Goal: Task Accomplishment & Management: Manage account settings

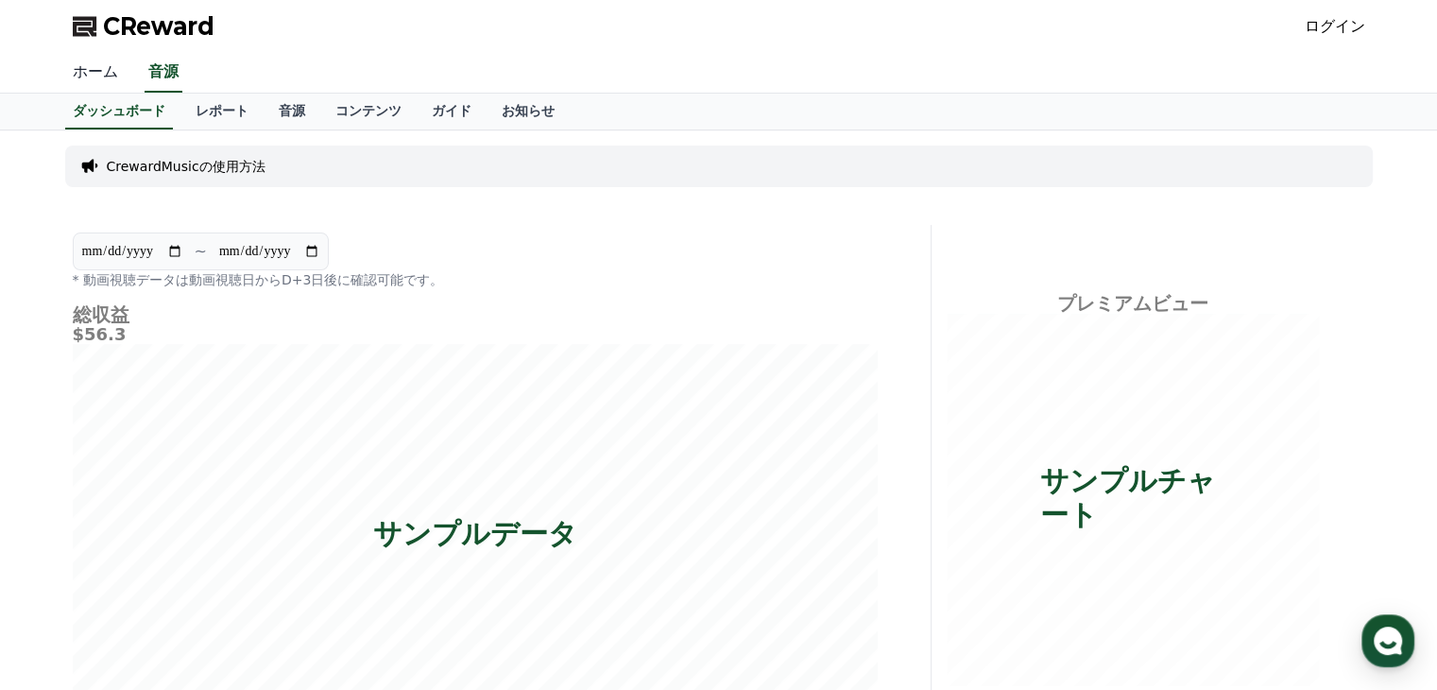
click at [88, 84] on link "ホーム" at bounding box center [96, 73] width 76 height 40
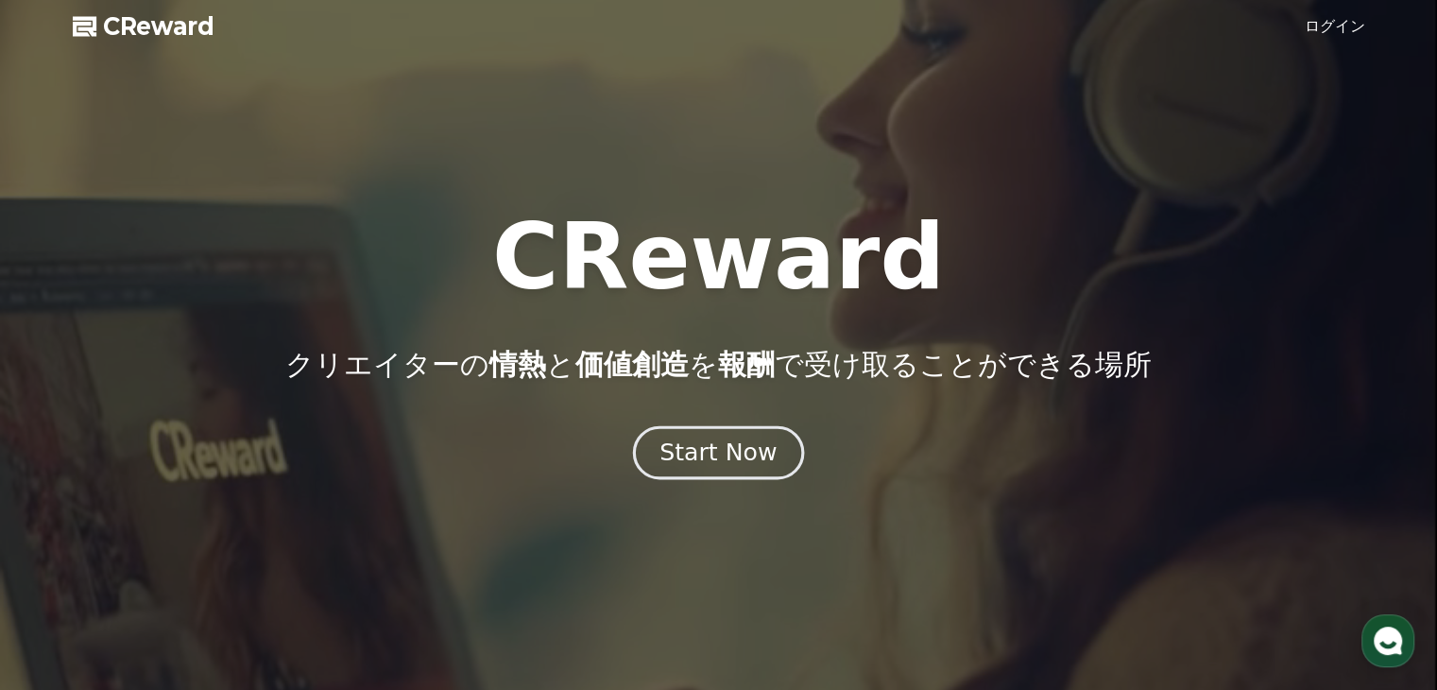
click at [680, 459] on div "Start Now" at bounding box center [717, 452] width 117 height 32
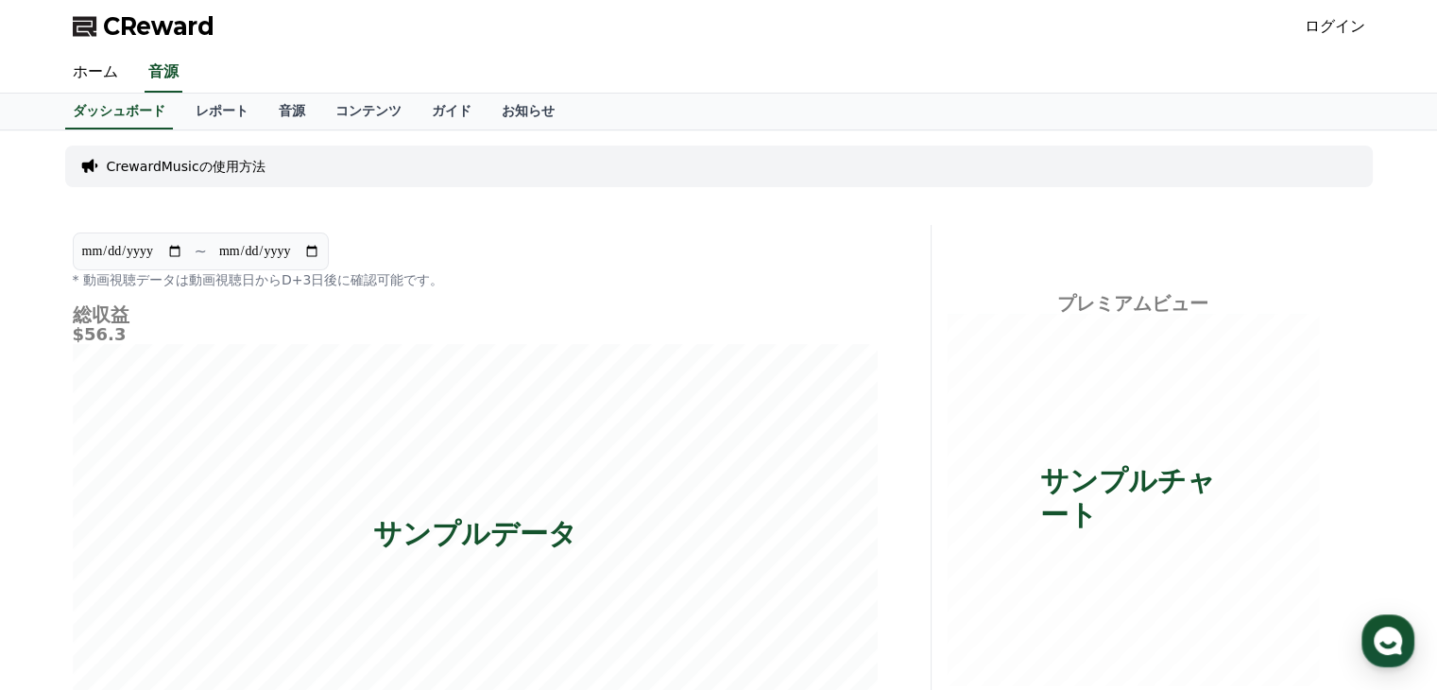
click at [1353, 21] on link "ログイン" at bounding box center [1335, 26] width 60 height 23
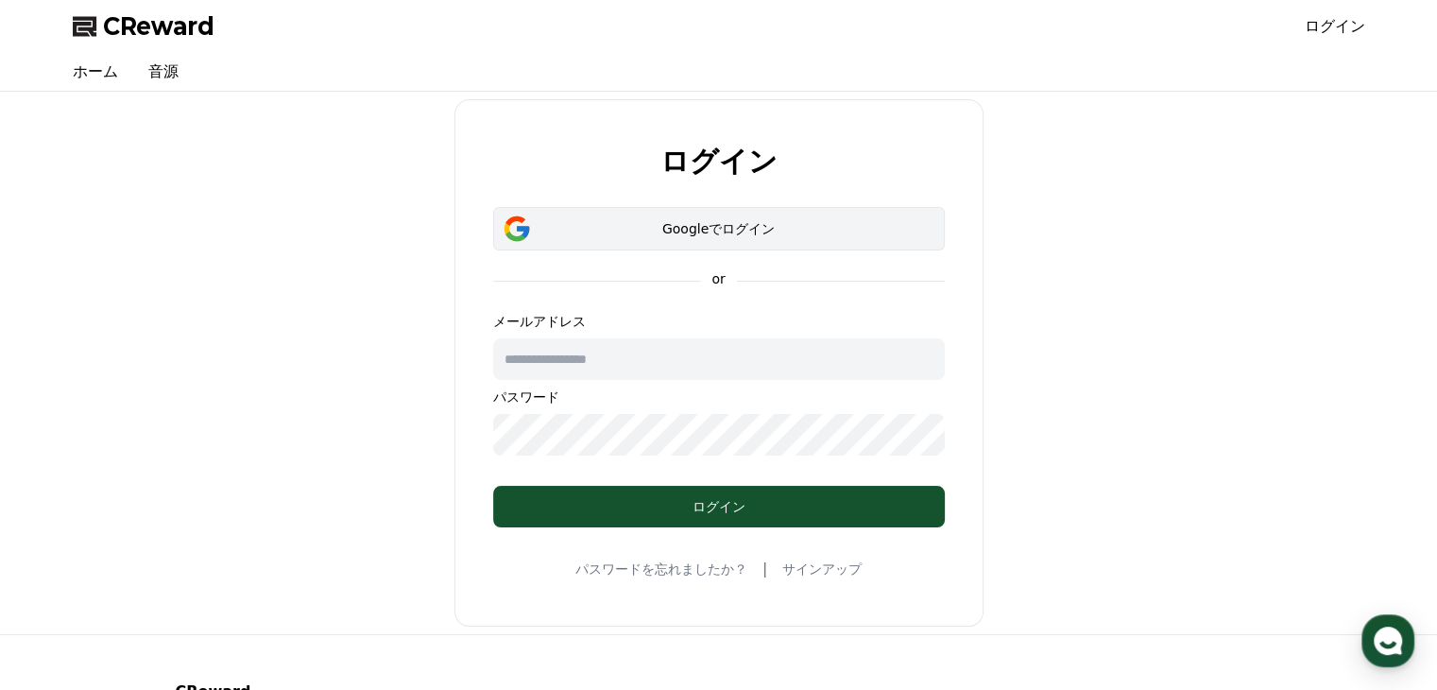
click at [739, 228] on div "Googleでログイン" at bounding box center [719, 228] width 397 height 19
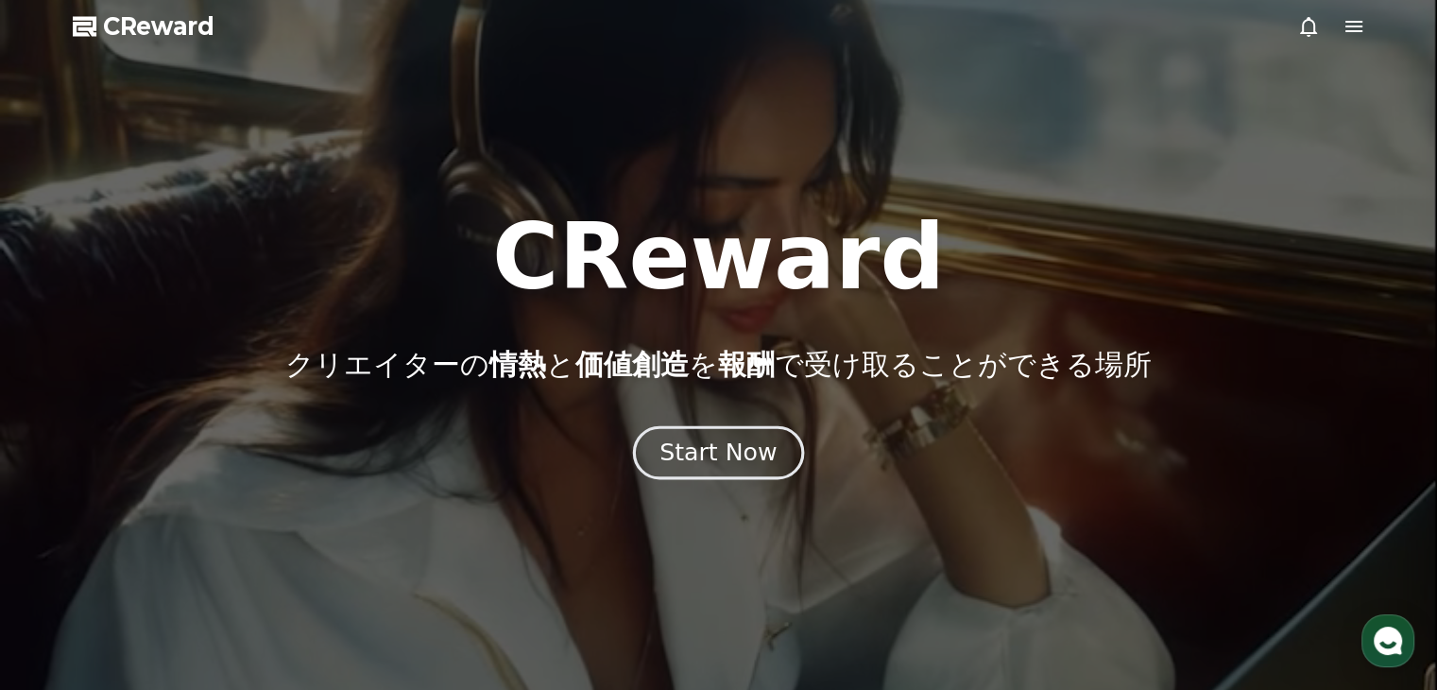
click at [718, 472] on button "Start Now" at bounding box center [718, 453] width 171 height 54
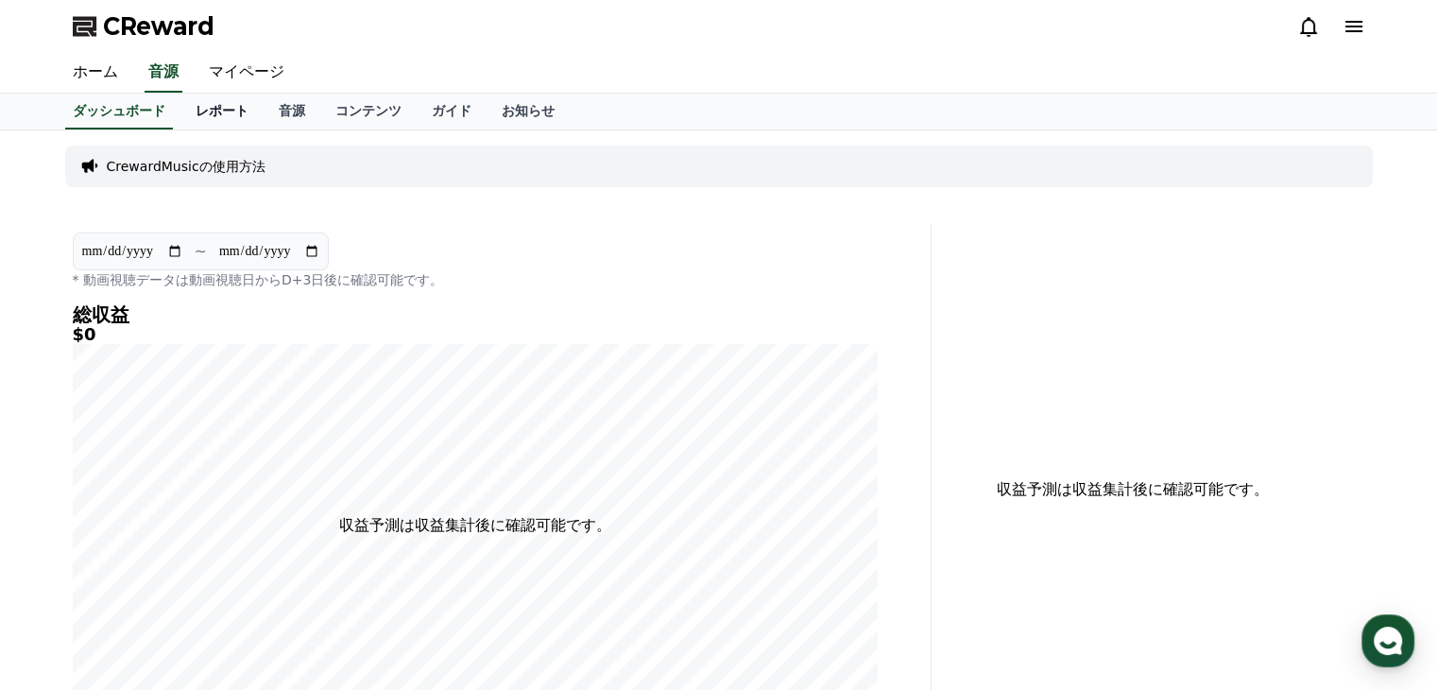
click at [189, 111] on link "レポート" at bounding box center [221, 112] width 83 height 36
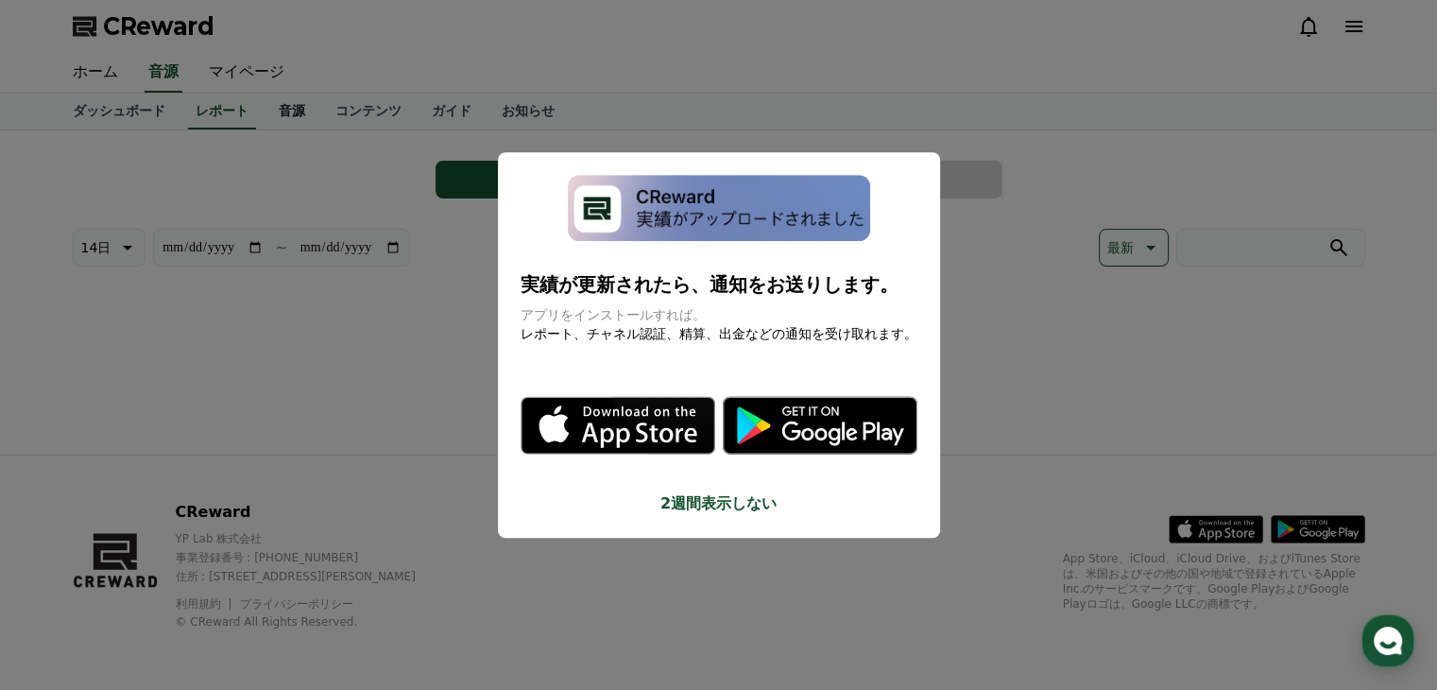
click at [269, 118] on button "close modal" at bounding box center [718, 345] width 1437 height 690
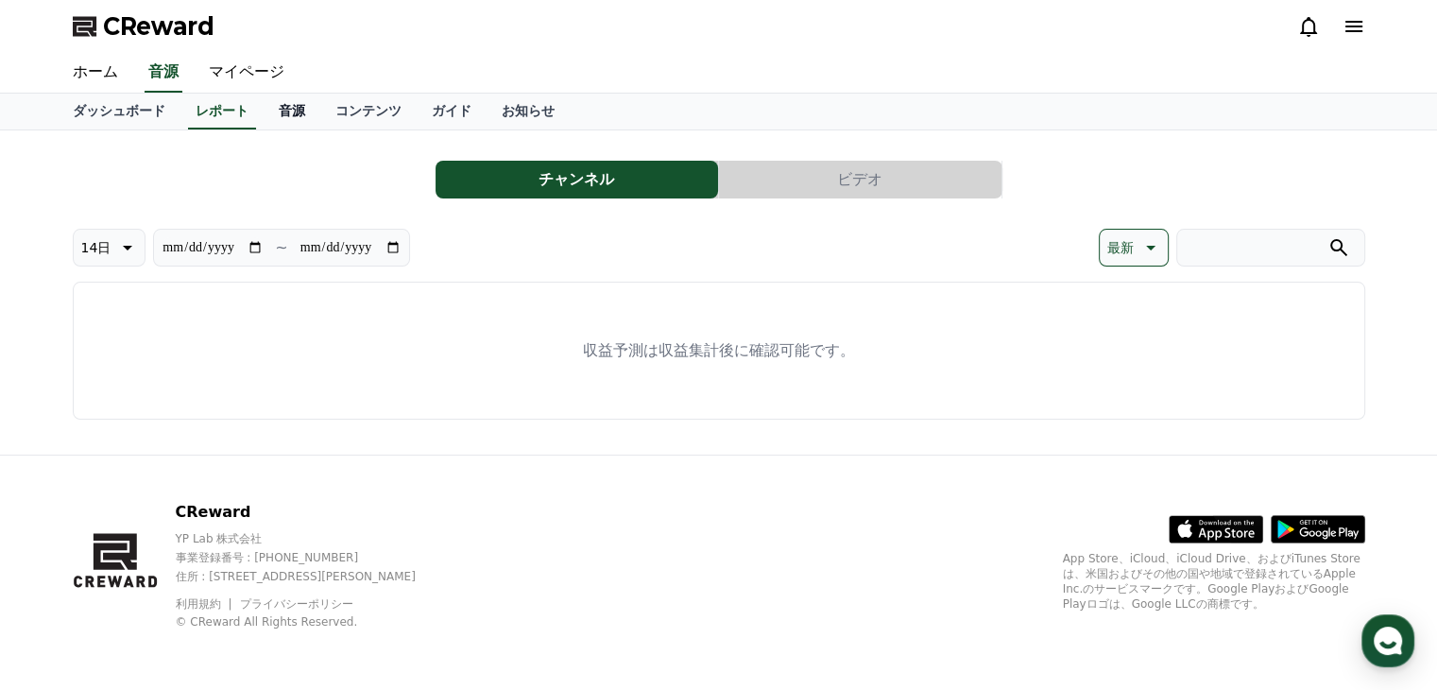
click at [264, 111] on link "音源" at bounding box center [292, 112] width 57 height 36
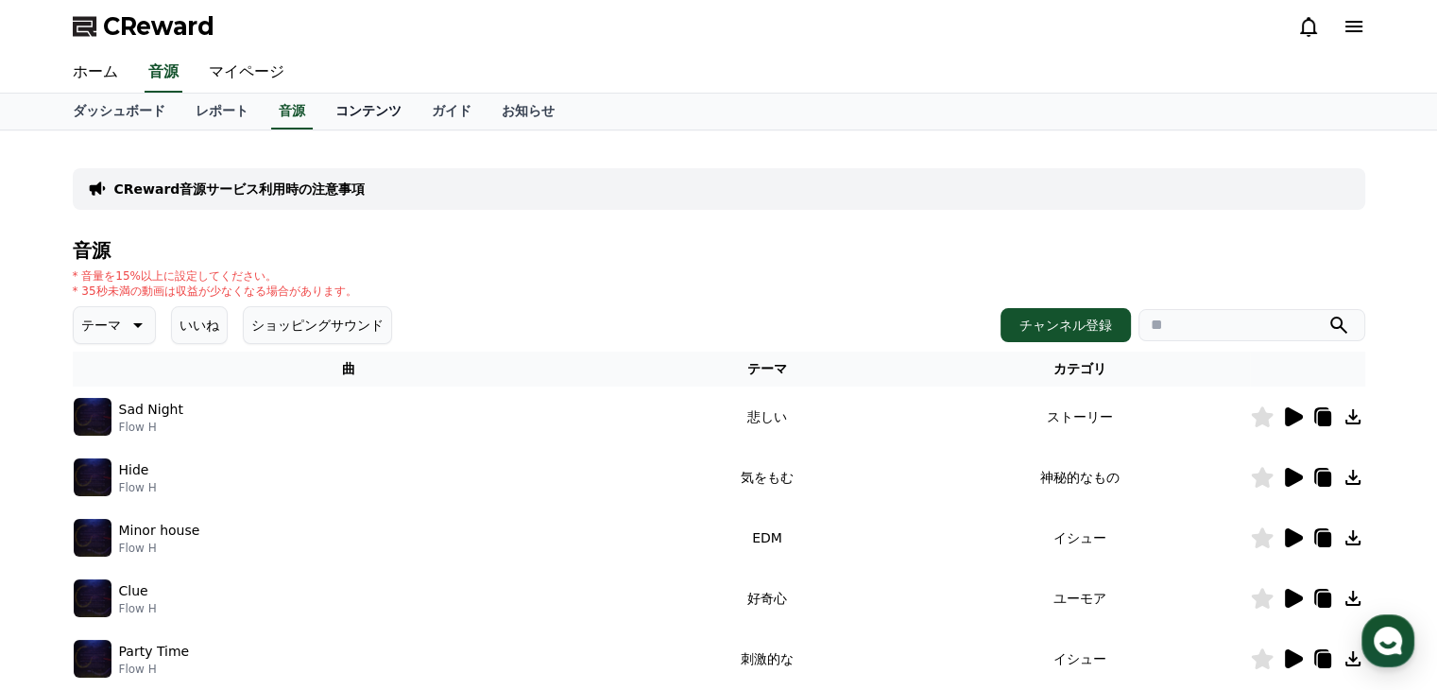
click at [337, 120] on link "コンテンツ" at bounding box center [368, 112] width 96 height 36
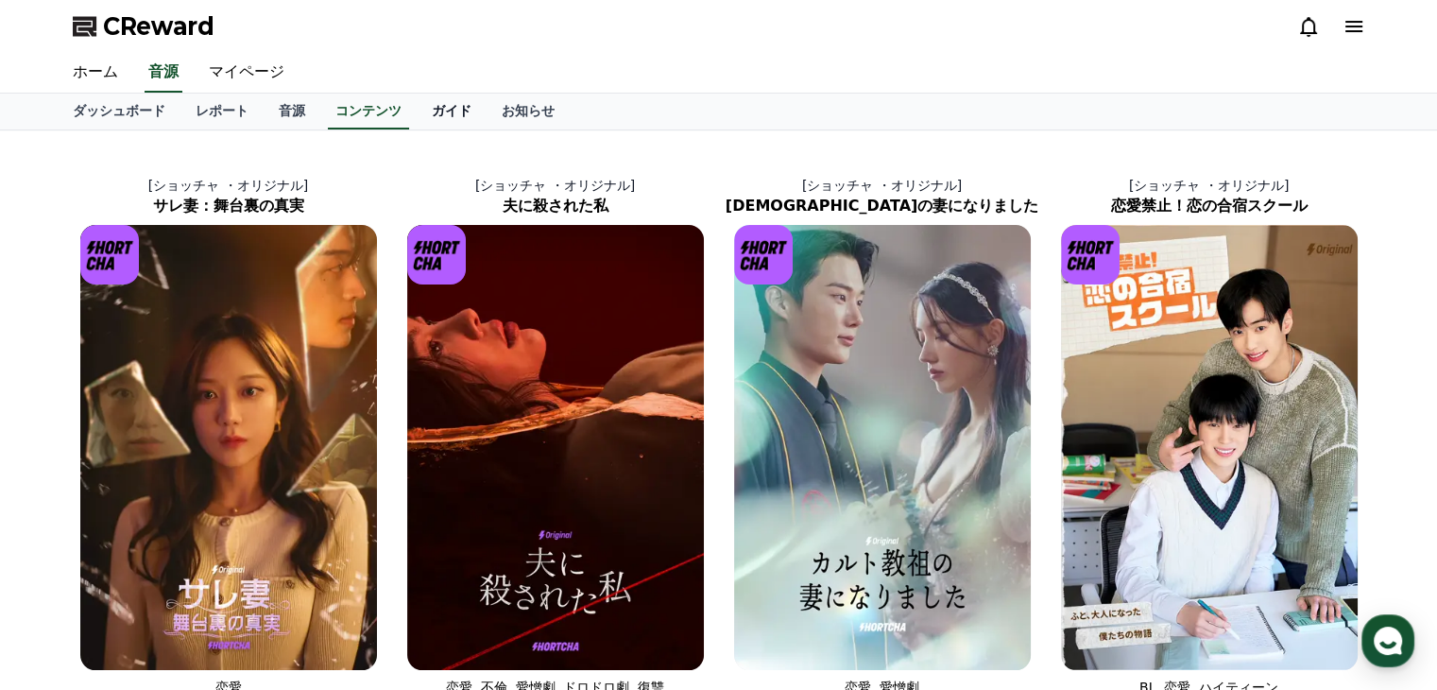
click at [417, 122] on link "ガイド" at bounding box center [452, 112] width 70 height 36
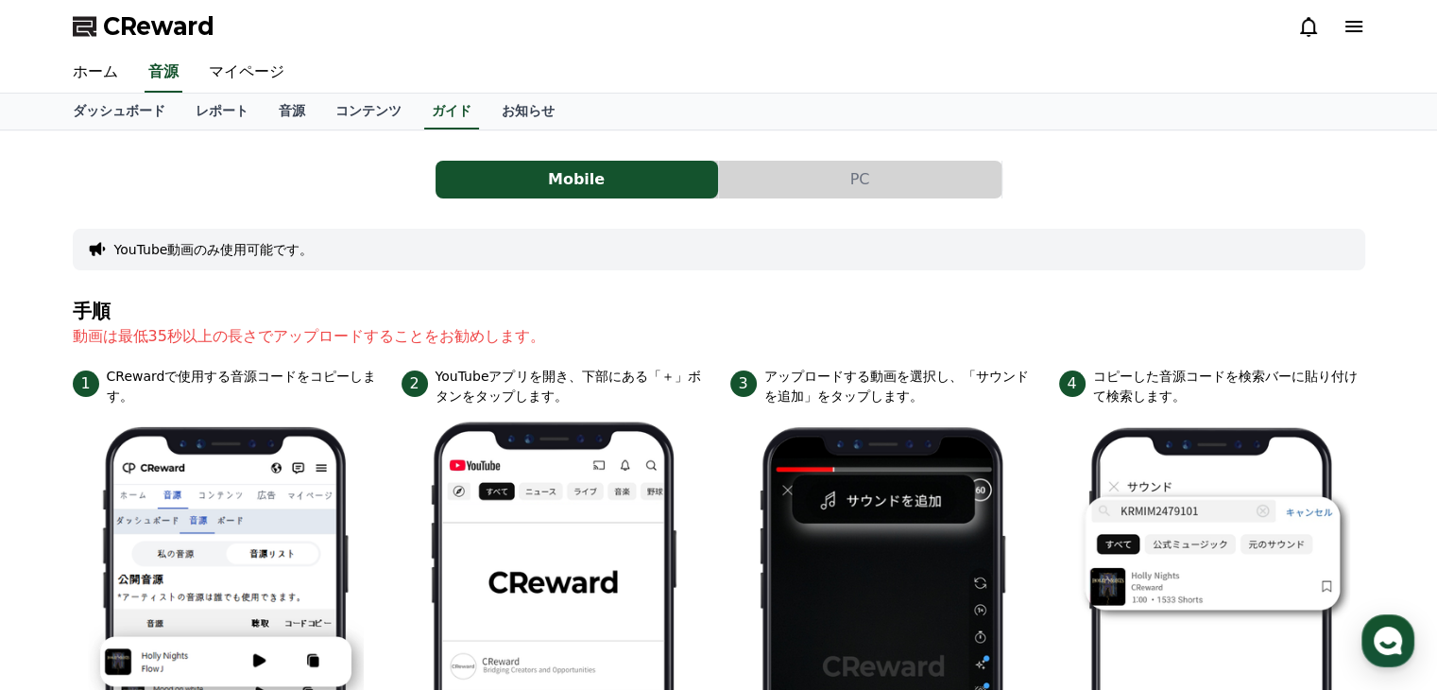
click at [885, 179] on button "PC" at bounding box center [860, 180] width 282 height 38
click at [869, 182] on button "PC" at bounding box center [860, 180] width 282 height 38
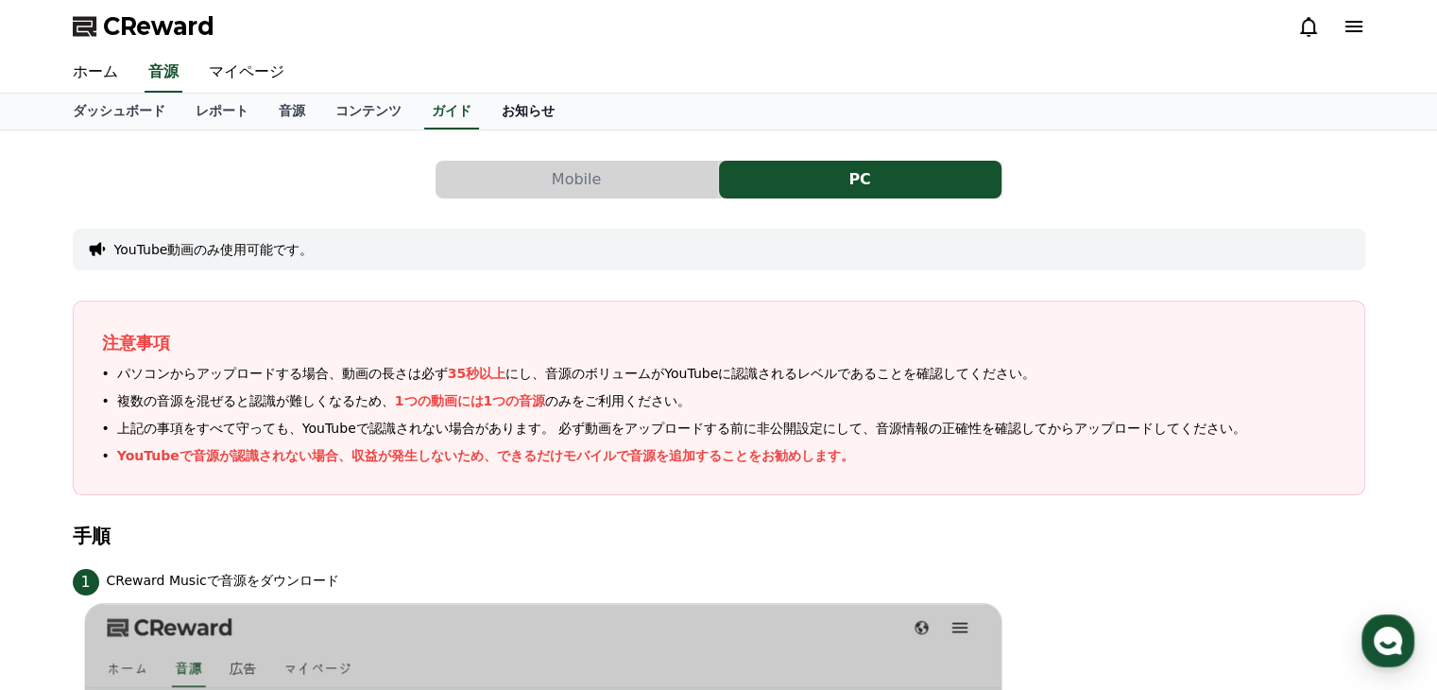
click at [487, 107] on link "お知らせ" at bounding box center [528, 112] width 83 height 36
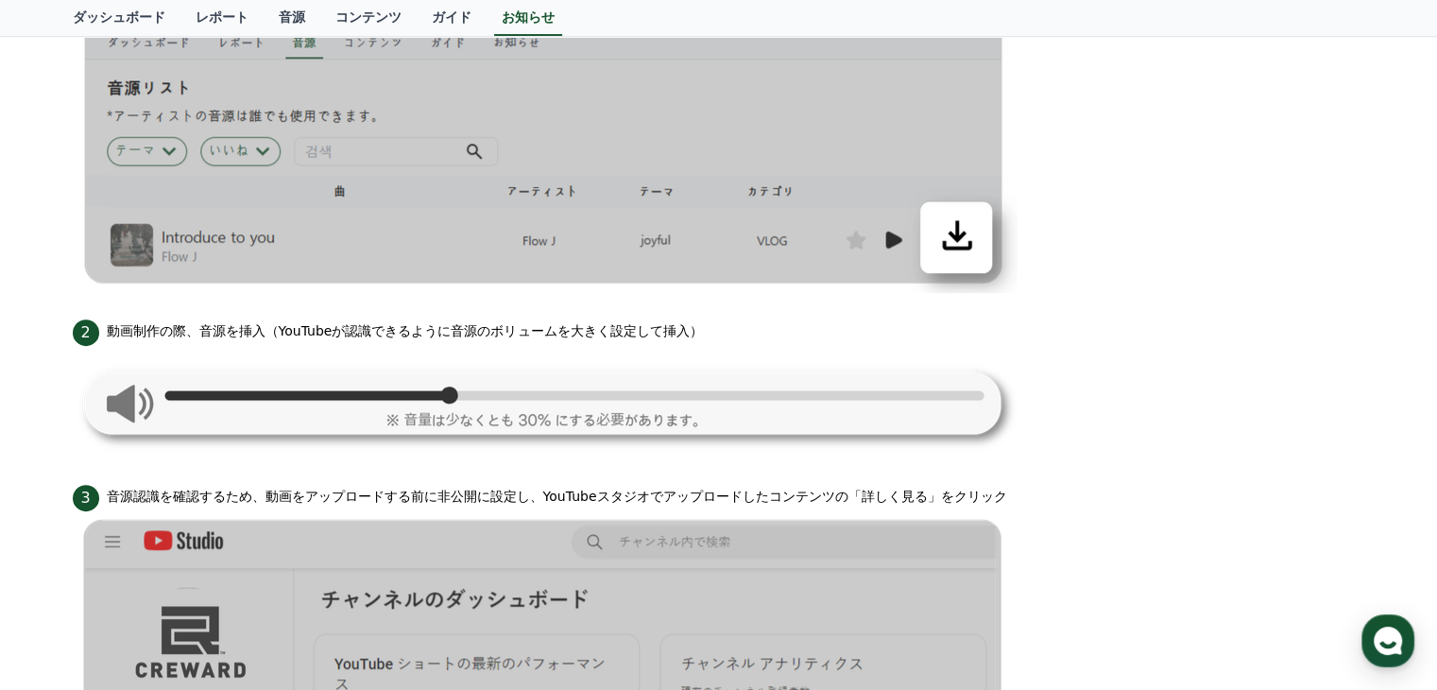
scroll to position [339, 0]
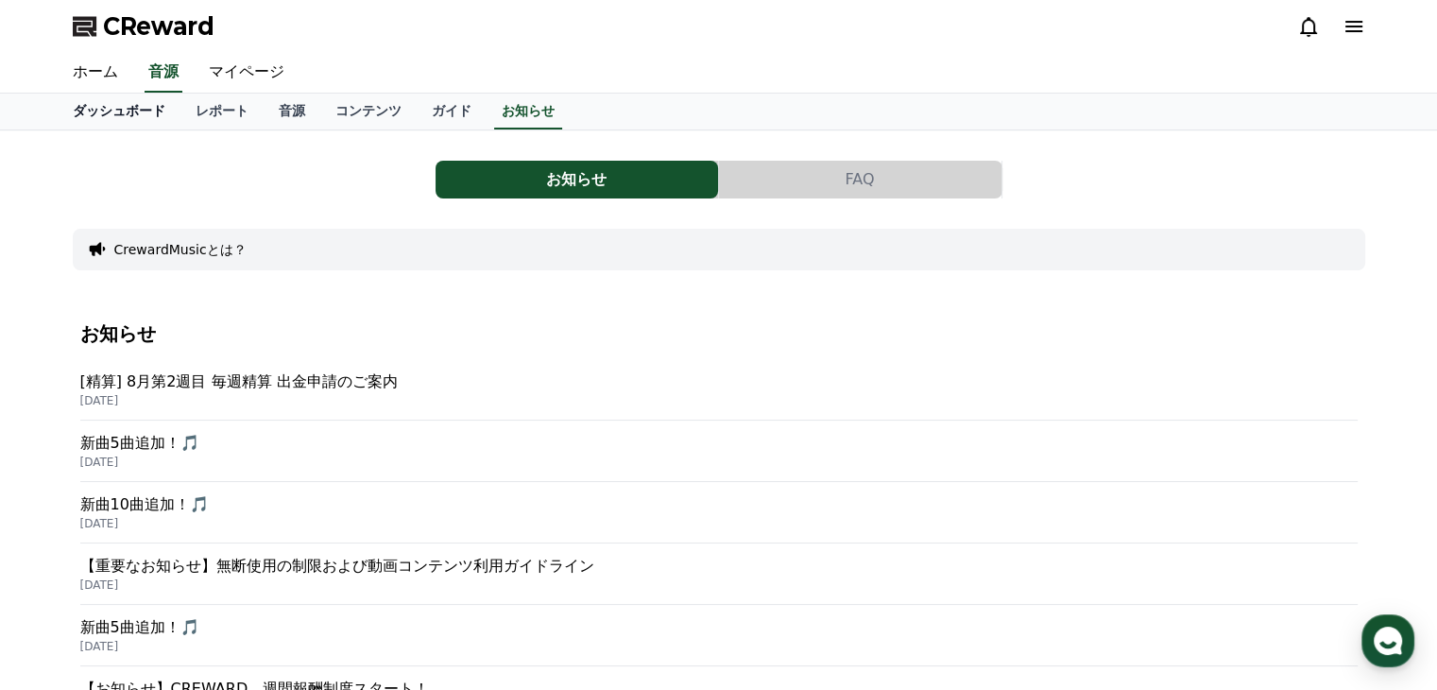
click at [99, 114] on link "ダッシュボード" at bounding box center [119, 112] width 123 height 36
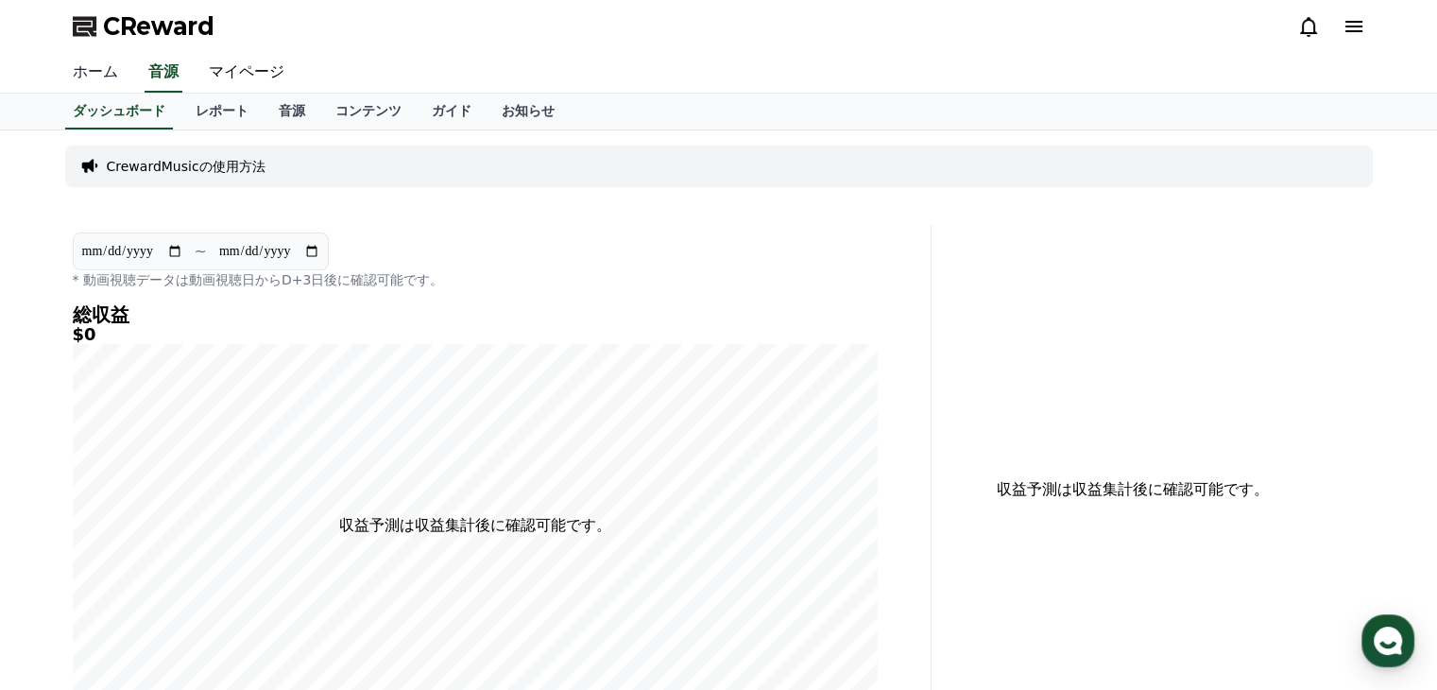
click at [95, 73] on link "ホーム" at bounding box center [96, 73] width 76 height 40
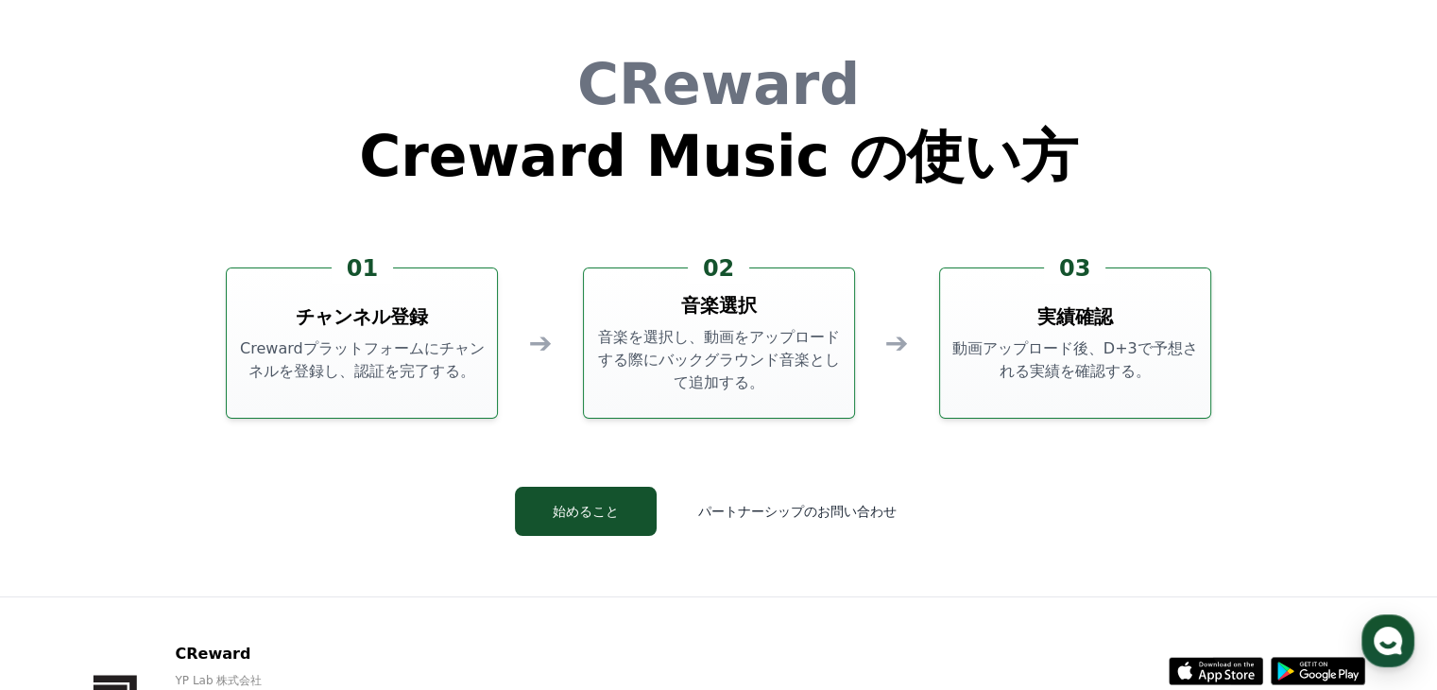
scroll to position [5118, 0]
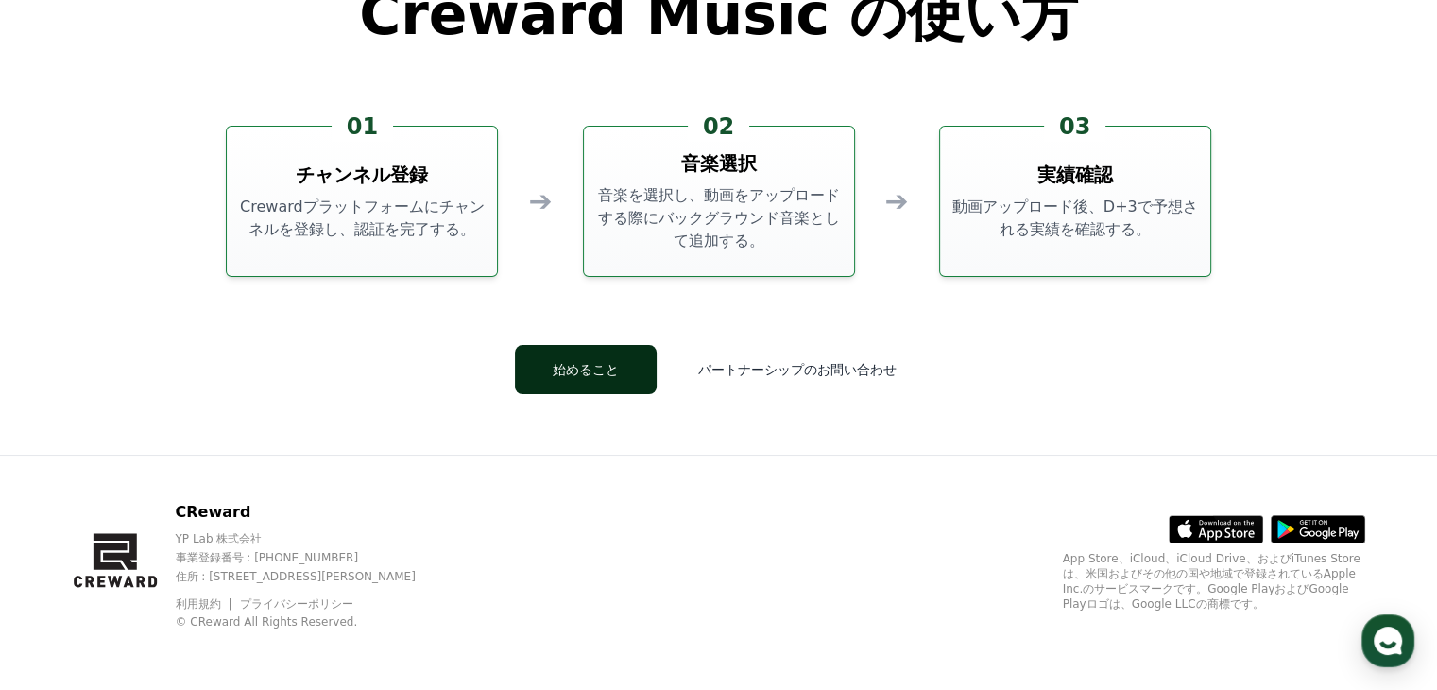
click at [624, 376] on button "始めること" at bounding box center [586, 369] width 142 height 49
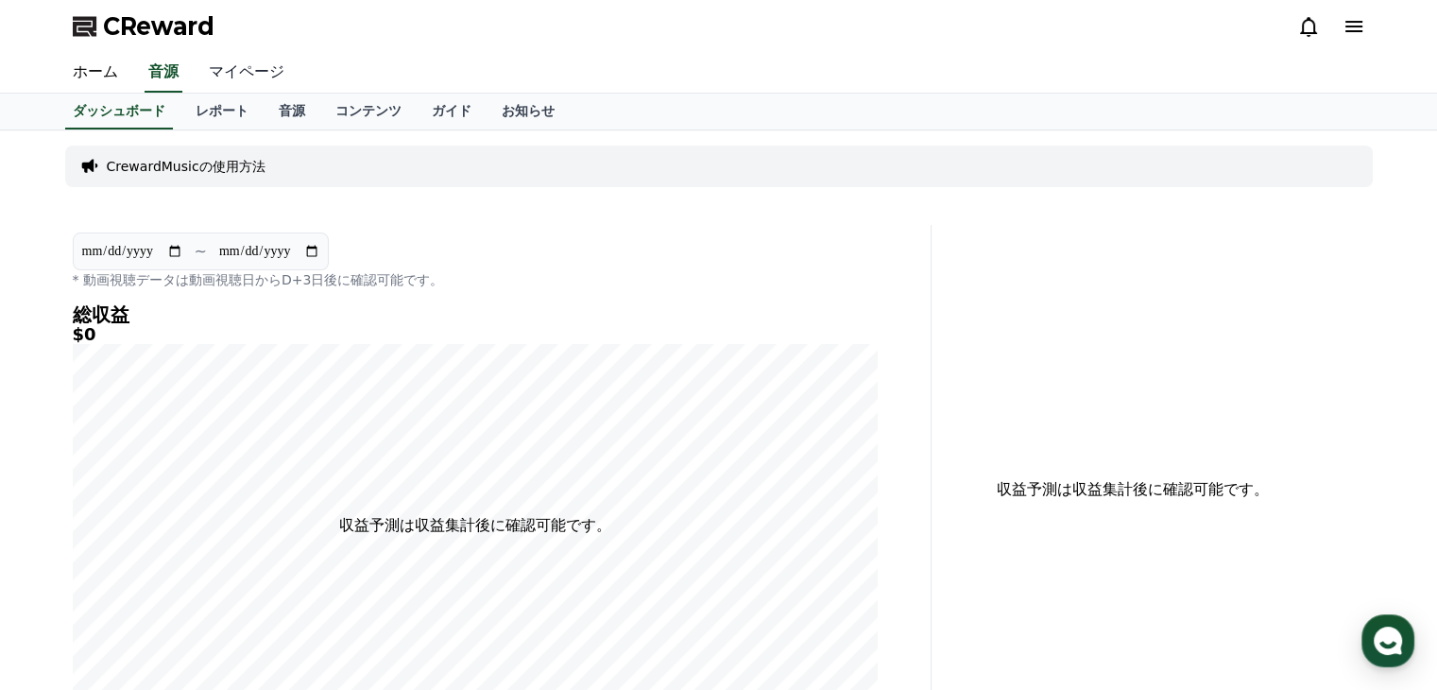
click at [208, 68] on link "マイページ" at bounding box center [247, 73] width 106 height 40
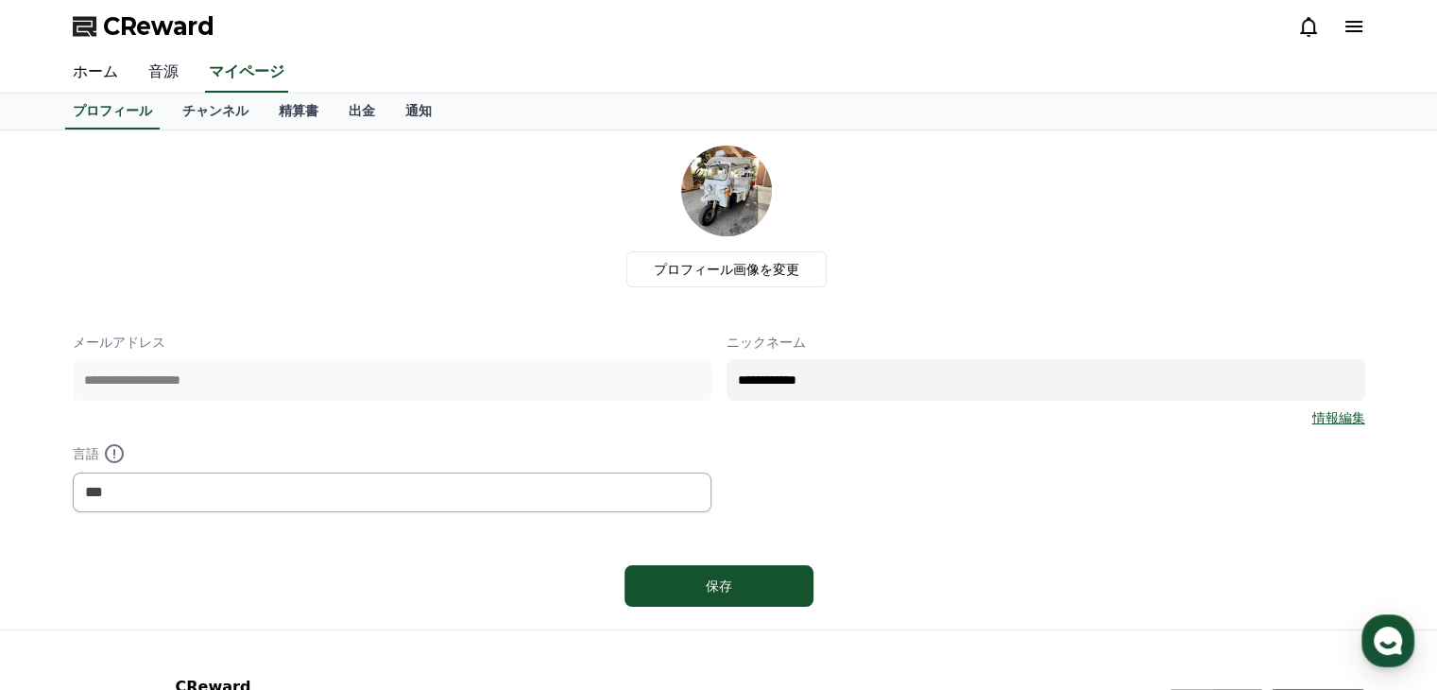
click at [146, 62] on link "音源" at bounding box center [163, 73] width 60 height 40
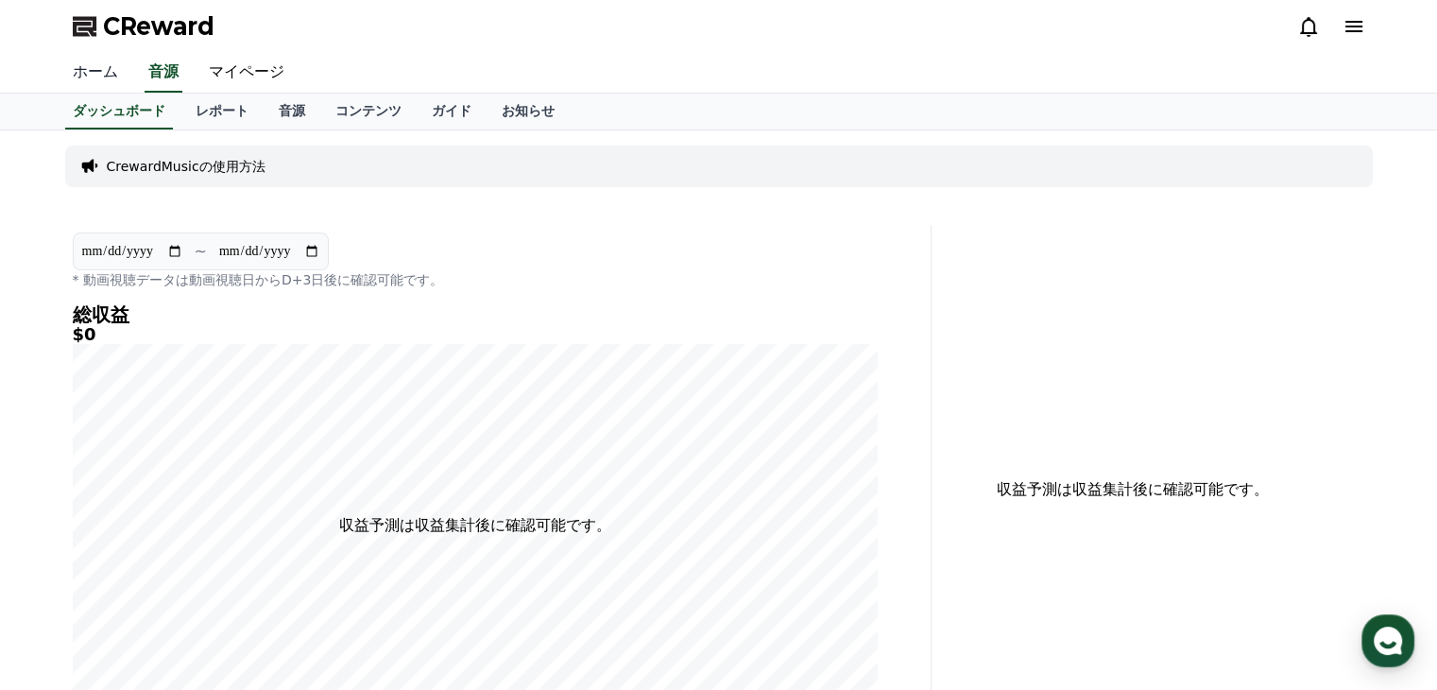
click at [80, 67] on link "ホーム" at bounding box center [96, 73] width 76 height 40
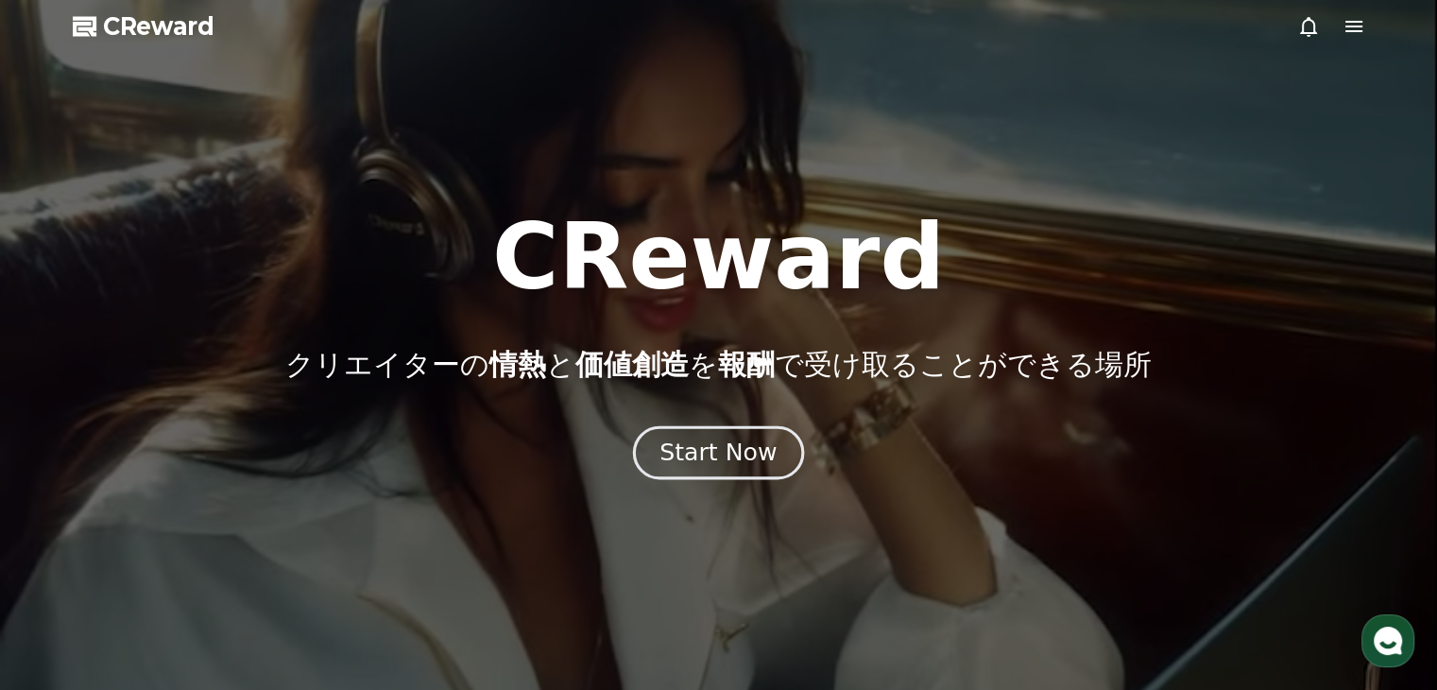
click at [722, 455] on div "Start Now" at bounding box center [717, 452] width 117 height 32
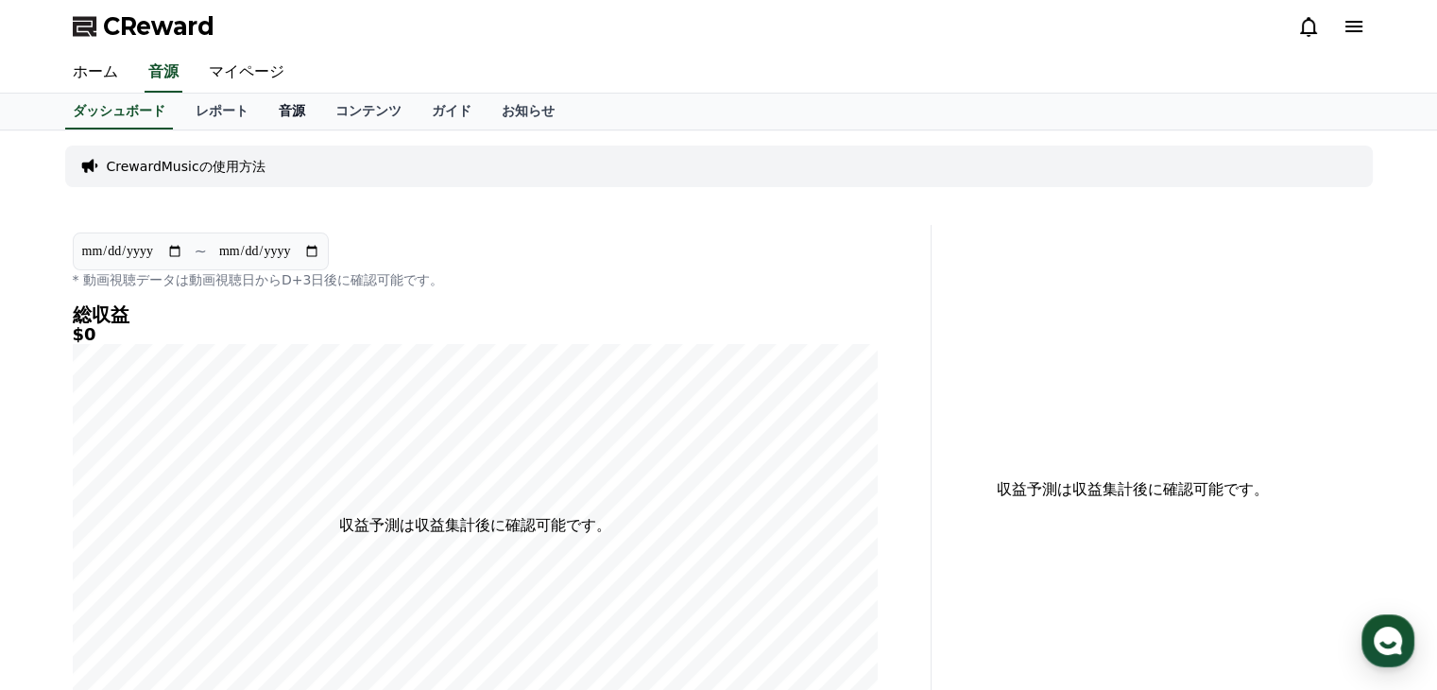
click at [264, 113] on link "音源" at bounding box center [292, 112] width 57 height 36
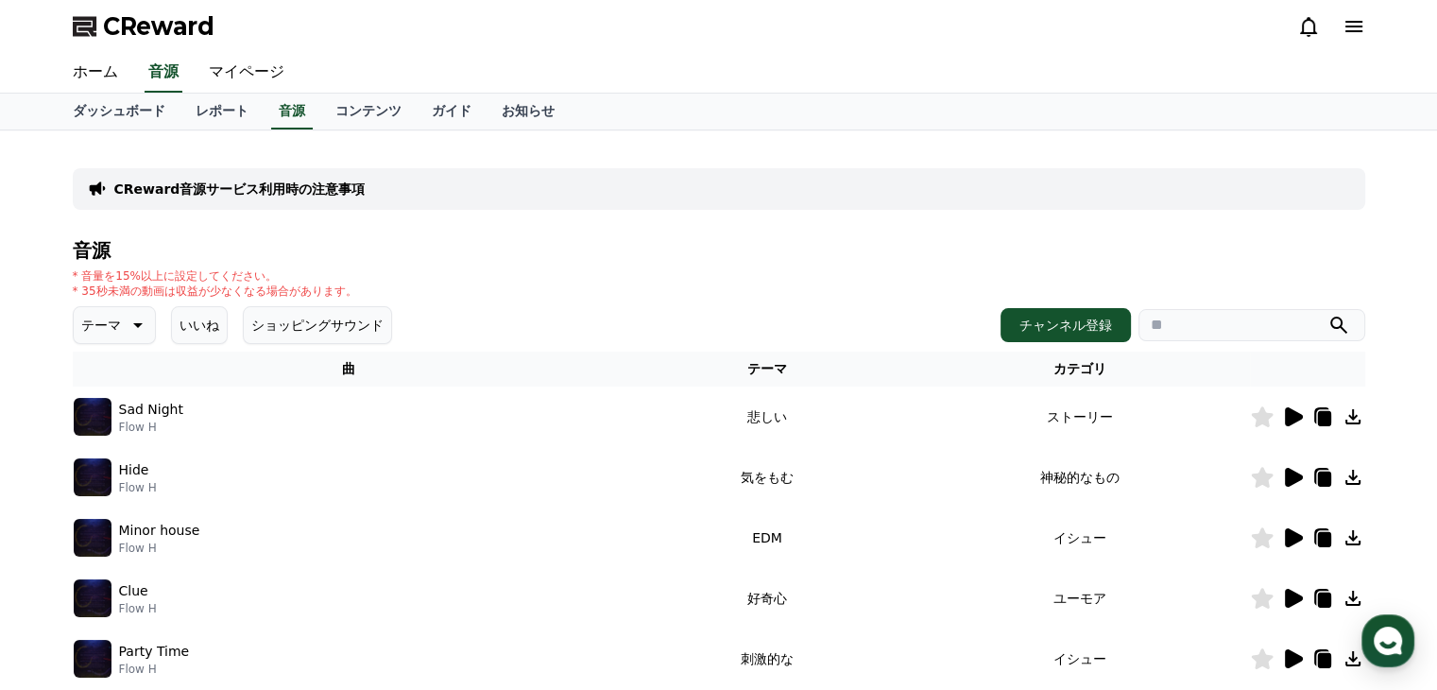
click at [1204, 328] on input "search" at bounding box center [1251, 325] width 227 height 32
click at [1327, 314] on button "submit" at bounding box center [1338, 325] width 23 height 23
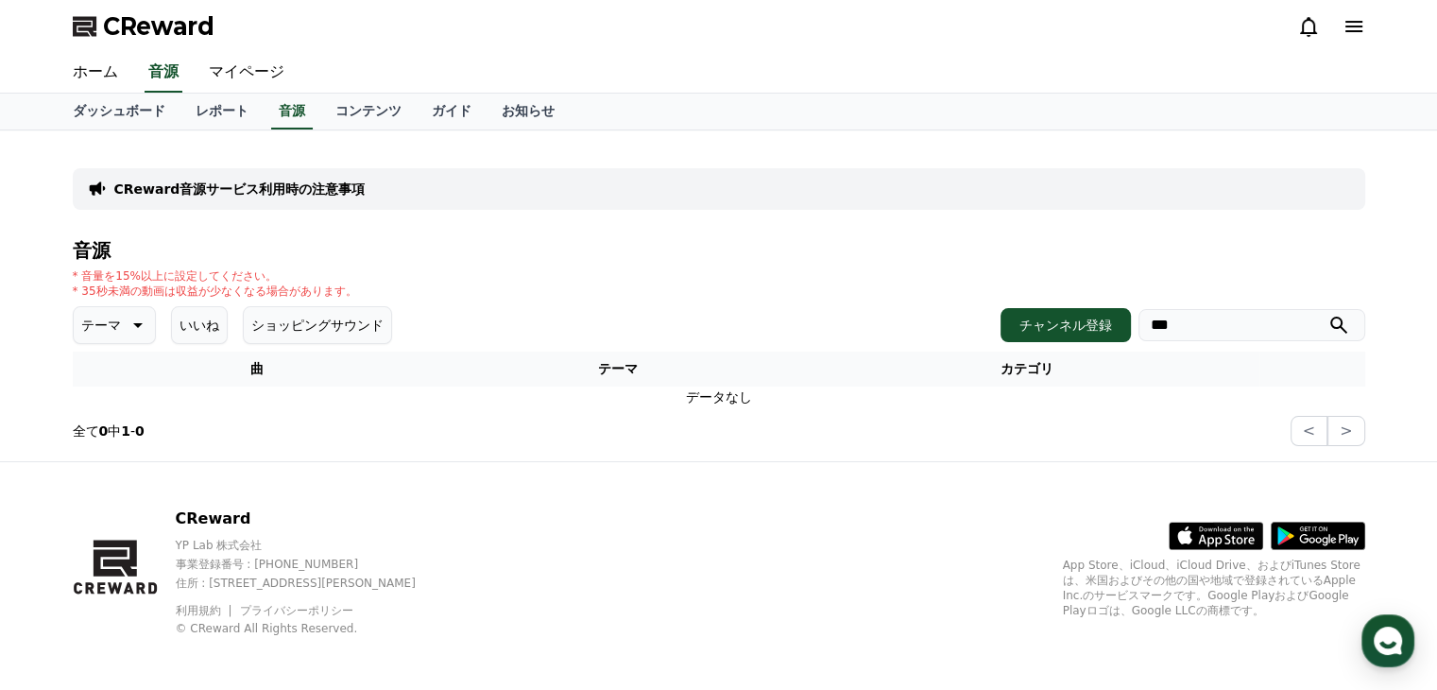
click at [1336, 330] on icon "submit" at bounding box center [1338, 325] width 23 height 23
click at [1192, 314] on input "***" at bounding box center [1251, 325] width 227 height 32
type input "*"
click at [1327, 314] on button "submit" at bounding box center [1338, 325] width 23 height 23
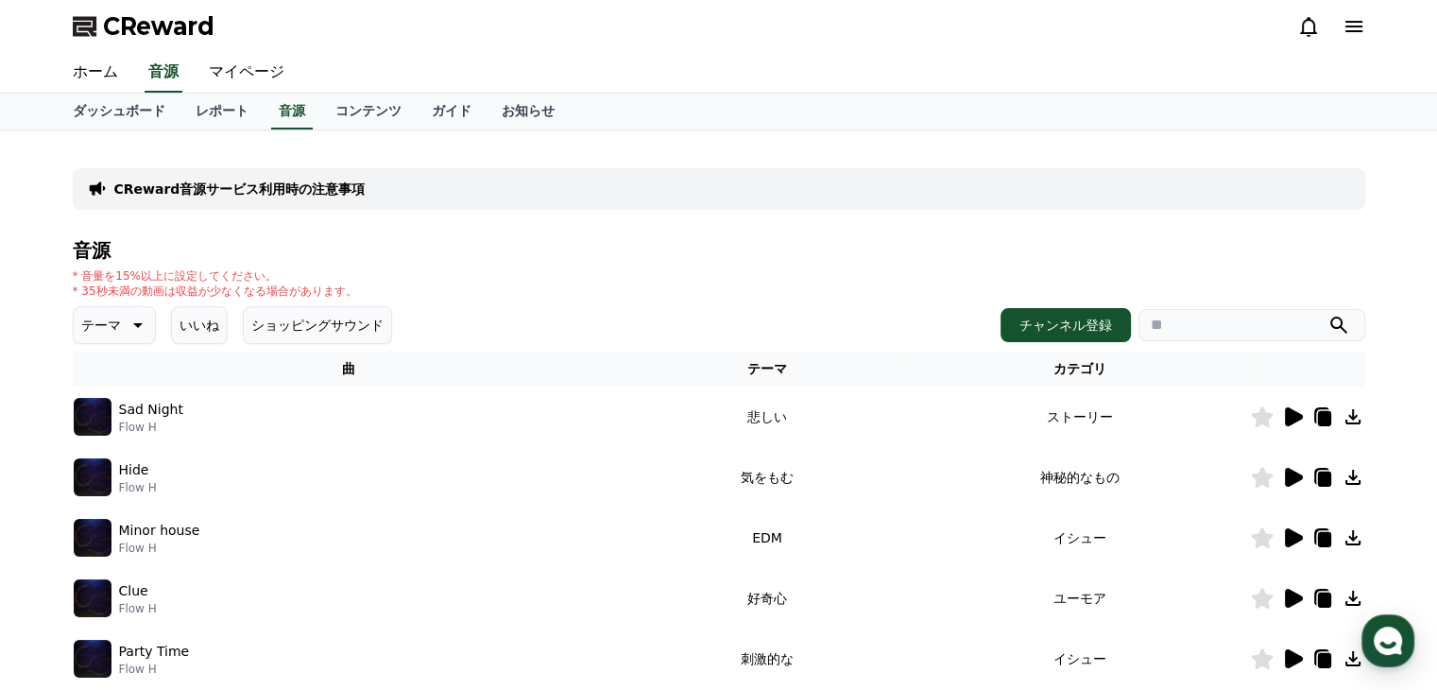
click at [196, 330] on button "いいね" at bounding box center [199, 325] width 57 height 38
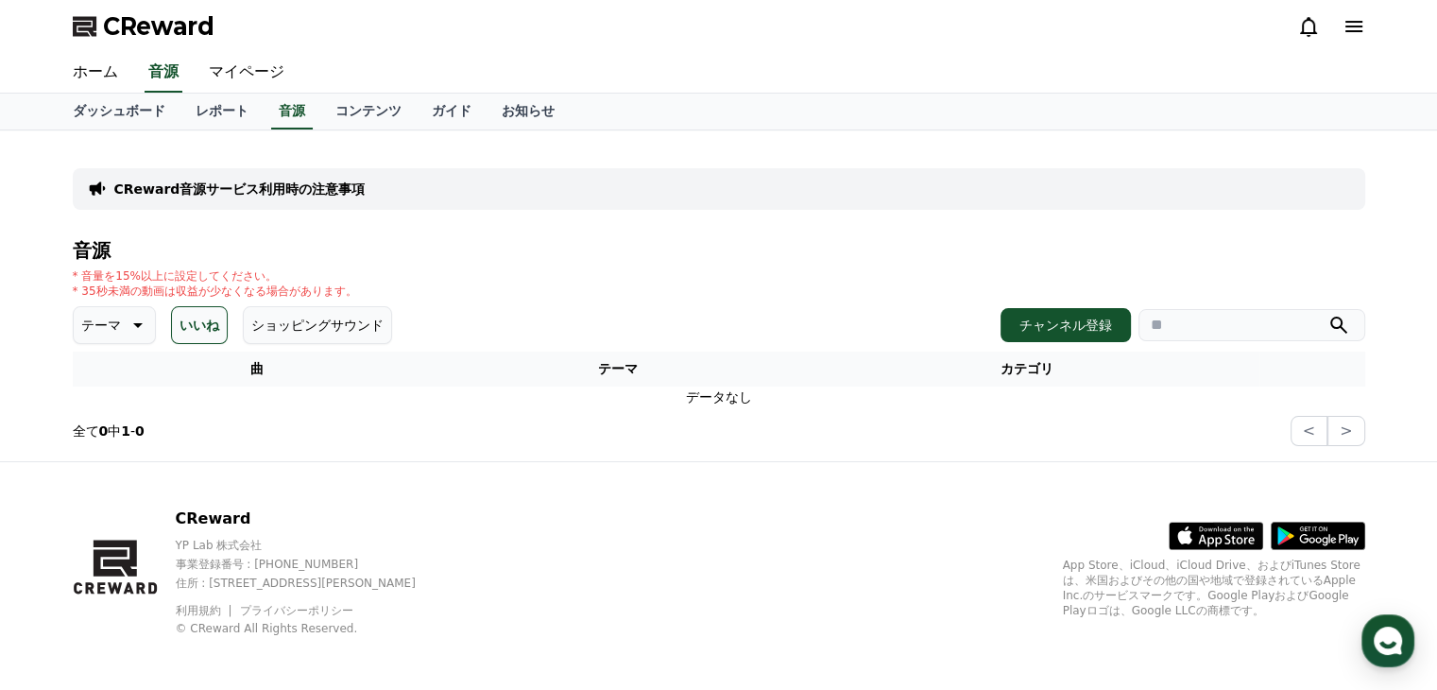
click at [174, 316] on button "いいね" at bounding box center [199, 325] width 57 height 38
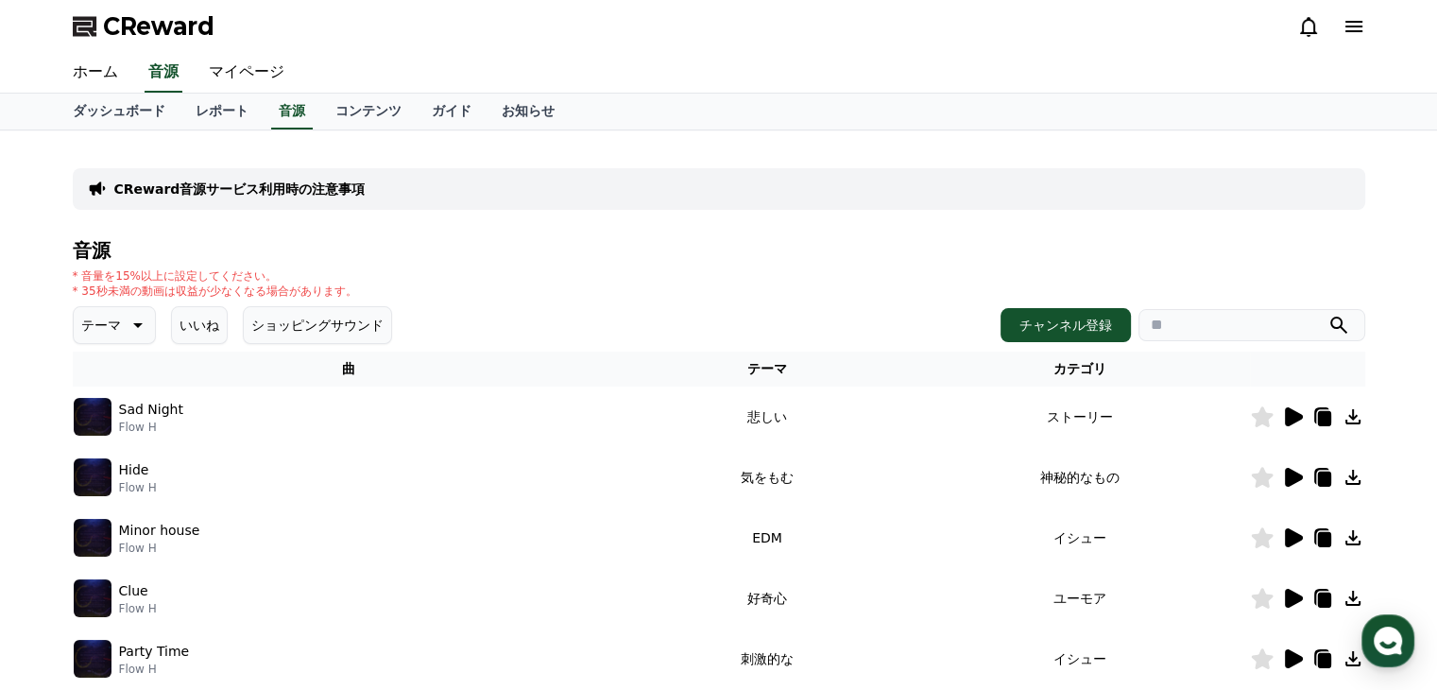
click at [1293, 413] on icon at bounding box center [1294, 416] width 18 height 19
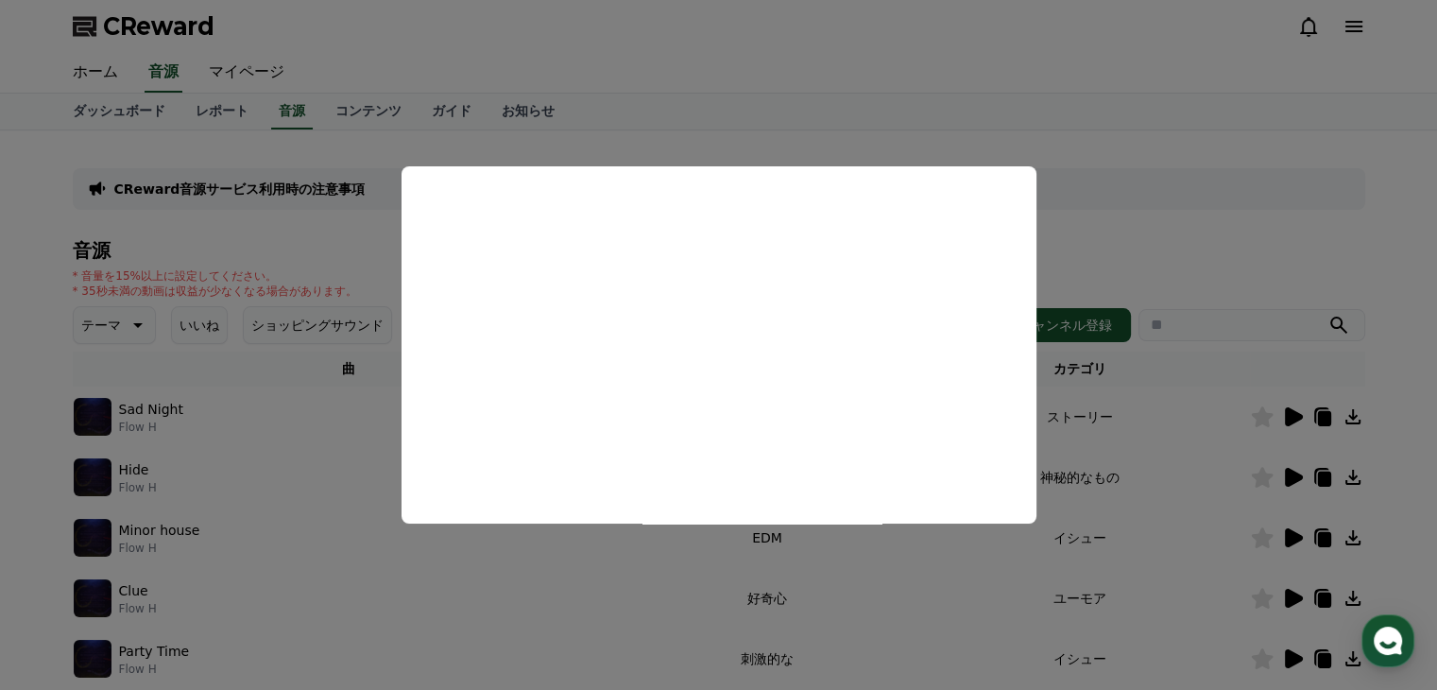
click at [1293, 473] on button "close modal" at bounding box center [718, 345] width 1437 height 690
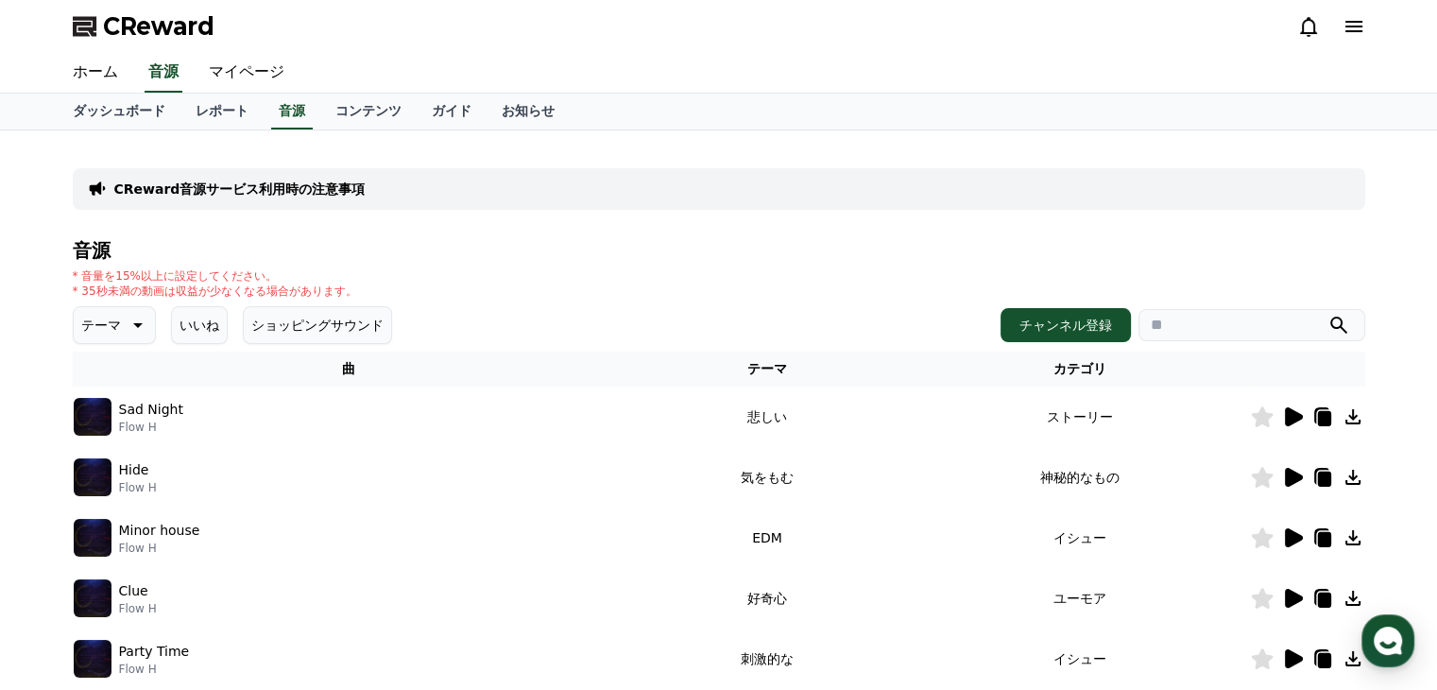
click at [1293, 473] on icon at bounding box center [1294, 477] width 18 height 19
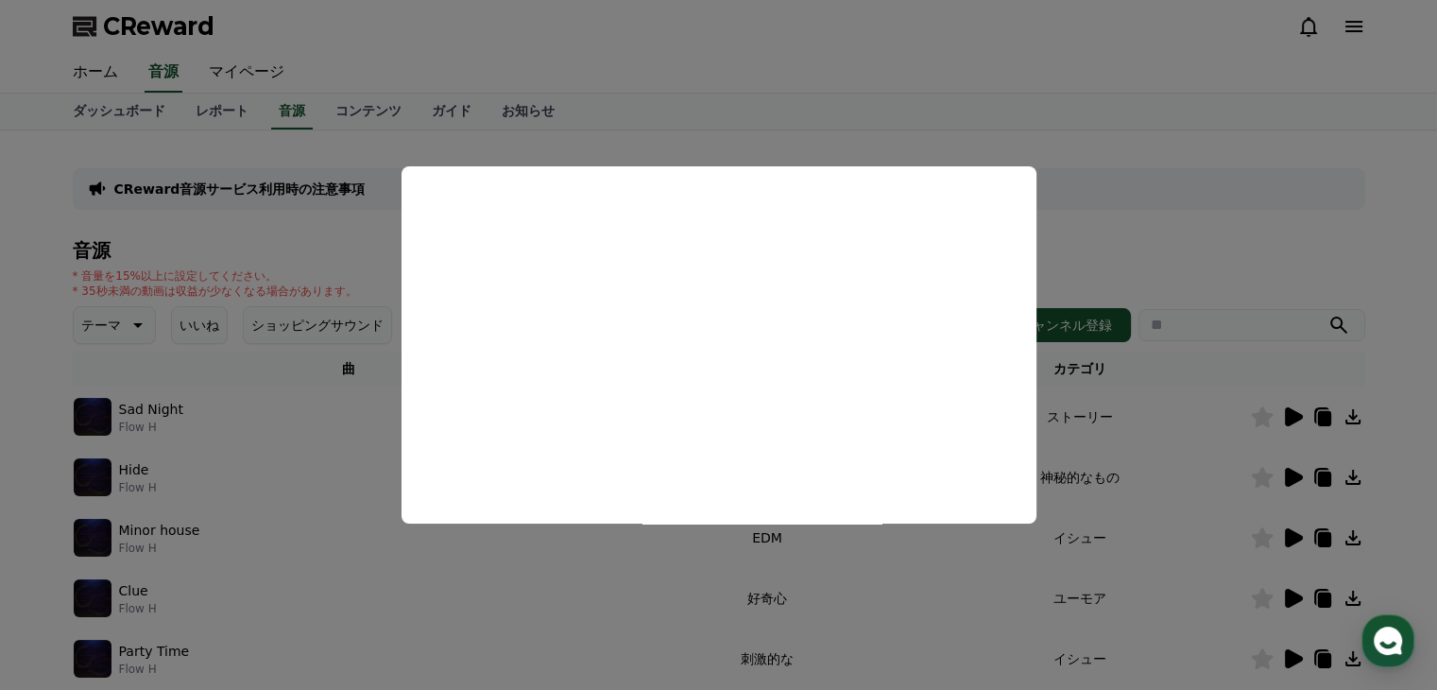
click at [1288, 538] on button "close modal" at bounding box center [718, 345] width 1437 height 690
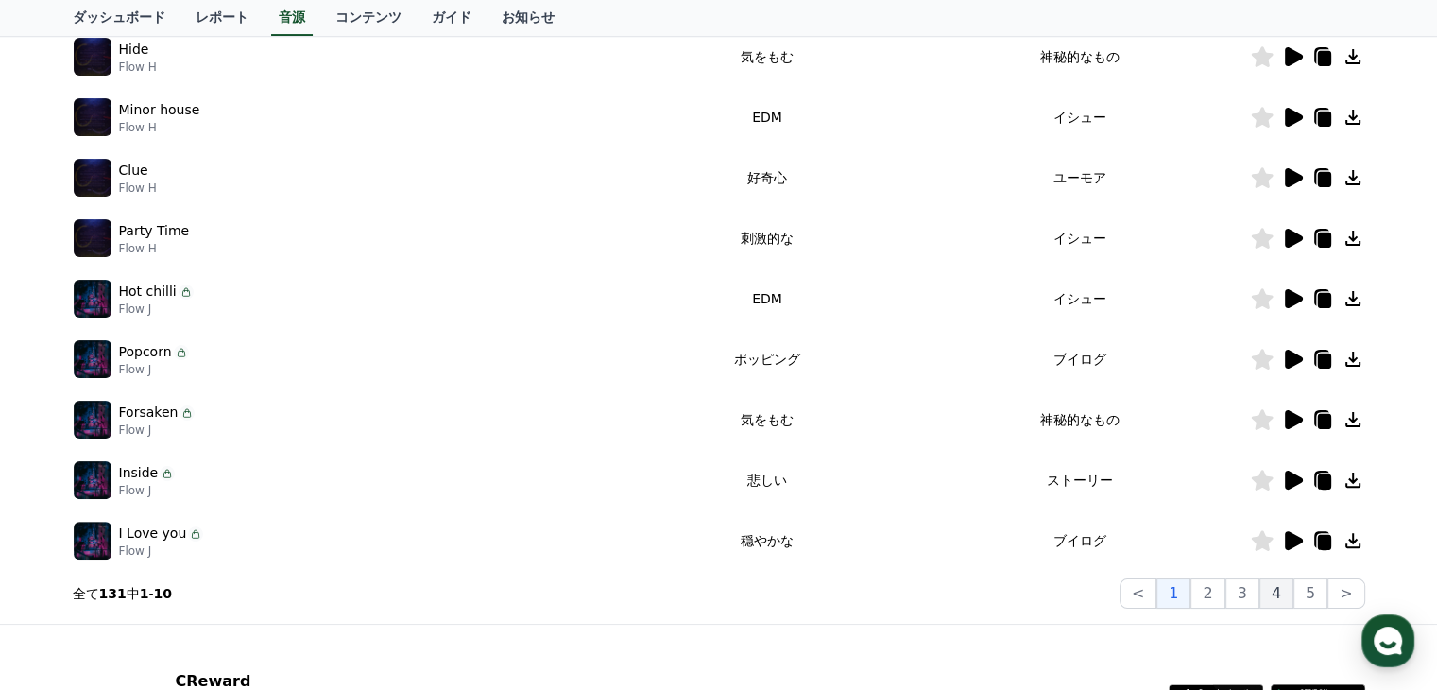
scroll to position [472, 0]
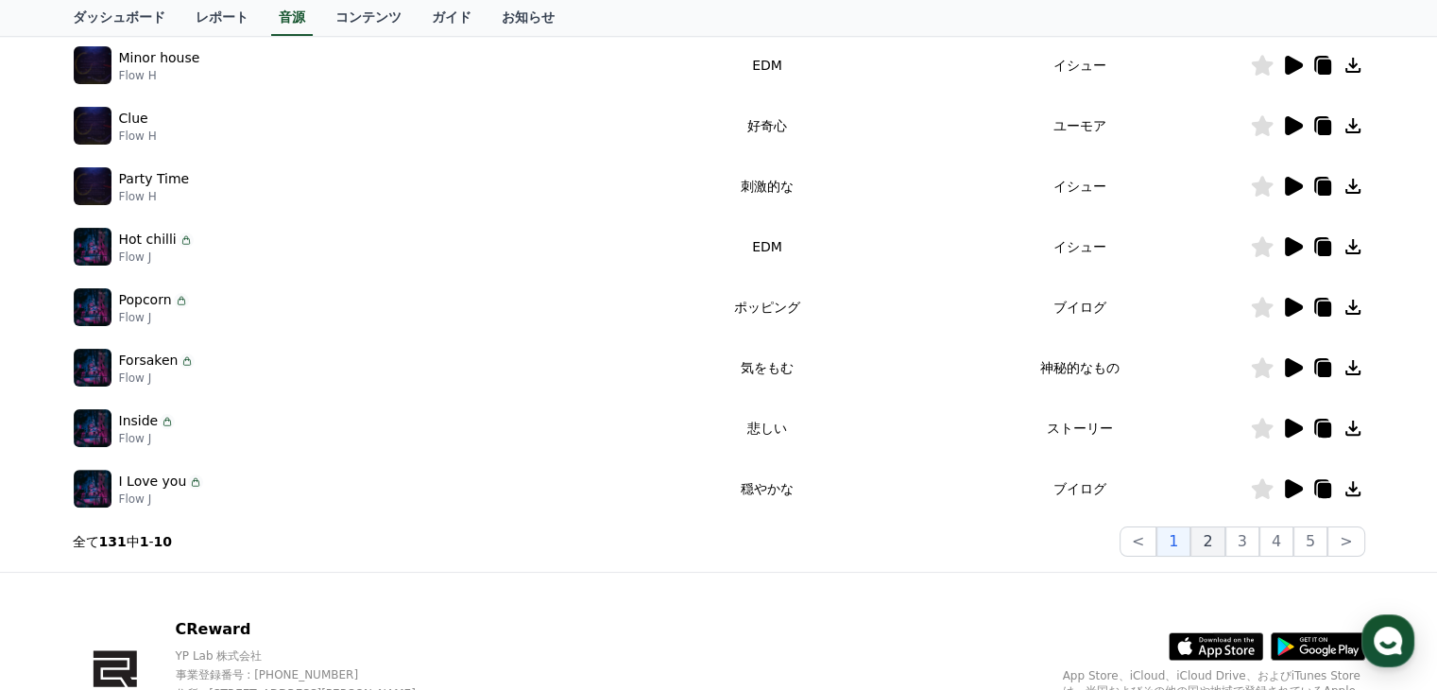
click at [1215, 547] on button "2" at bounding box center [1207, 541] width 34 height 30
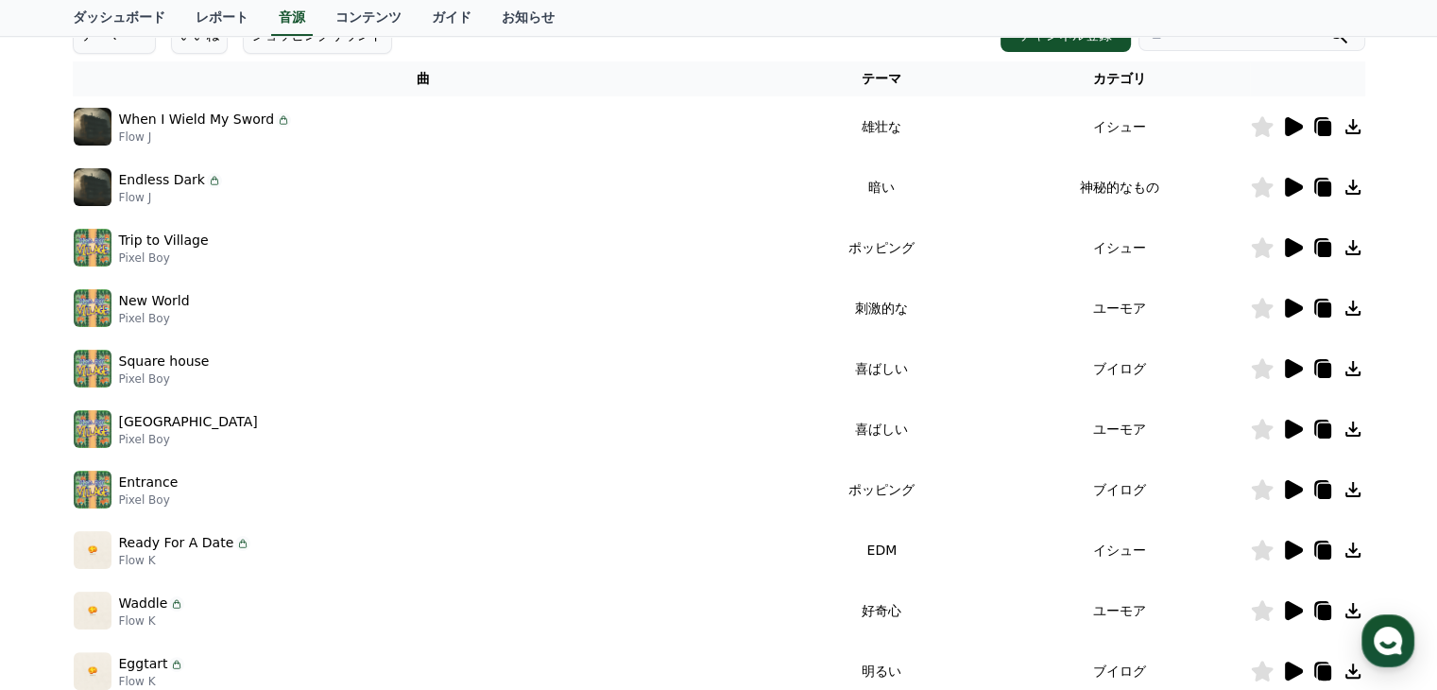
scroll to position [283, 0]
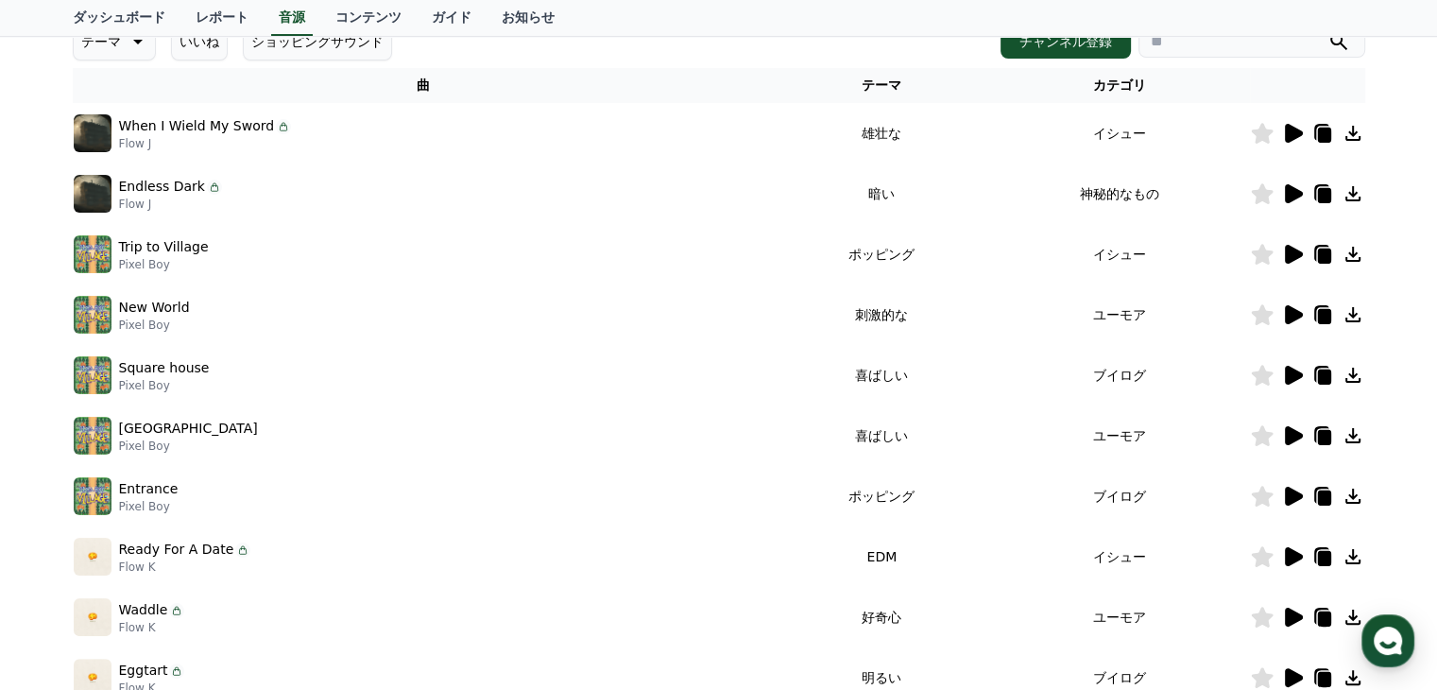
click at [1289, 309] on icon at bounding box center [1294, 314] width 18 height 19
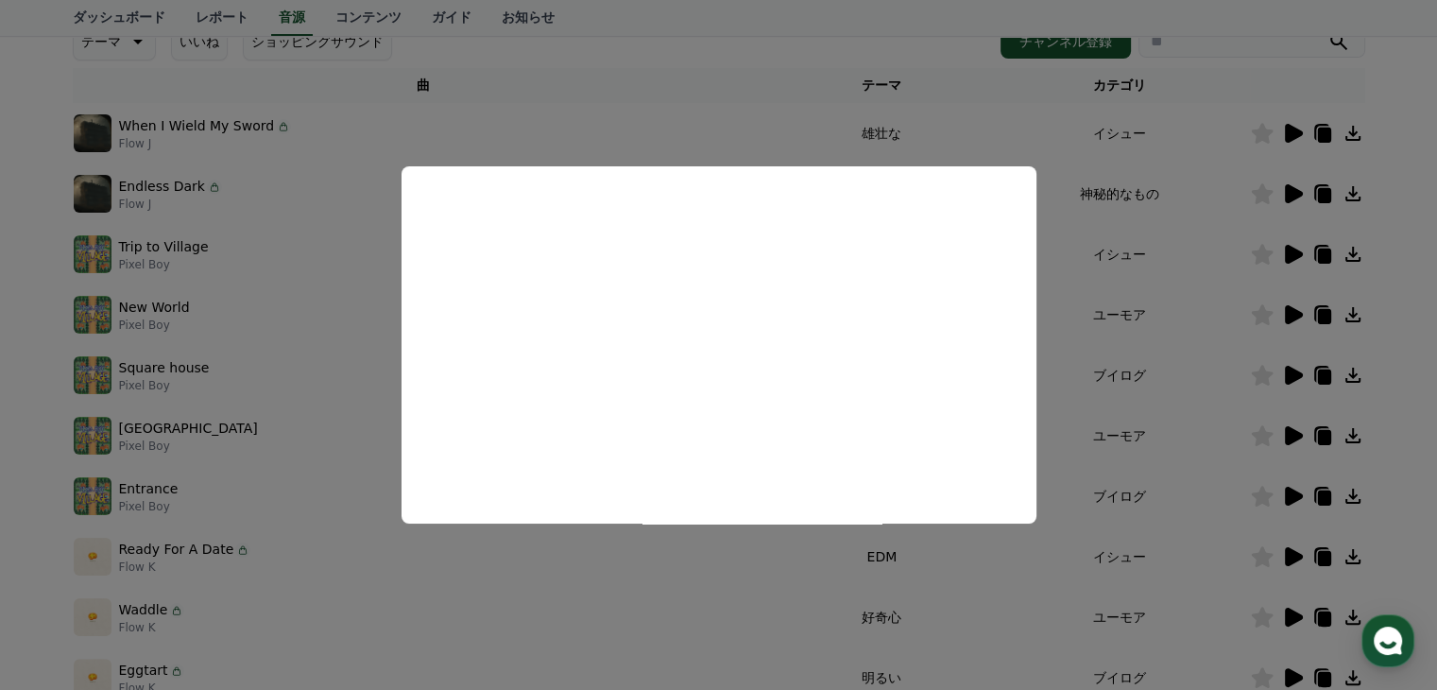
click at [1288, 491] on button "close modal" at bounding box center [718, 345] width 1437 height 690
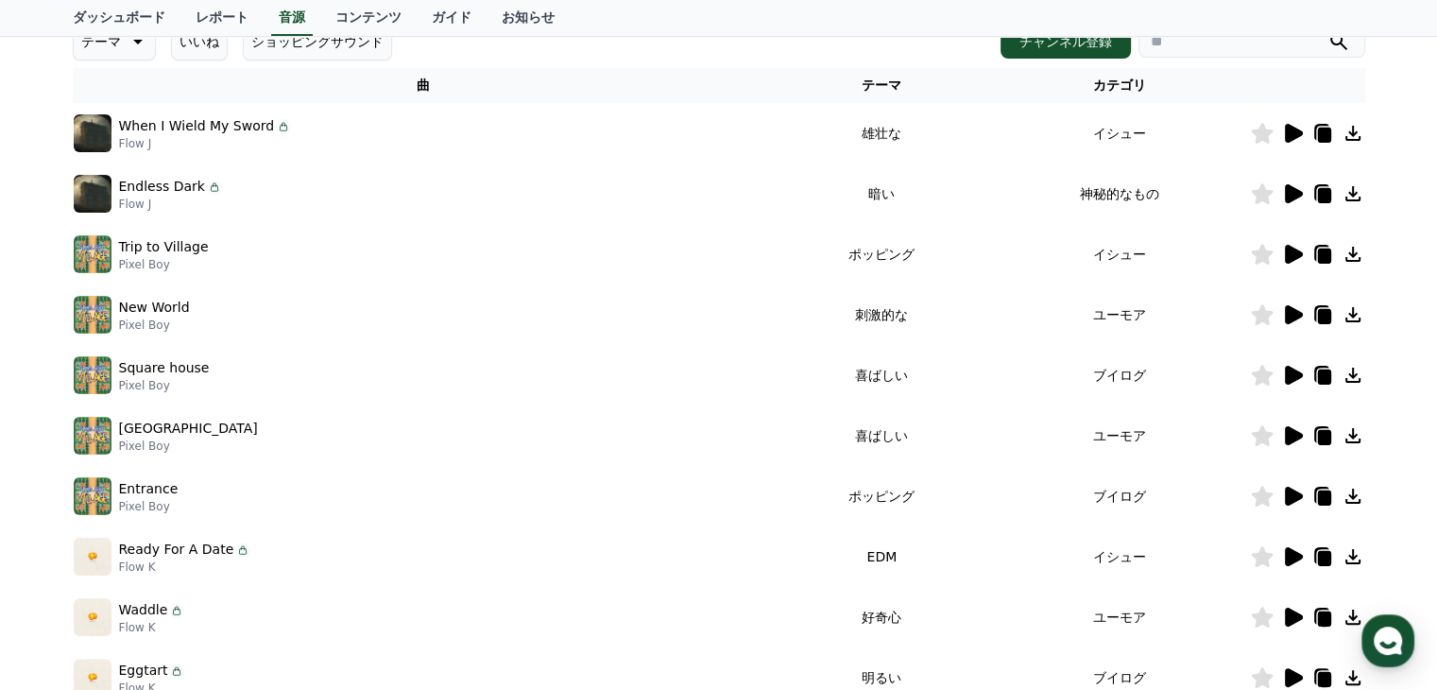
click at [1291, 553] on icon at bounding box center [1294, 556] width 18 height 19
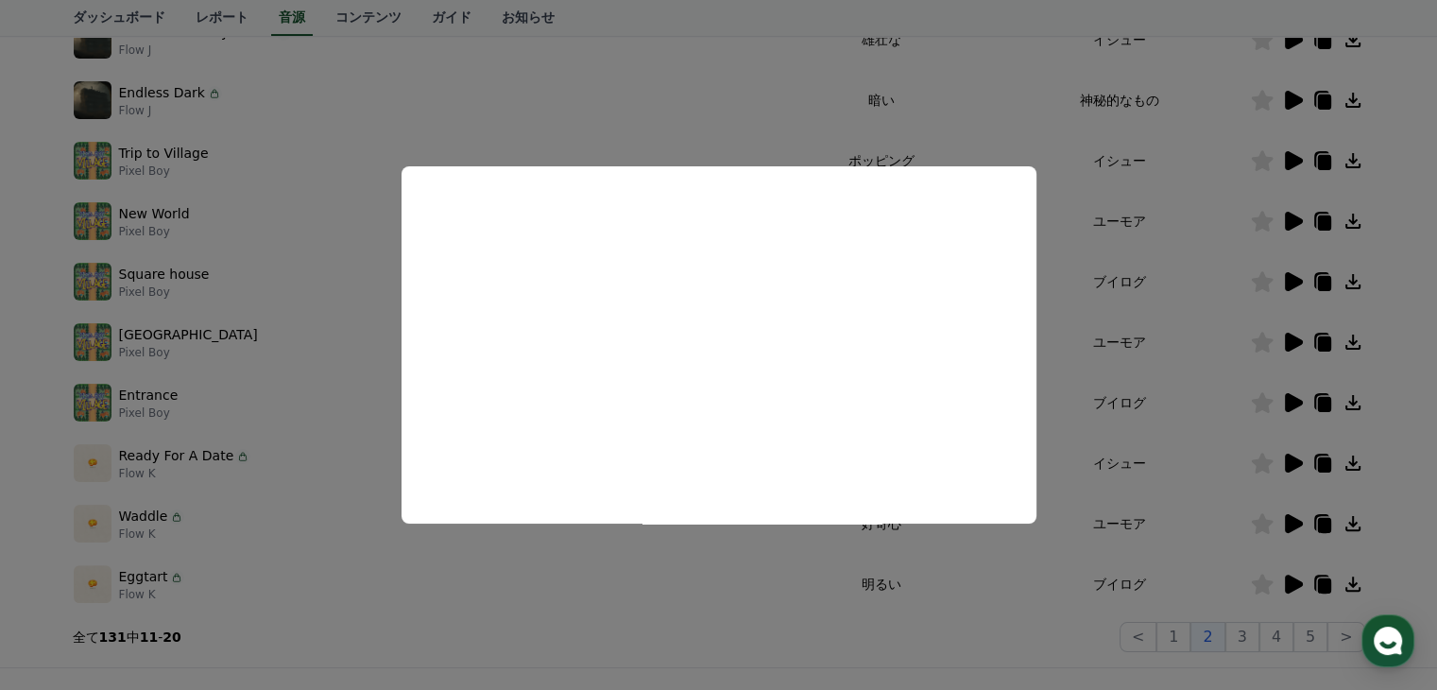
scroll to position [378, 0]
click at [1310, 628] on button "close modal" at bounding box center [718, 345] width 1437 height 690
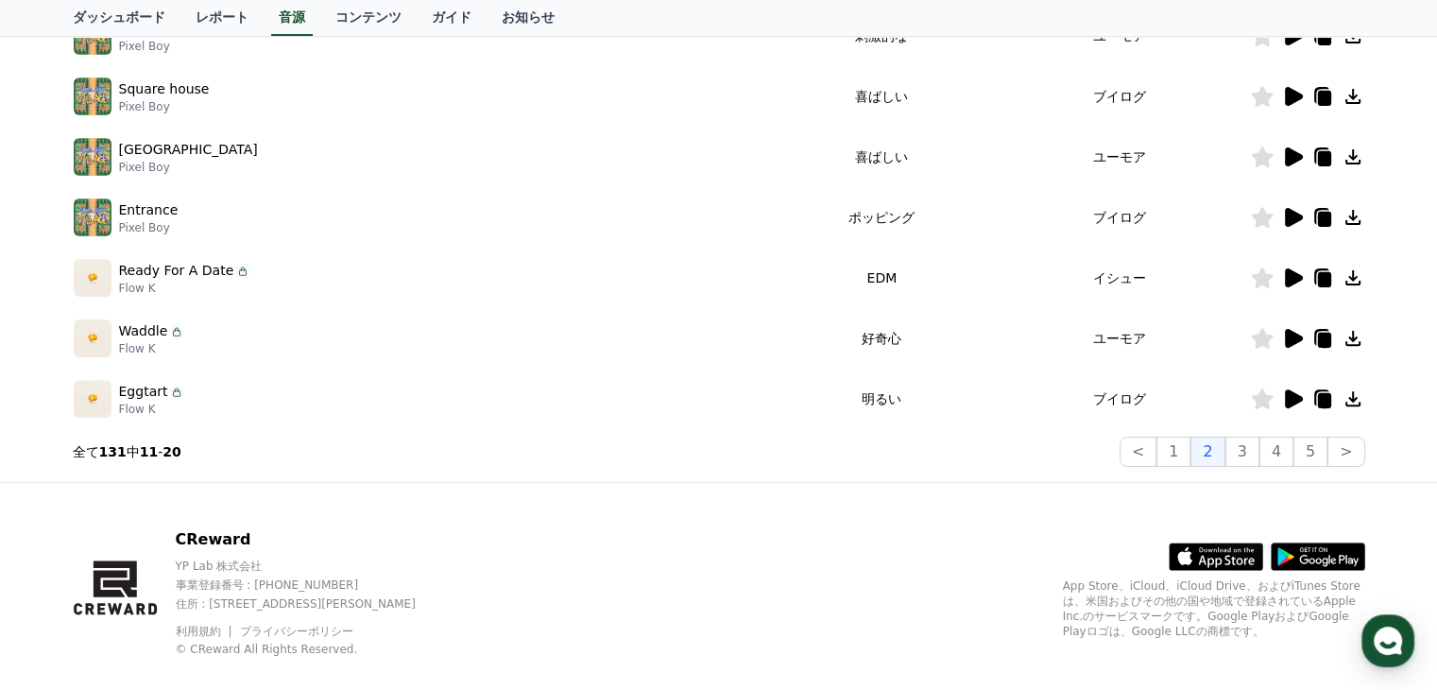
scroll to position [567, 0]
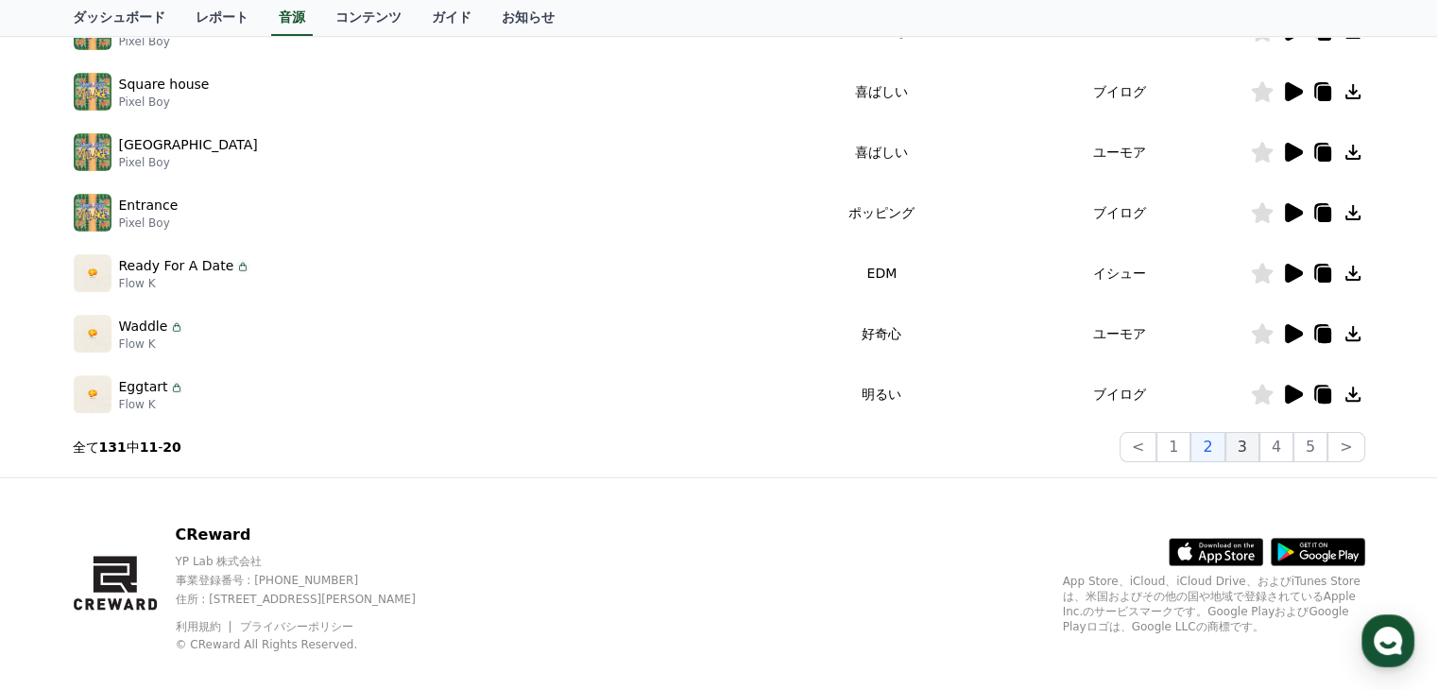
click at [1252, 448] on button "3" at bounding box center [1242, 447] width 34 height 30
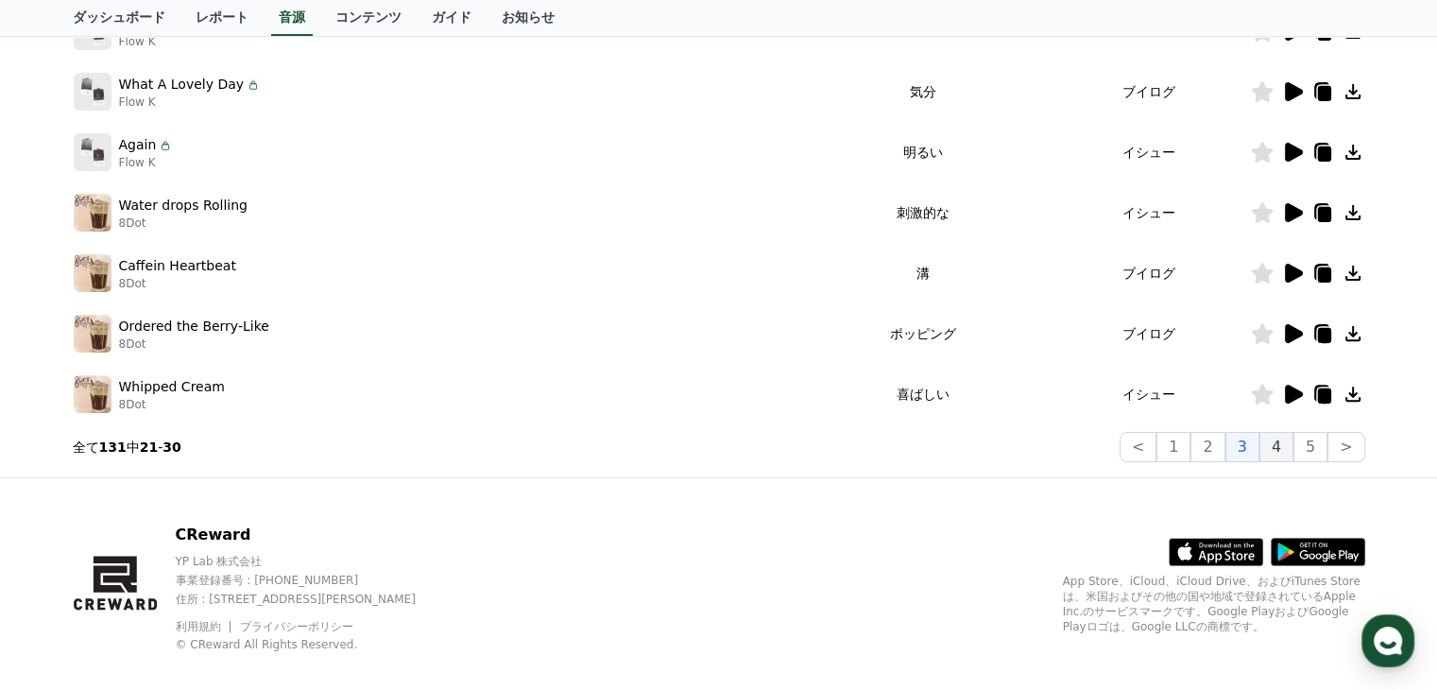
click at [1286, 453] on button "4" at bounding box center [1276, 447] width 34 height 30
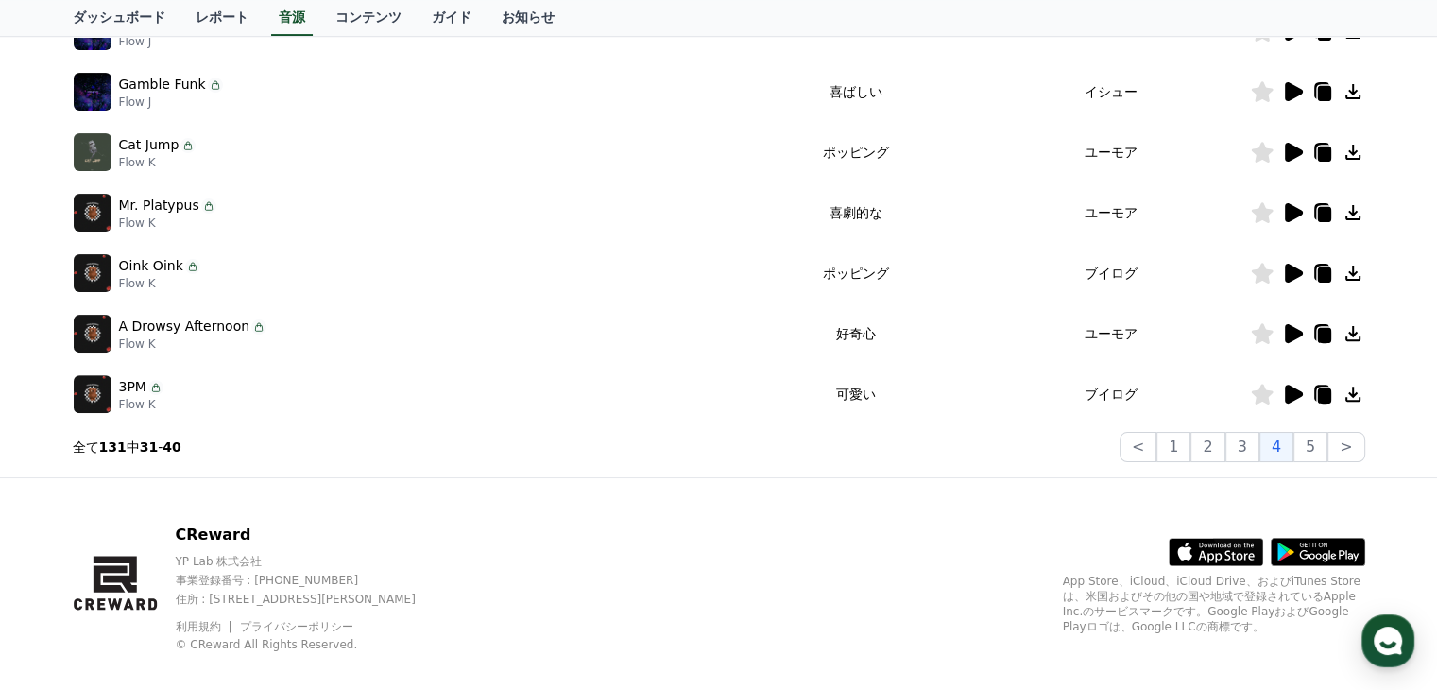
click at [1290, 390] on icon at bounding box center [1294, 393] width 18 height 19
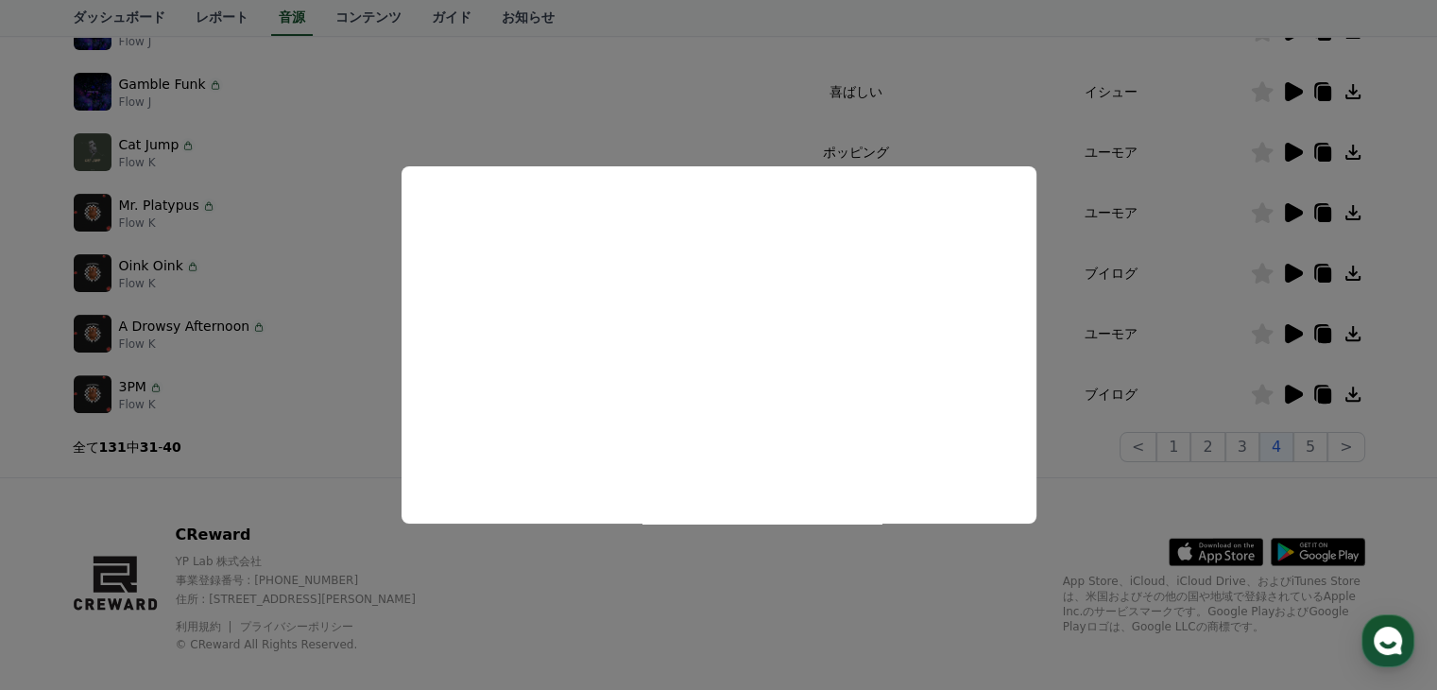
click at [1060, 418] on button "close modal" at bounding box center [718, 345] width 1437 height 690
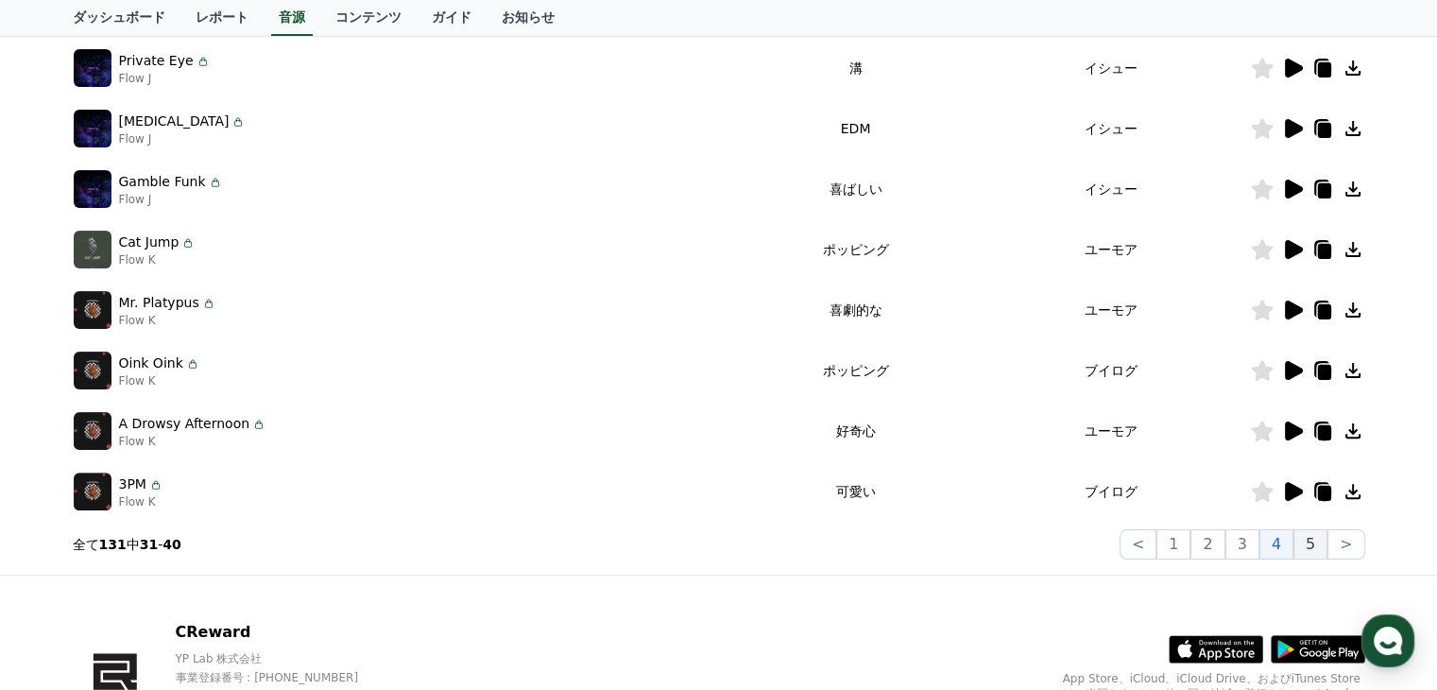
scroll to position [472, 0]
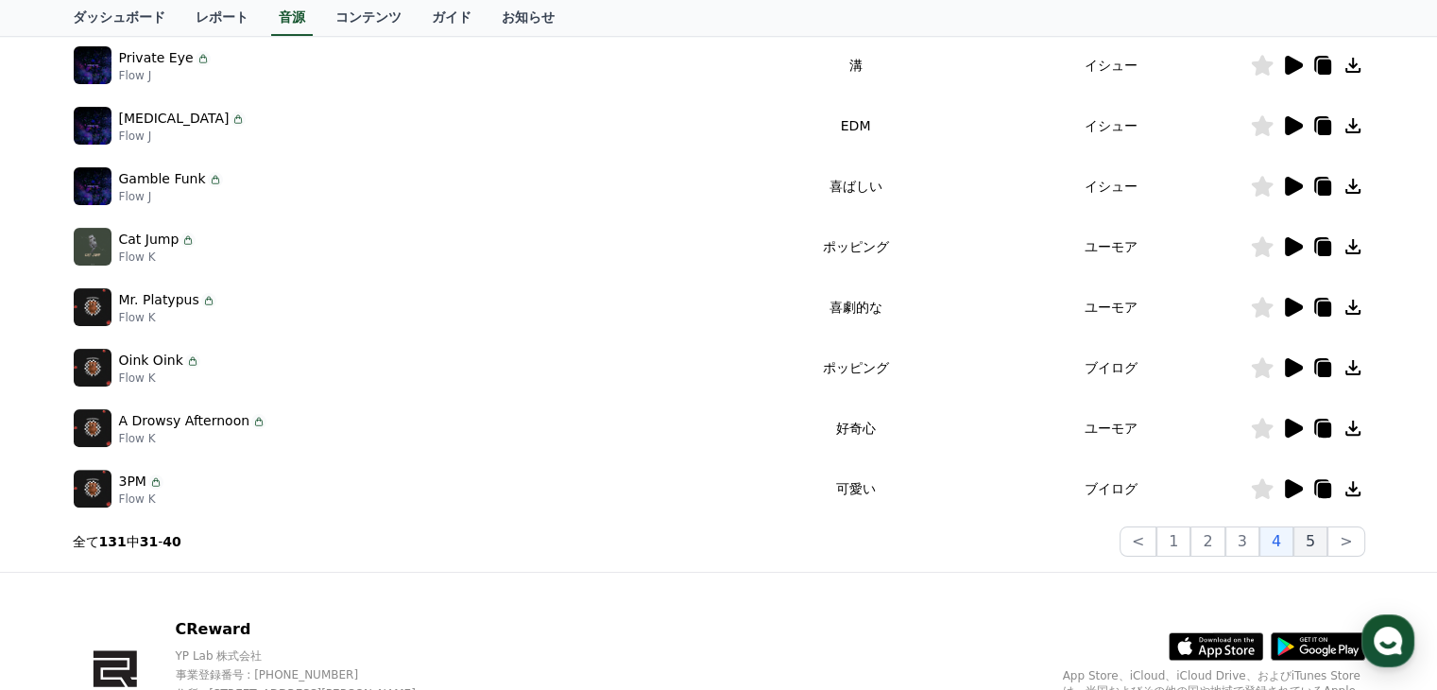
click at [1315, 530] on button "5" at bounding box center [1310, 541] width 34 height 30
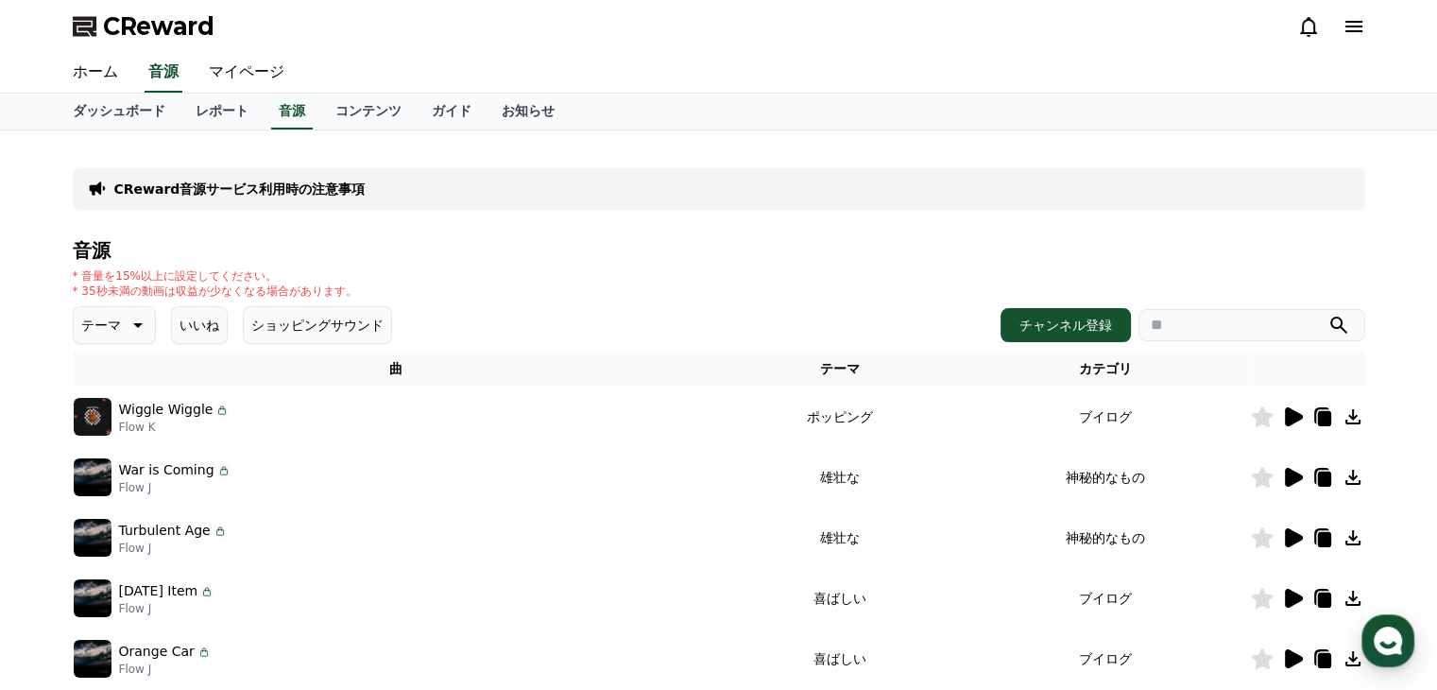
click at [258, 183] on p "CReward音源サービス利用時の注意事項" at bounding box center [239, 188] width 251 height 19
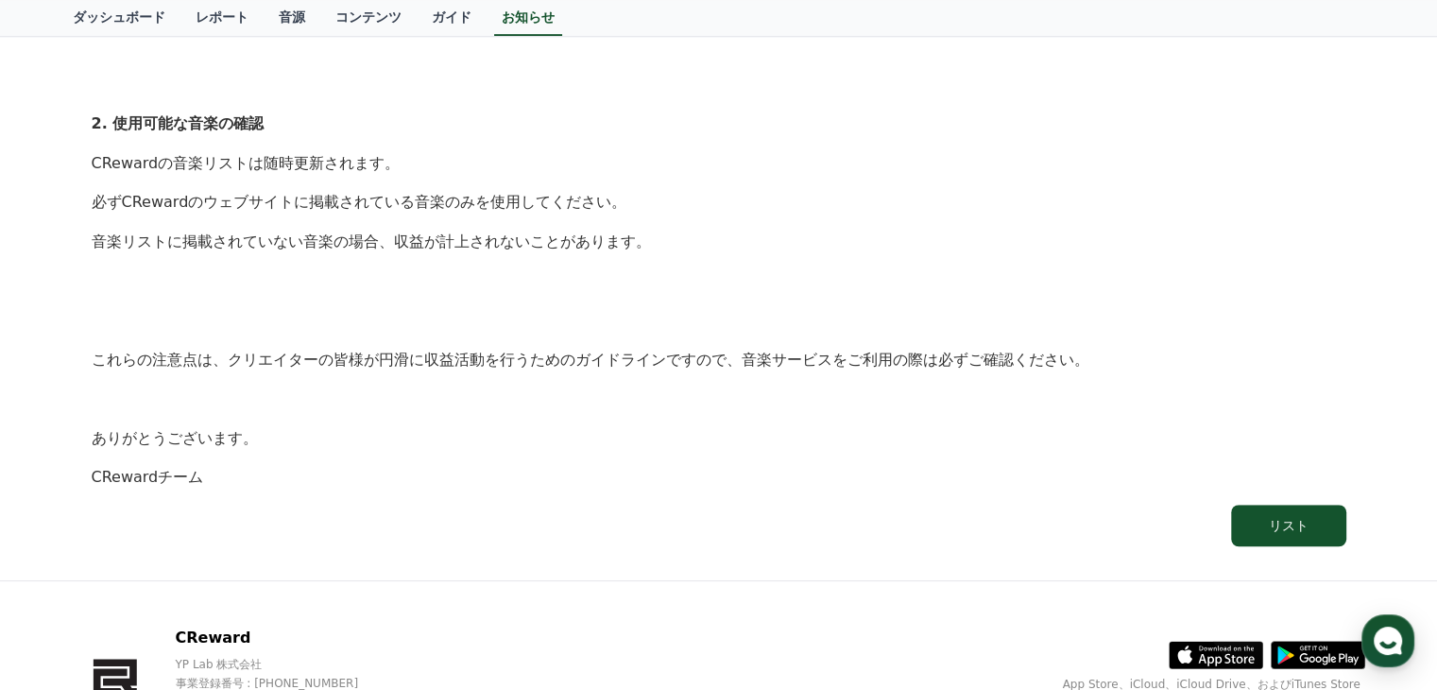
scroll to position [1213, 0]
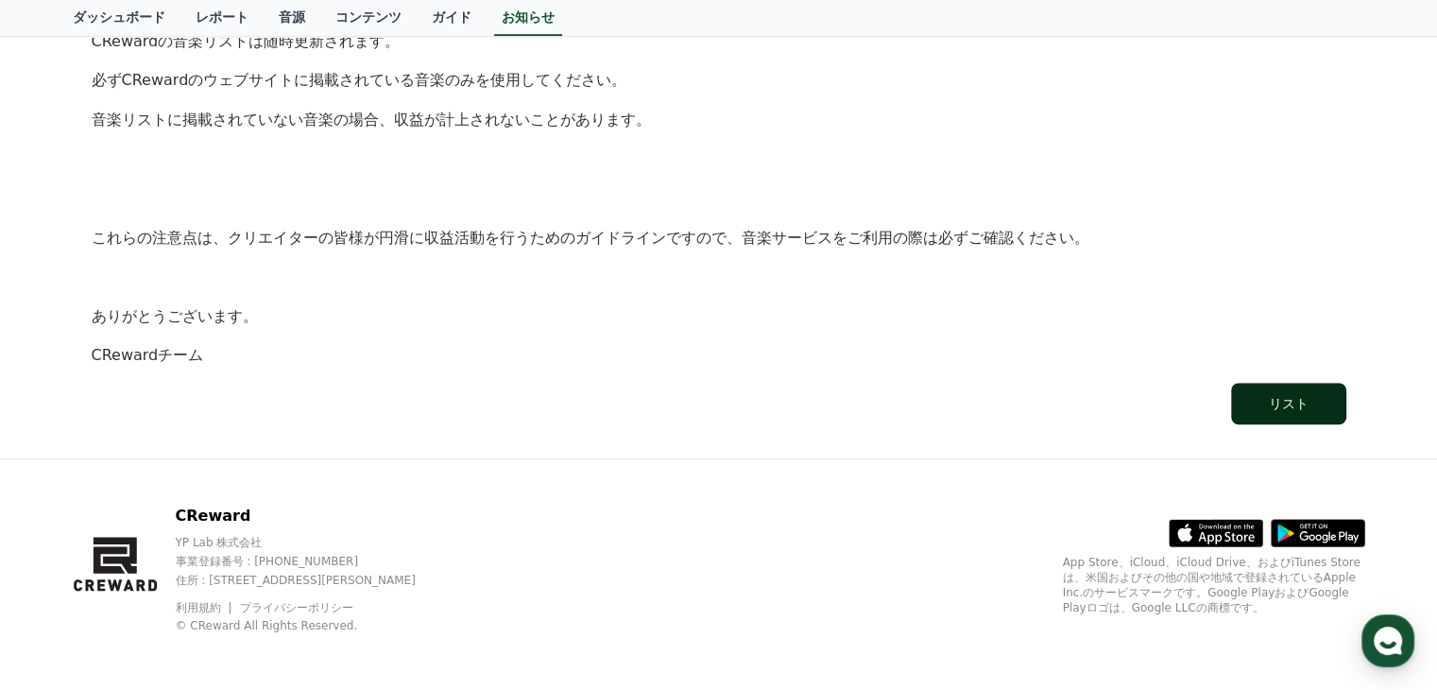
click at [1315, 417] on button "リスト" at bounding box center [1288, 404] width 115 height 42
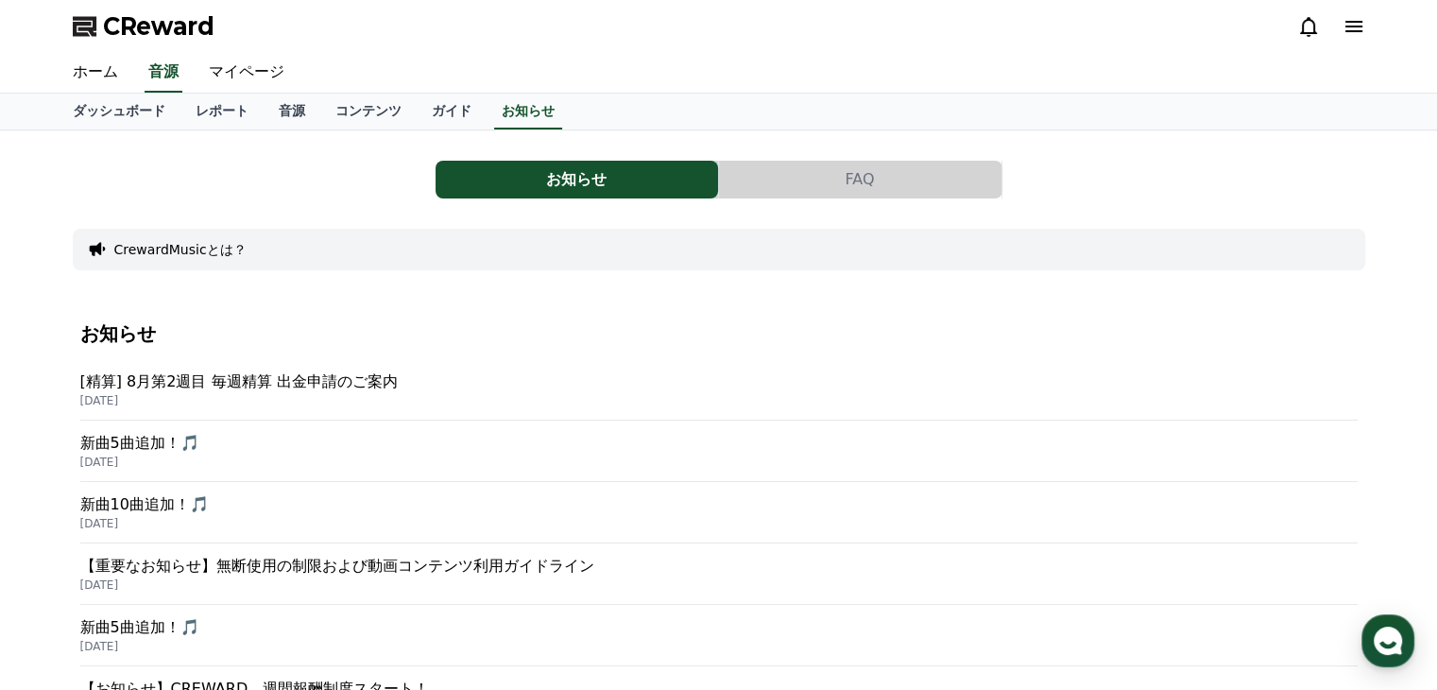
click at [908, 152] on div "お知らせ FAQ CrewardMusicとは？ お知らせ [精算] 8月第2週目 毎週精算 出金申請のご案内 2025-08-20 新曲5曲追加！🎵 202…" at bounding box center [719, 662] width 1292 height 1034
click at [908, 172] on button "FAQ" at bounding box center [860, 180] width 282 height 38
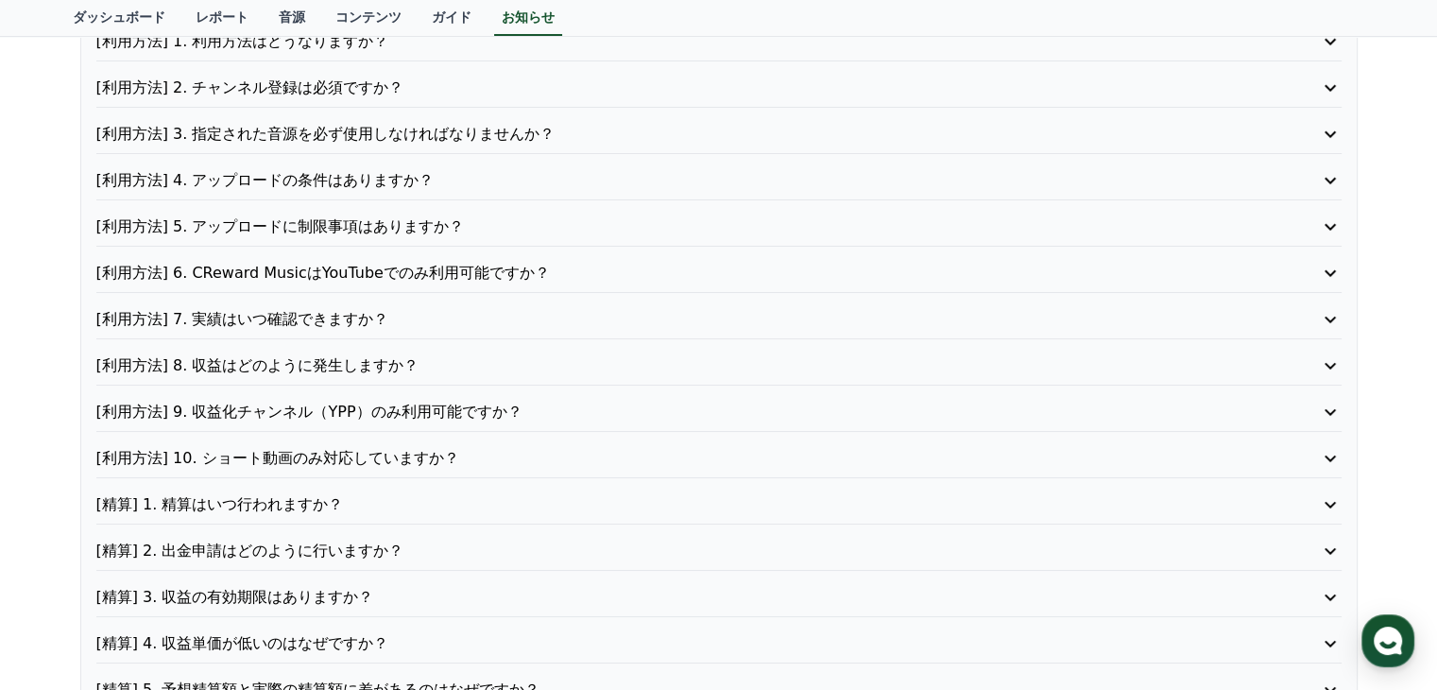
scroll to position [283, 0]
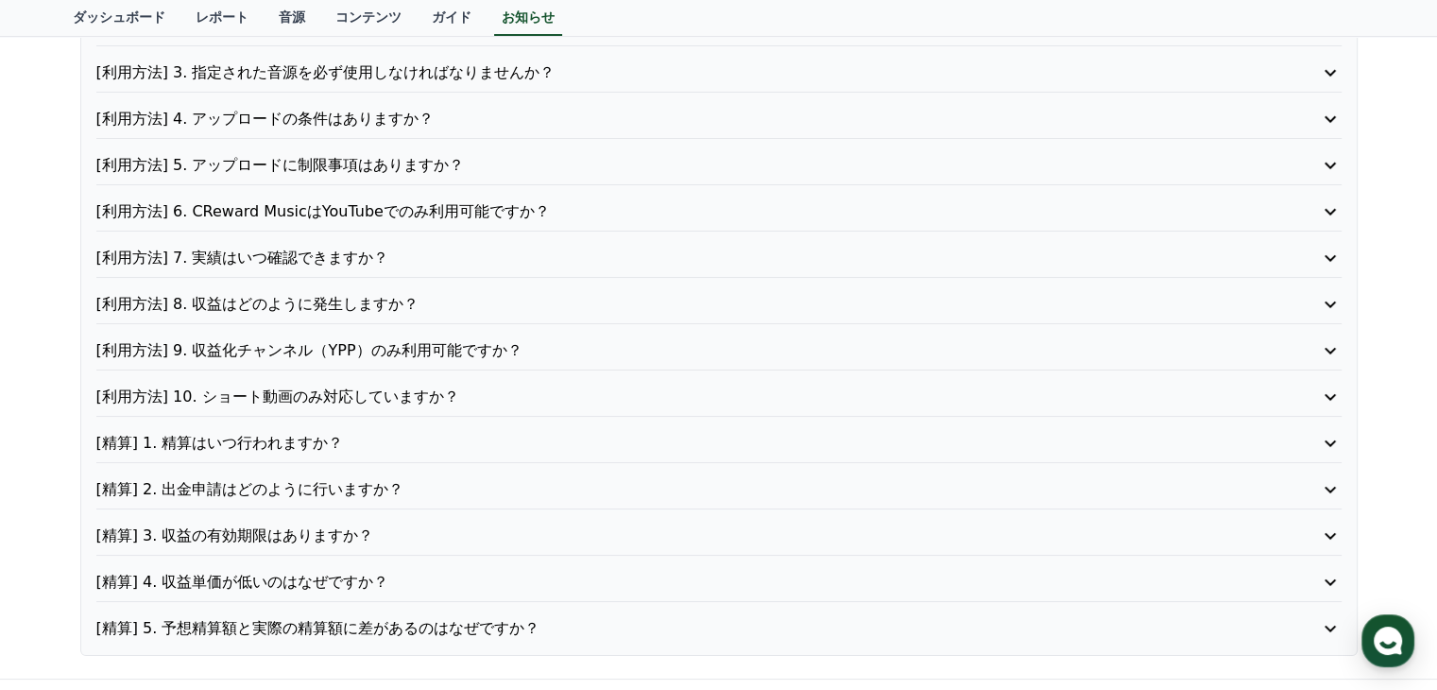
click at [485, 398] on p "[利用方法] 10. ショート動画のみ対応していますか？" at bounding box center [669, 396] width 1146 height 23
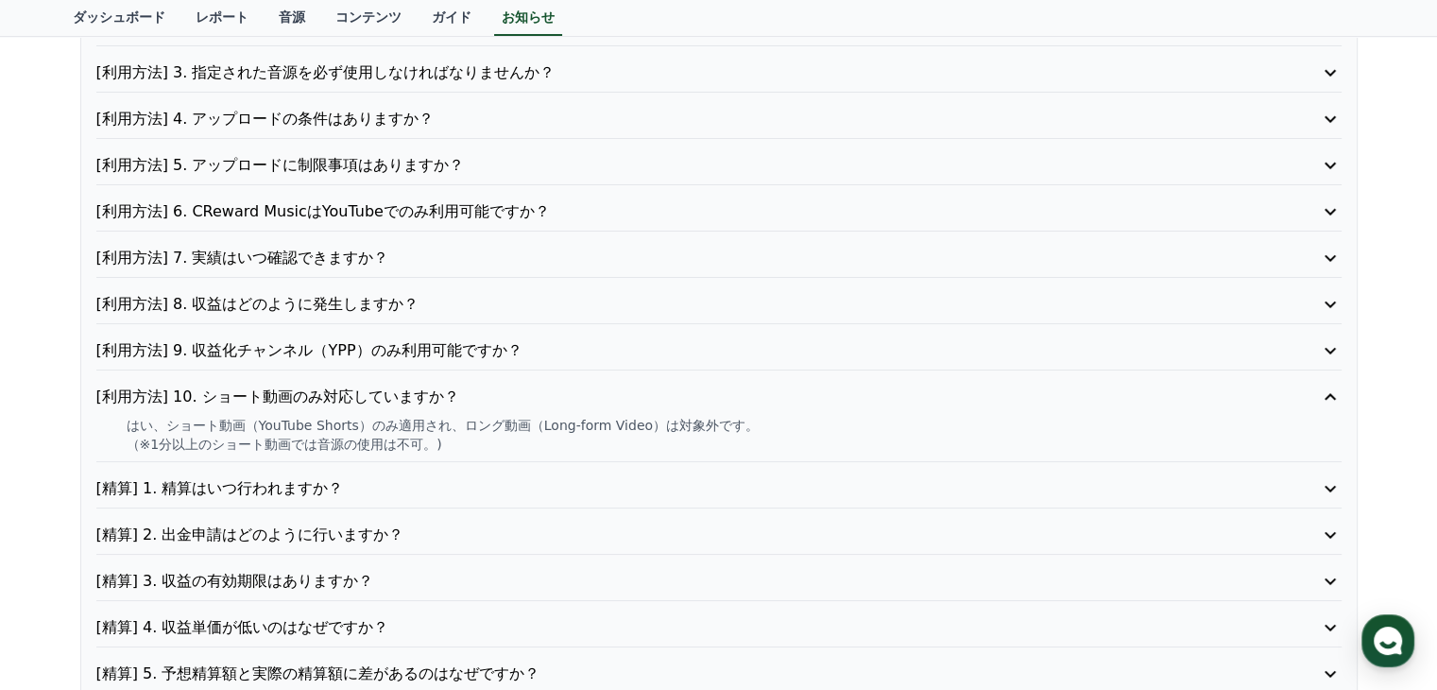
click at [660, 638] on div "[精算] 4. 収益単価が低いのはなぜですか？" at bounding box center [718, 631] width 1245 height 31
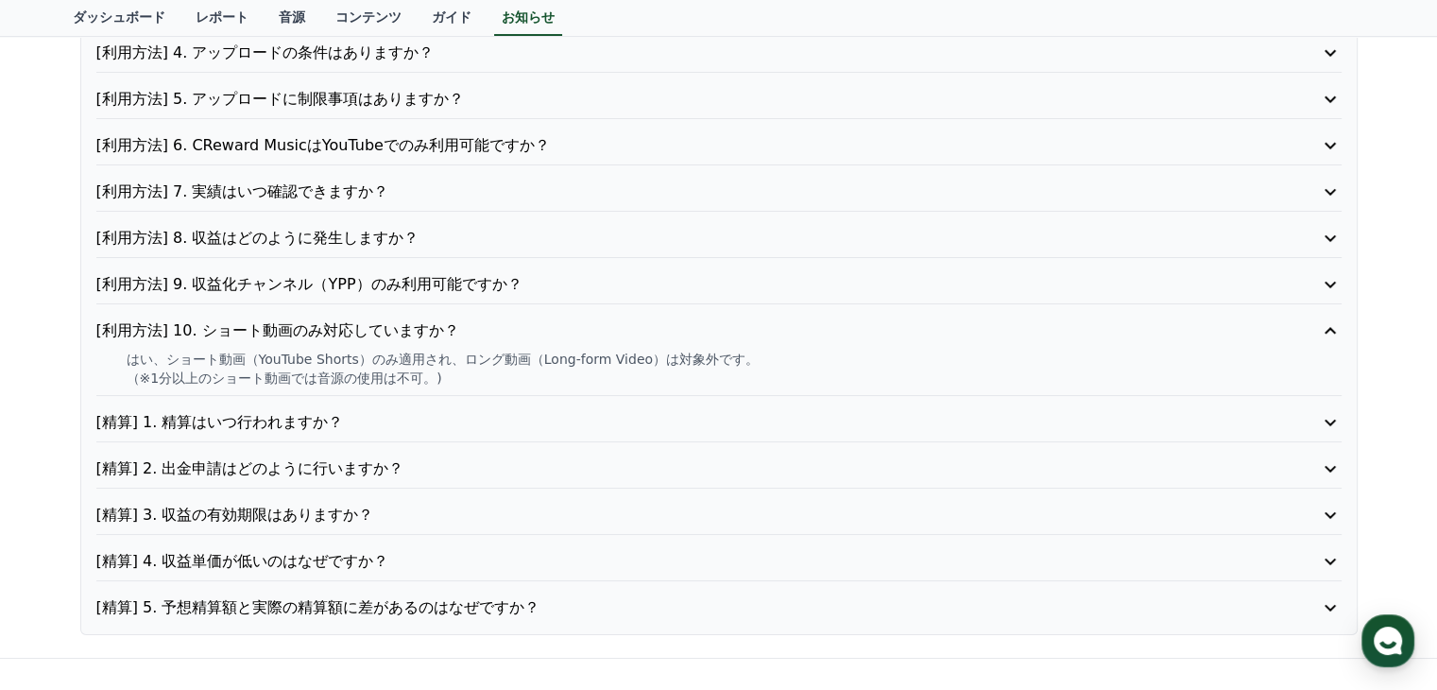
scroll to position [0, 0]
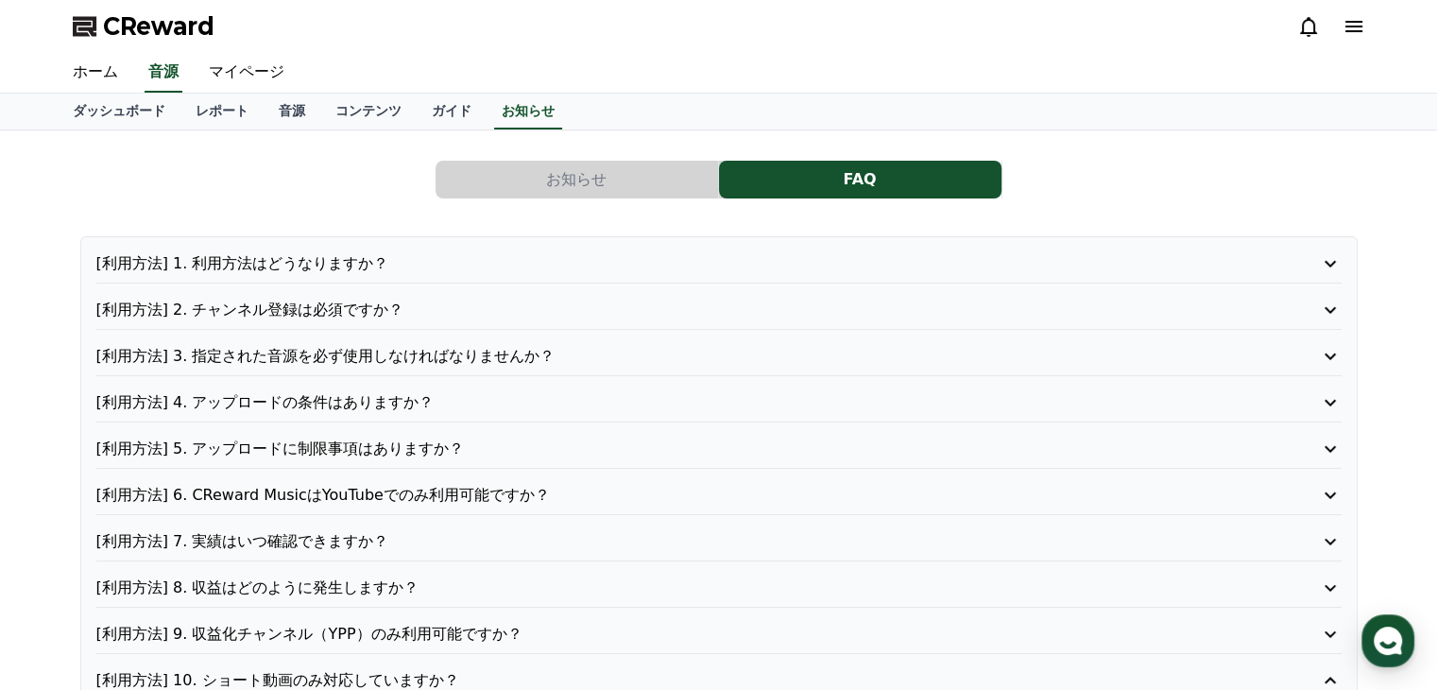
click at [421, 273] on div "[利用方法] 1. 利用方法はどうなりますか？" at bounding box center [718, 267] width 1245 height 31
click at [1325, 267] on icon at bounding box center [1330, 263] width 23 height 23
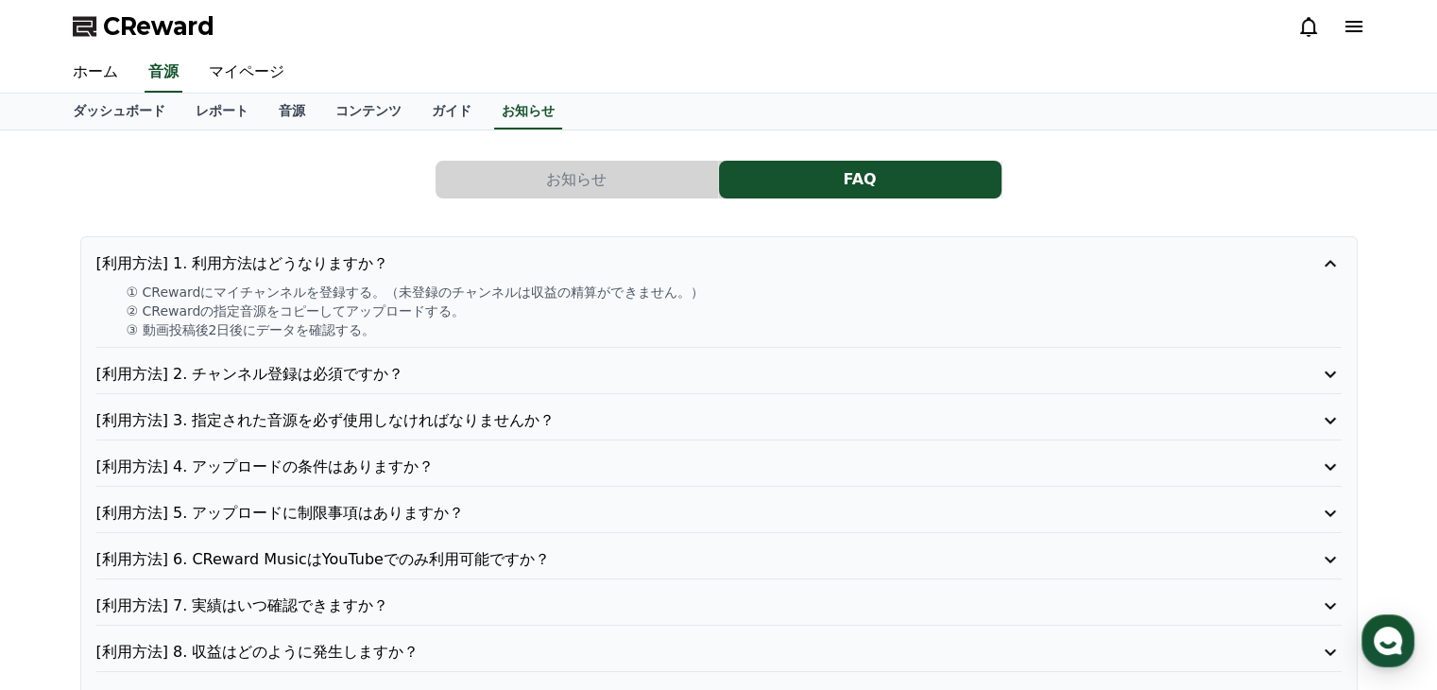
click at [1326, 375] on icon at bounding box center [1330, 374] width 23 height 23
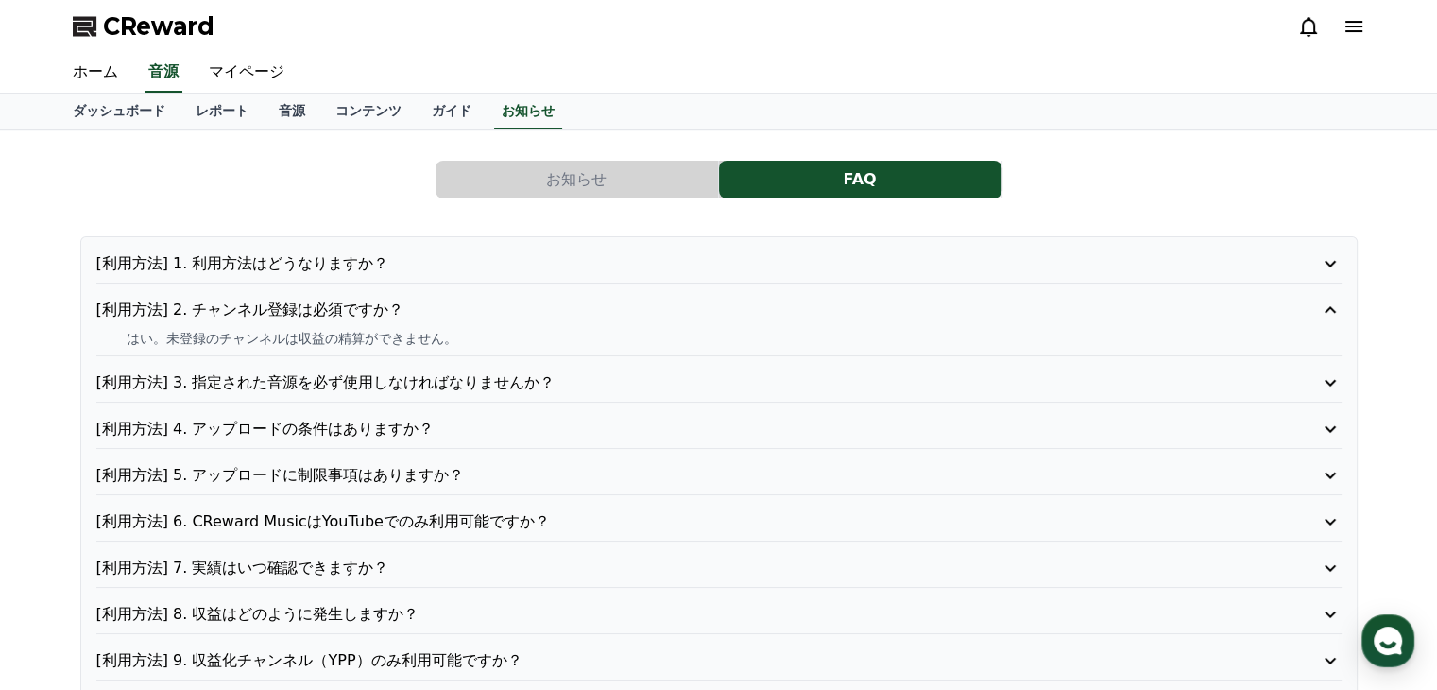
click at [1326, 375] on icon at bounding box center [1330, 382] width 23 height 23
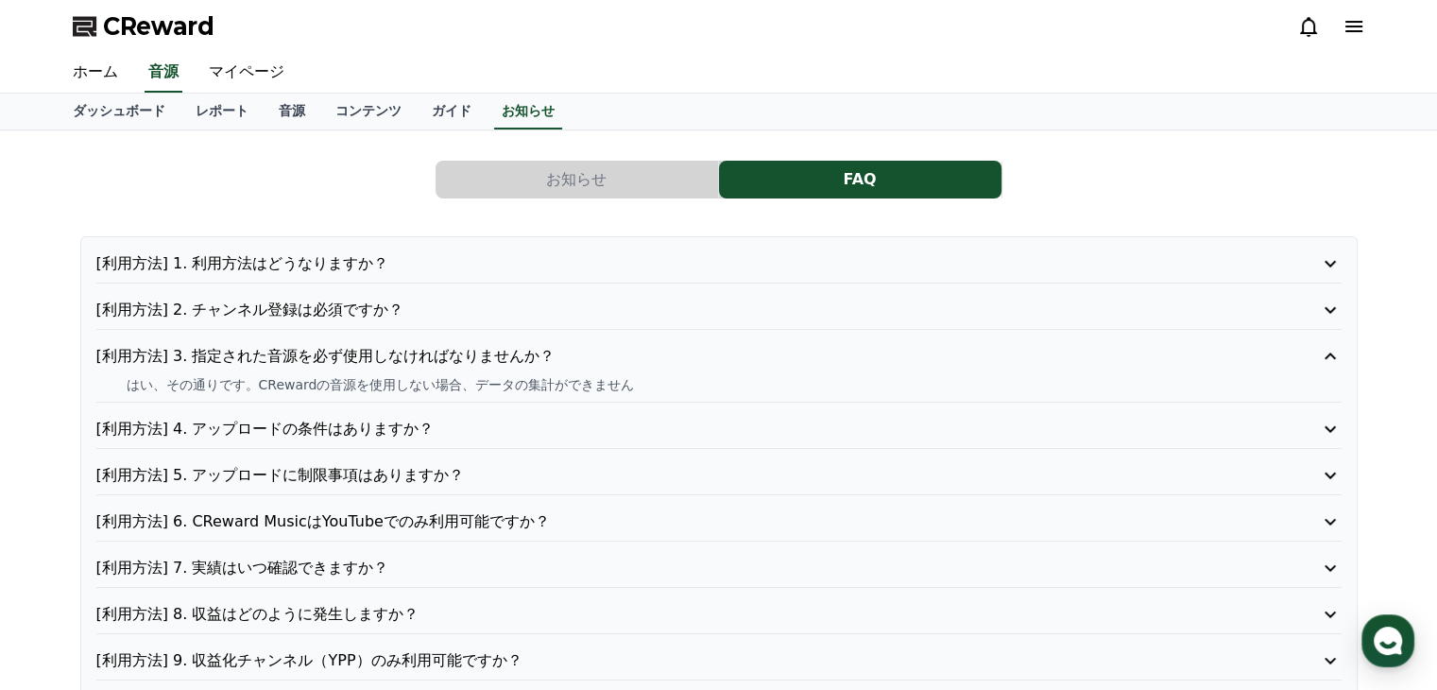
click at [1326, 307] on icon at bounding box center [1329, 310] width 11 height 7
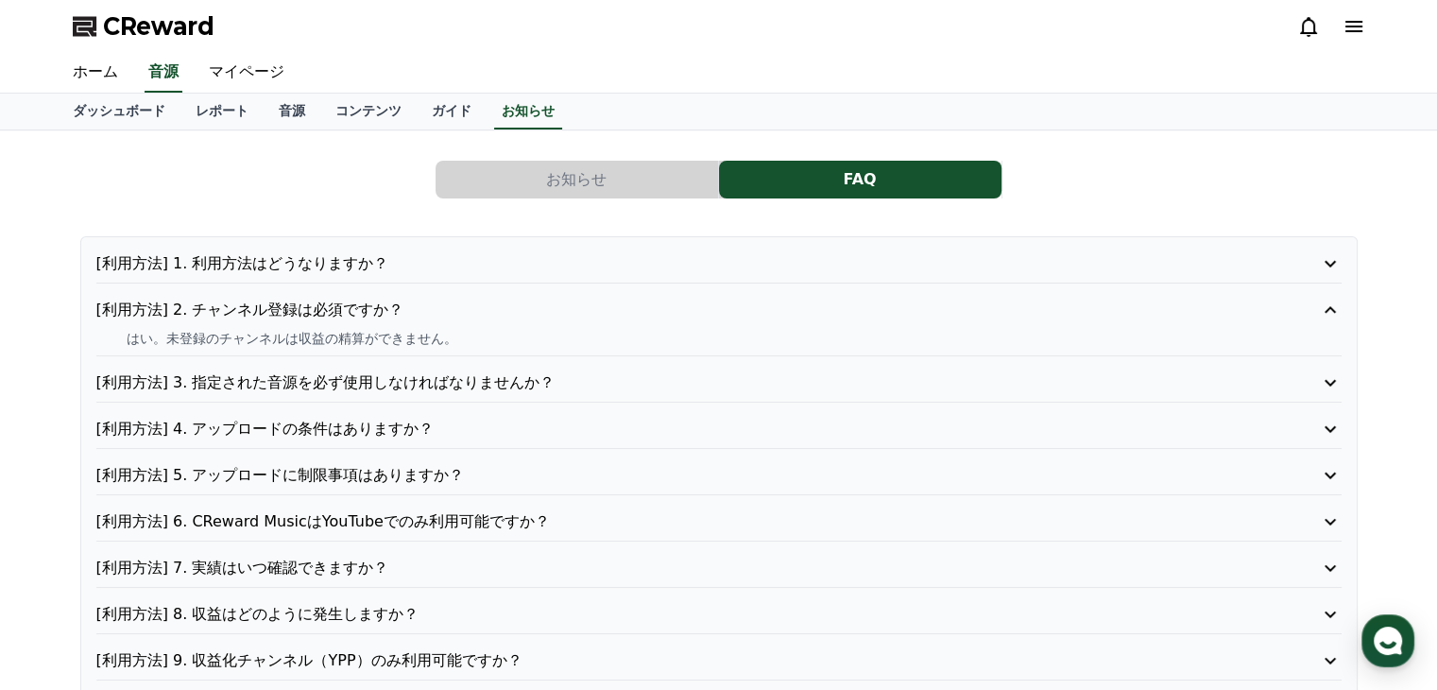
click at [1327, 518] on icon at bounding box center [1330, 521] width 23 height 23
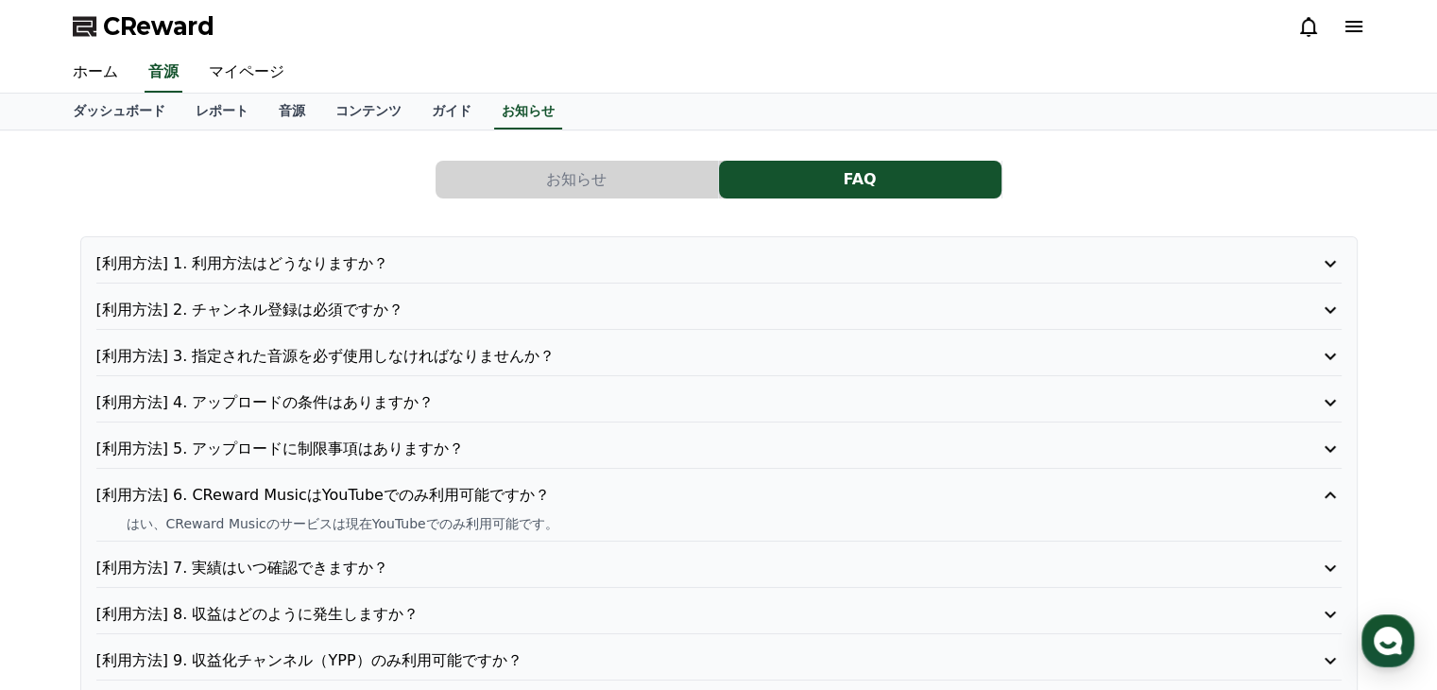
drag, startPoint x: 575, startPoint y: 496, endPoint x: 329, endPoint y: 726, distance: 336.9
drag, startPoint x: 329, startPoint y: 726, endPoint x: 295, endPoint y: 610, distance: 120.2
click at [295, 610] on p "[利用方法] 8. 収益はどのように発生しますか？" at bounding box center [669, 614] width 1146 height 23
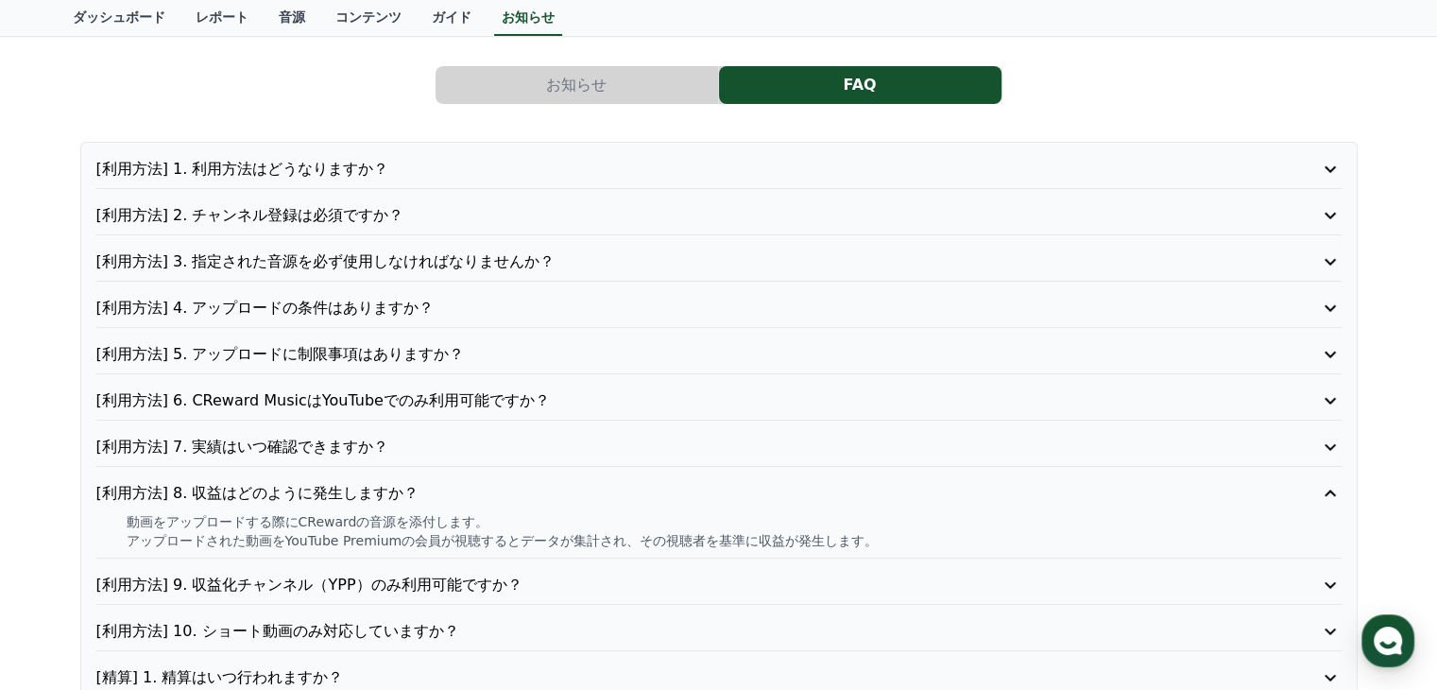
scroll to position [94, 0]
click at [380, 343] on p "[利用方法] 5. アップロードに制限事項はありますか？" at bounding box center [669, 354] width 1146 height 23
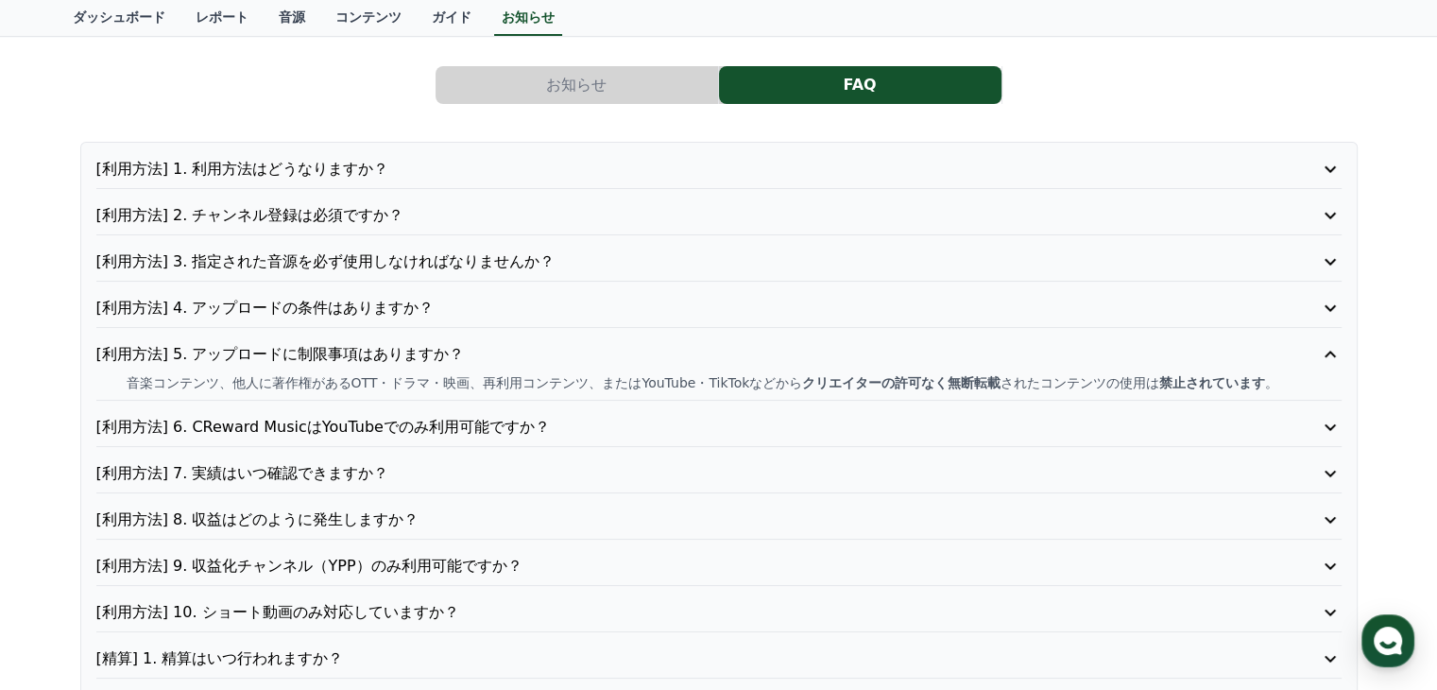
click at [379, 313] on p "[利用方法] 4. アップロードの条件はありますか？" at bounding box center [669, 308] width 1146 height 23
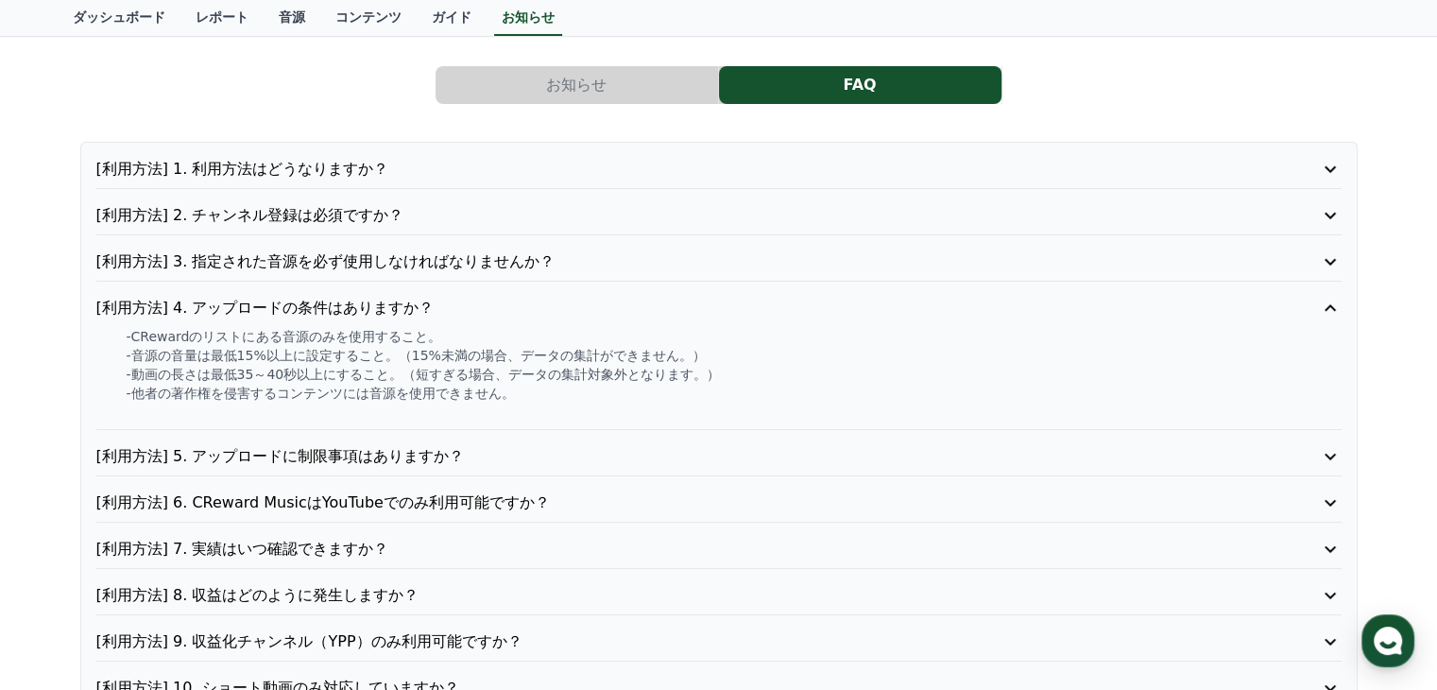
click at [340, 273] on div "[利用方法] 3. 指定された音源を必ず使用しなければなりませんか？" at bounding box center [718, 265] width 1245 height 31
click at [359, 265] on p "[利用方法] 3. 指定された音源を必ず使用しなければなりませんか？" at bounding box center [669, 261] width 1146 height 23
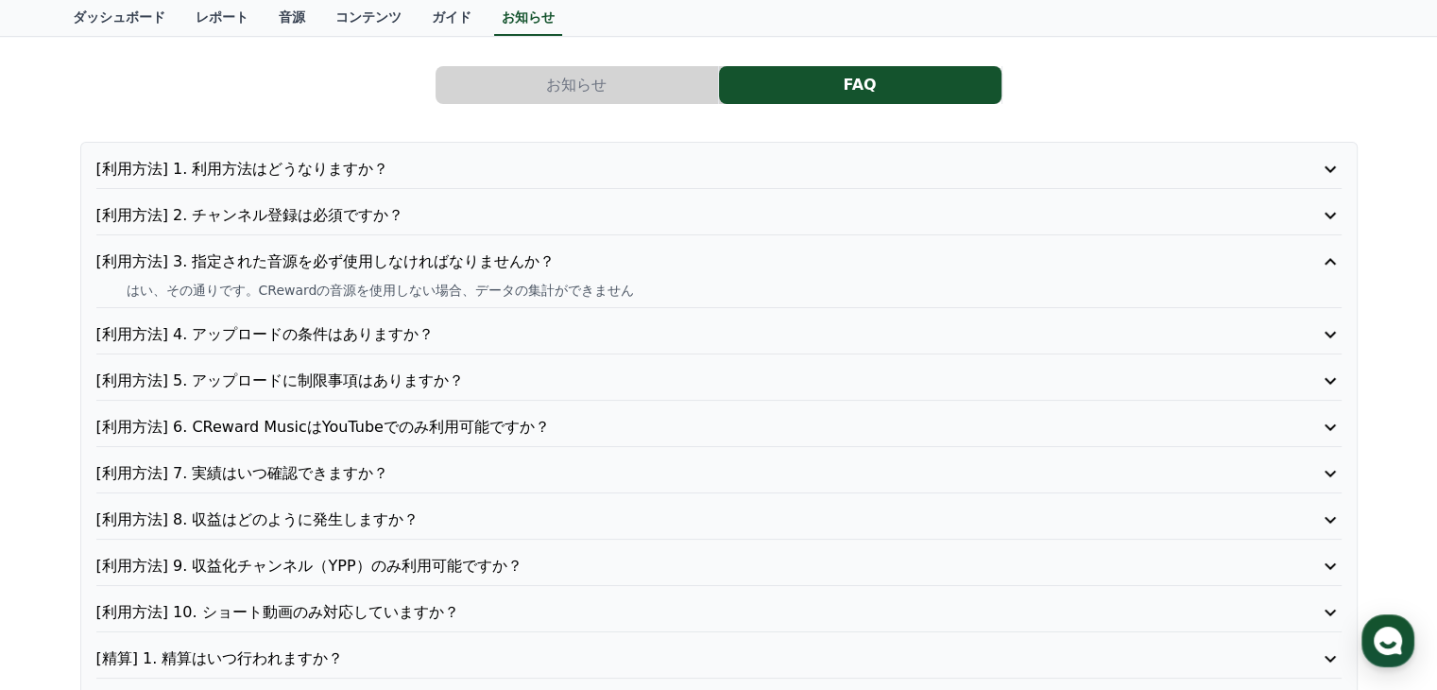
click at [281, 224] on p "[利用方法] 2. チャンネル登録は必須ですか？" at bounding box center [669, 215] width 1146 height 23
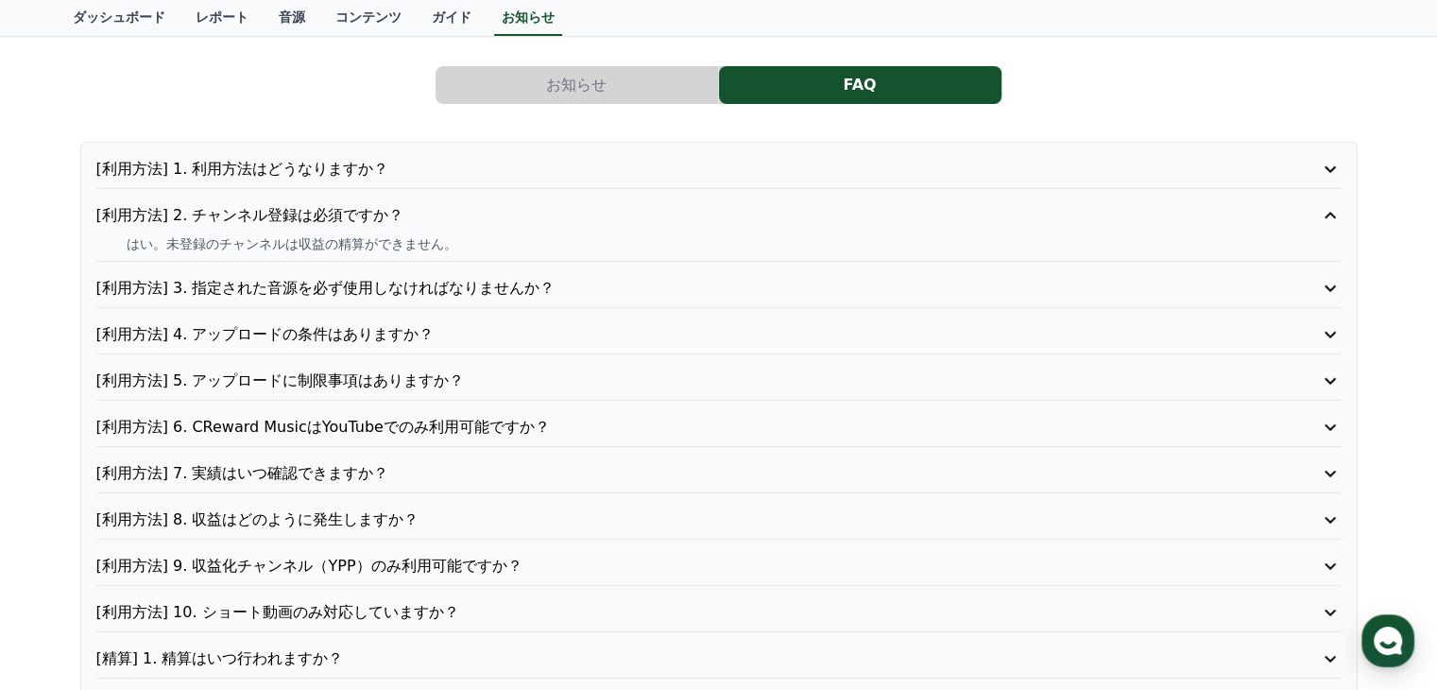
click at [536, 79] on button "お知らせ" at bounding box center [577, 85] width 282 height 38
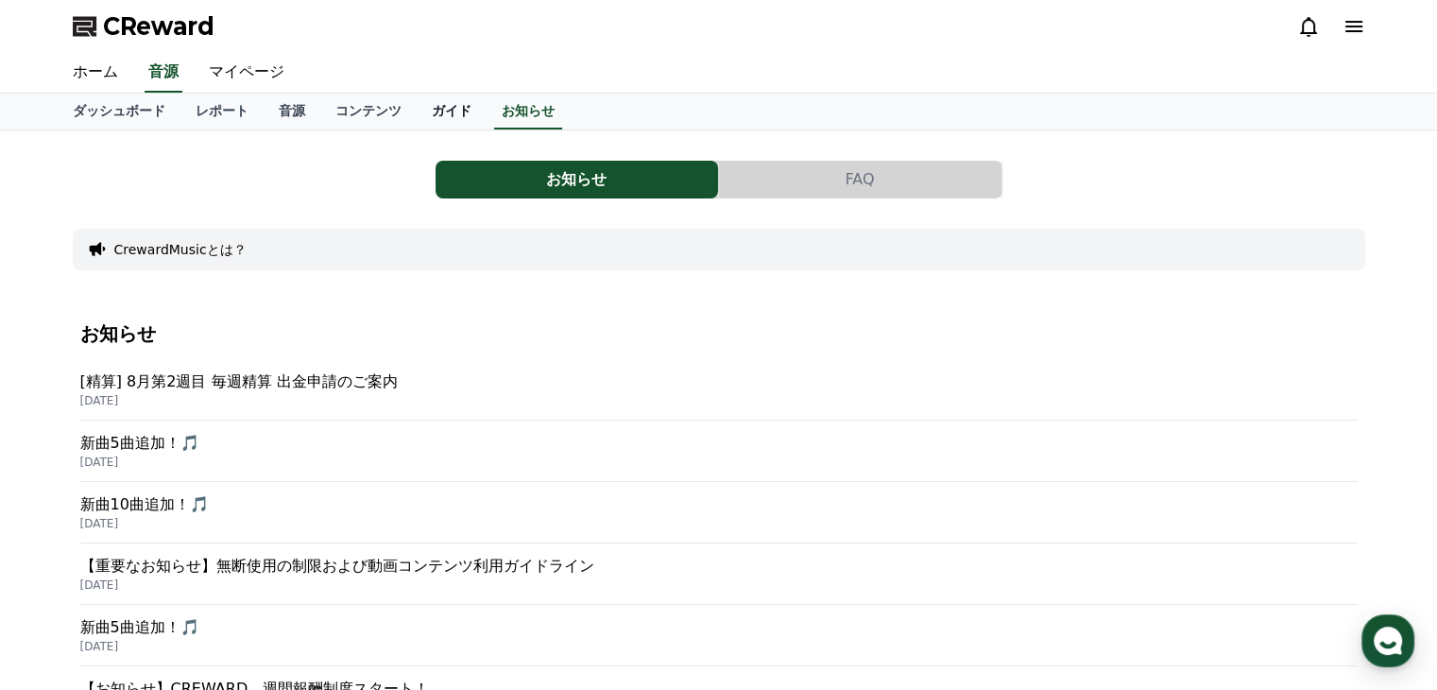
click at [417, 111] on link "ガイド" at bounding box center [452, 112] width 70 height 36
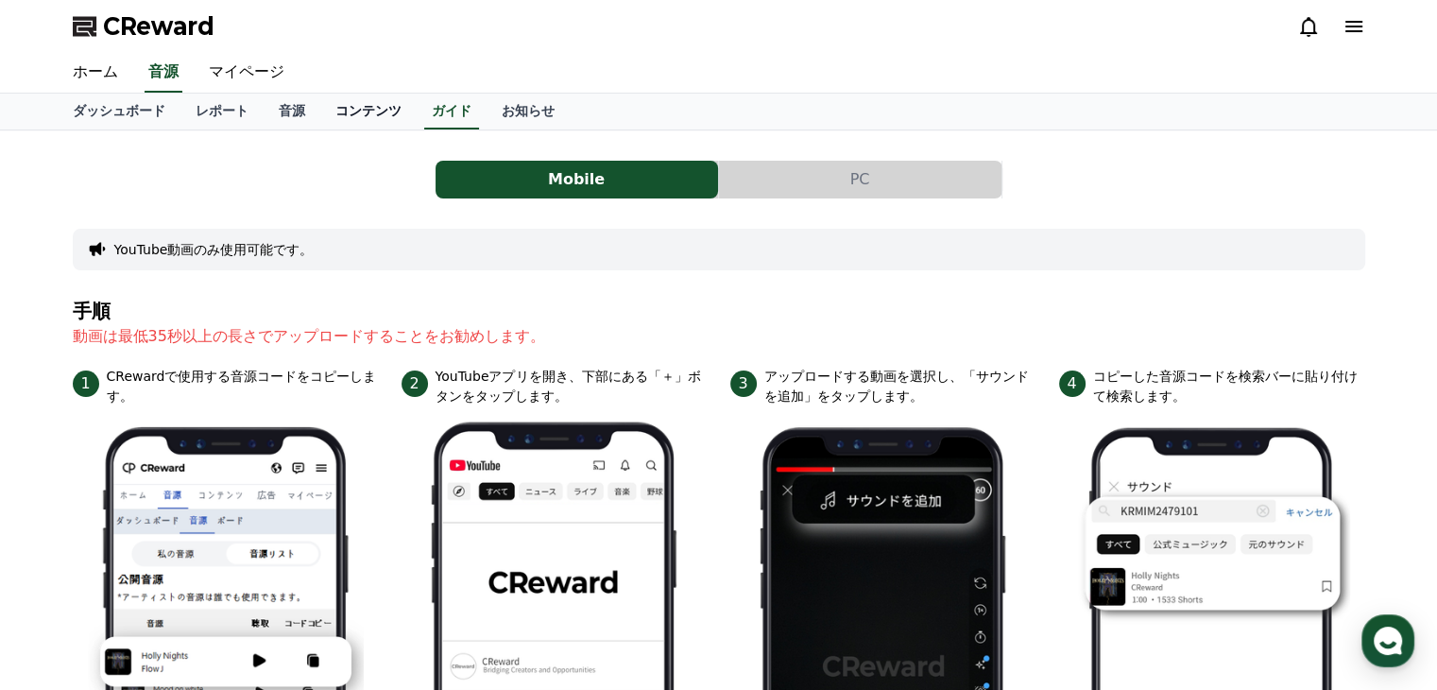
click at [339, 103] on link "コンテンツ" at bounding box center [368, 112] width 96 height 36
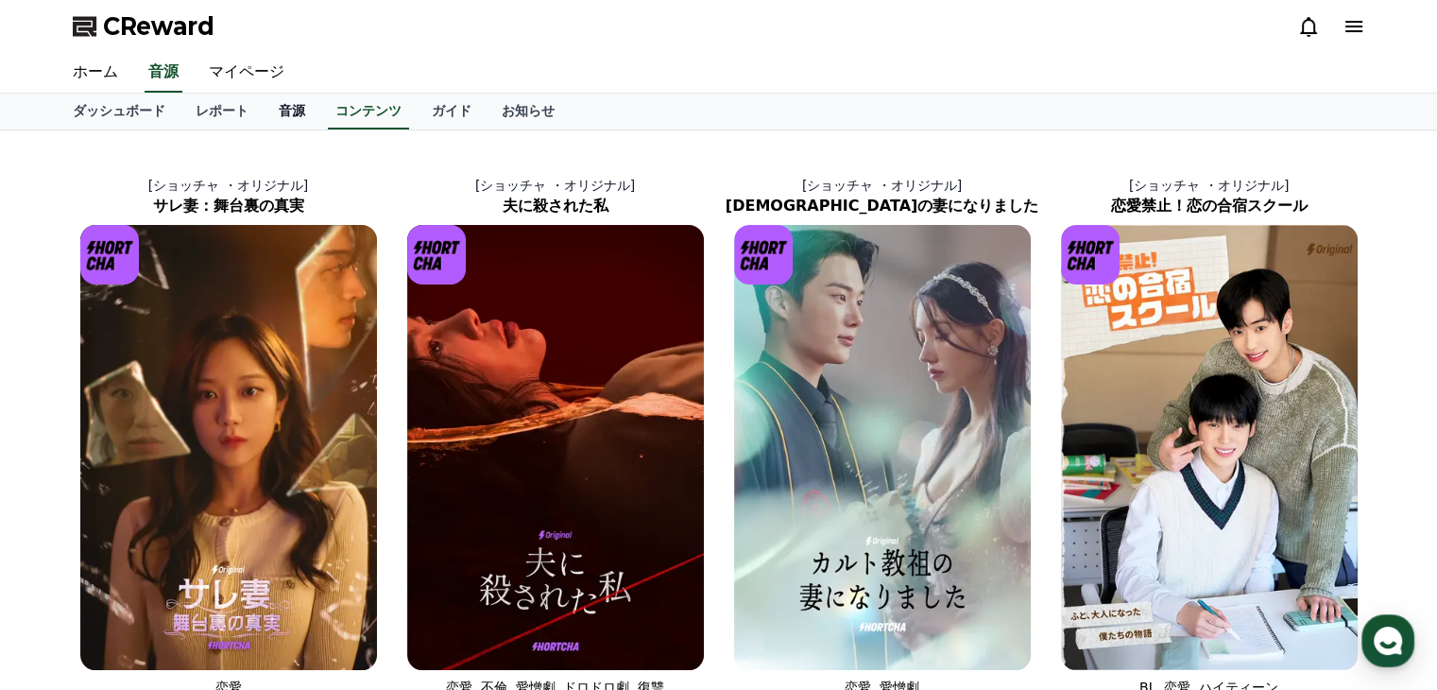
click at [264, 114] on link "音源" at bounding box center [292, 112] width 57 height 36
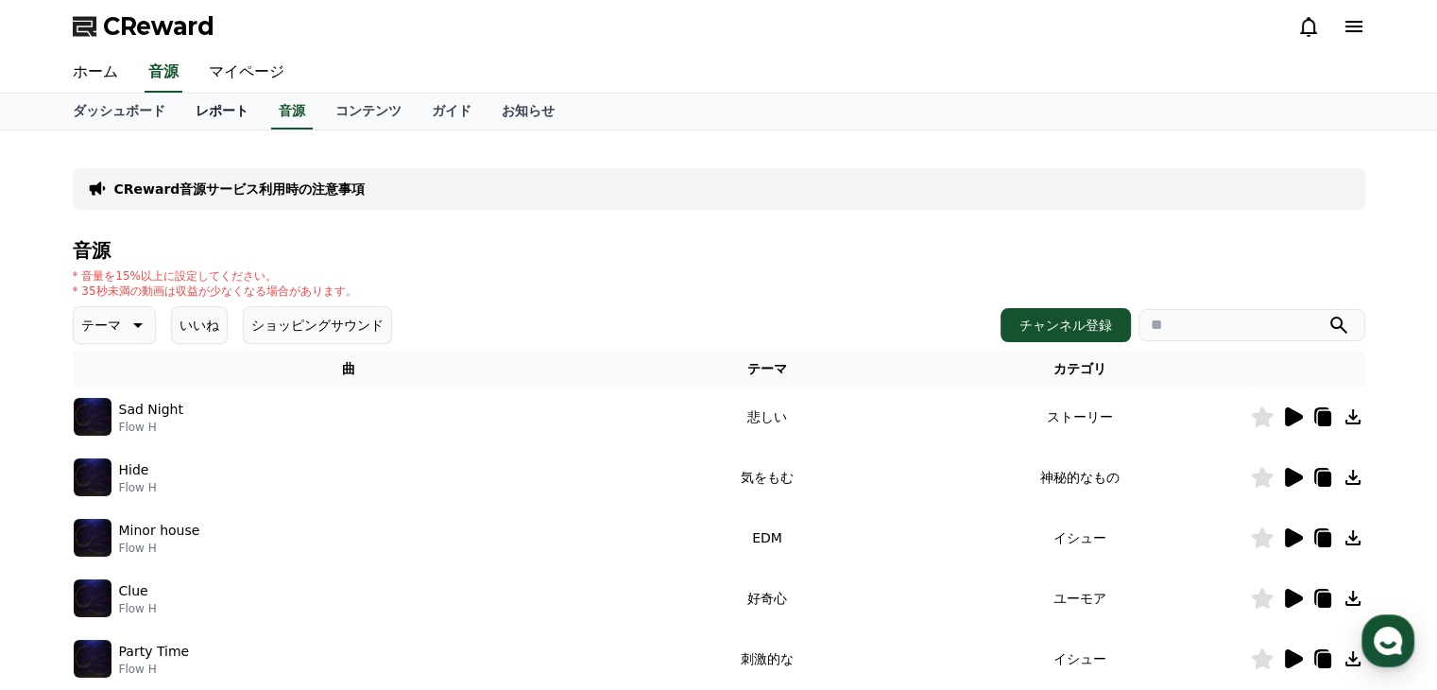
click at [180, 122] on link "レポート" at bounding box center [221, 112] width 83 height 36
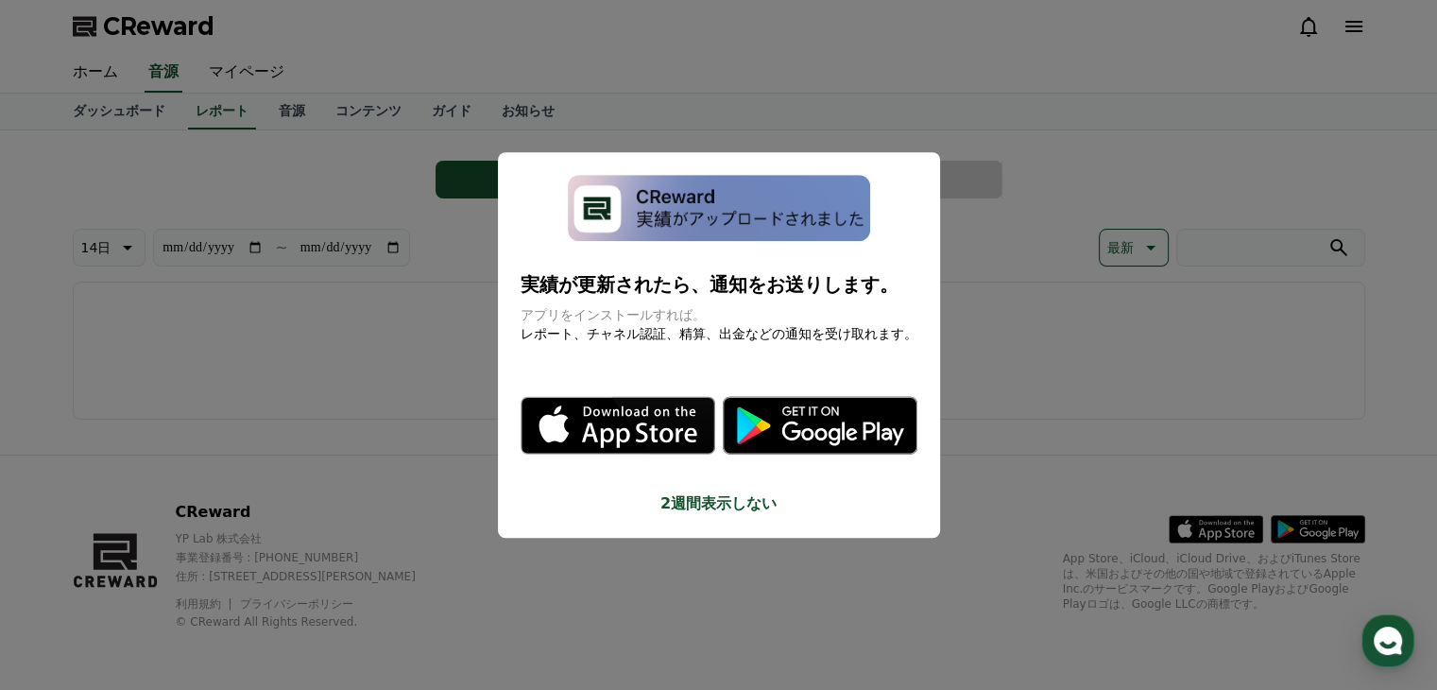
click at [263, 393] on button "close modal" at bounding box center [718, 345] width 1437 height 690
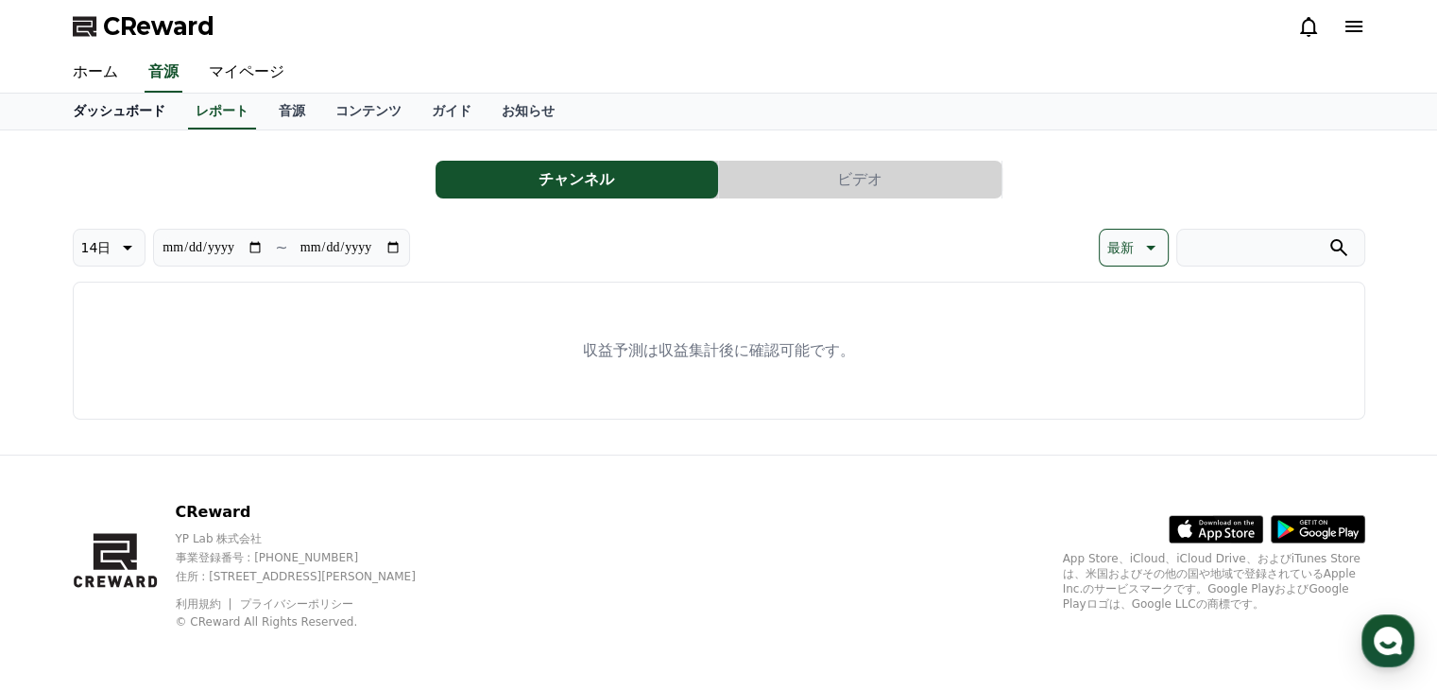
click at [129, 117] on link "ダッシュボード" at bounding box center [119, 112] width 123 height 36
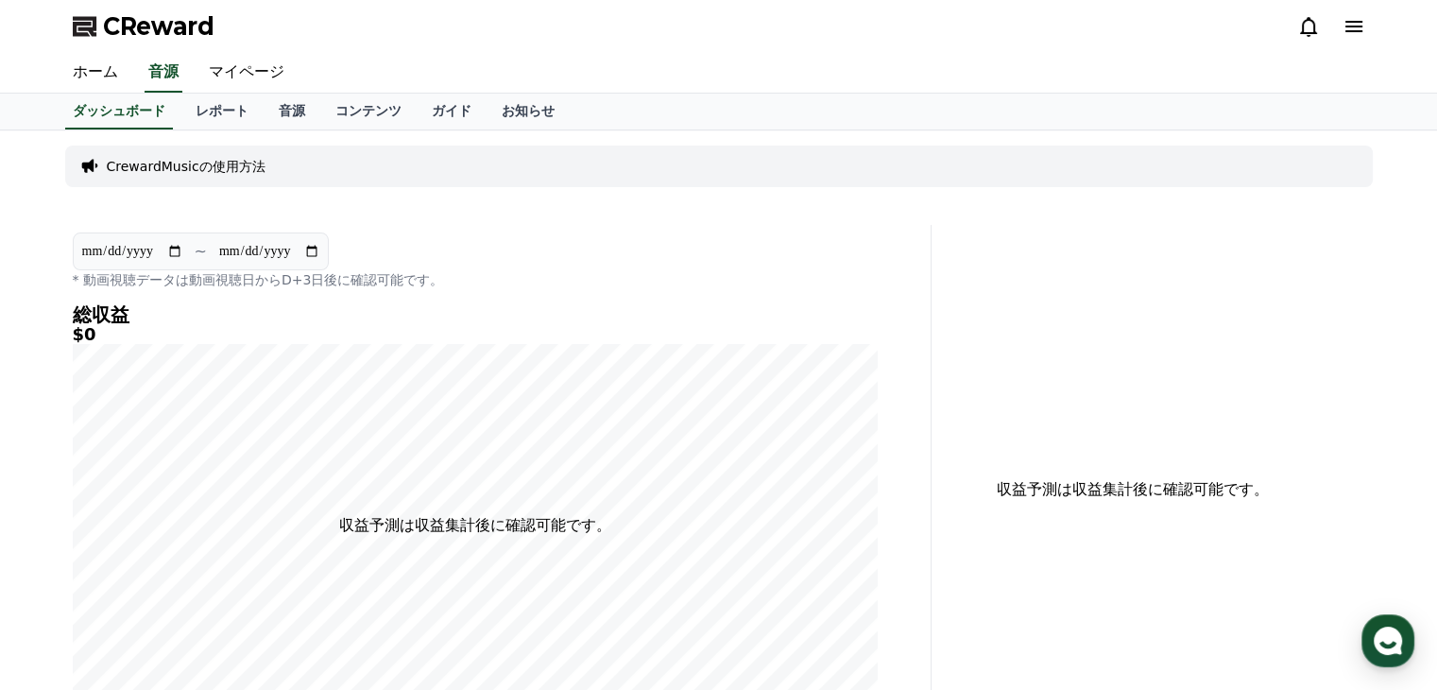
click at [1344, 27] on icon at bounding box center [1353, 26] width 23 height 23
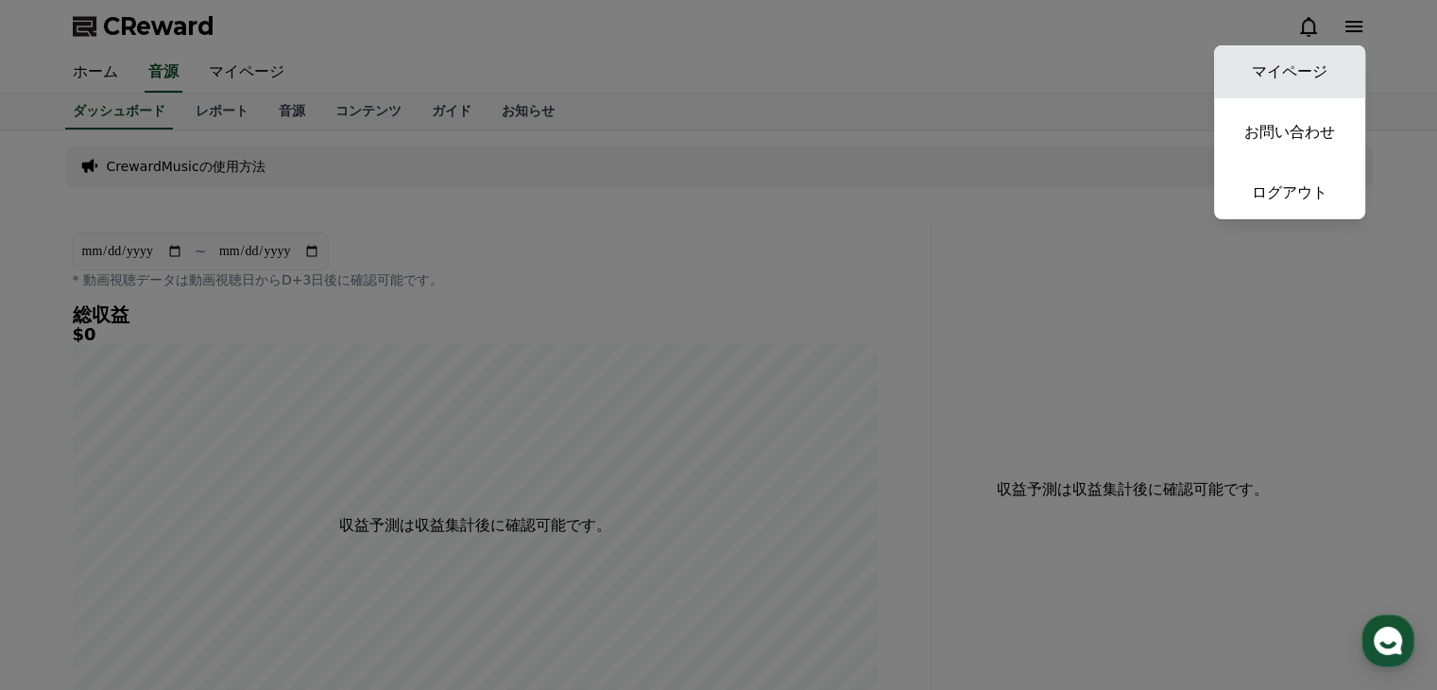
click at [1290, 77] on link "マイページ" at bounding box center [1289, 71] width 151 height 53
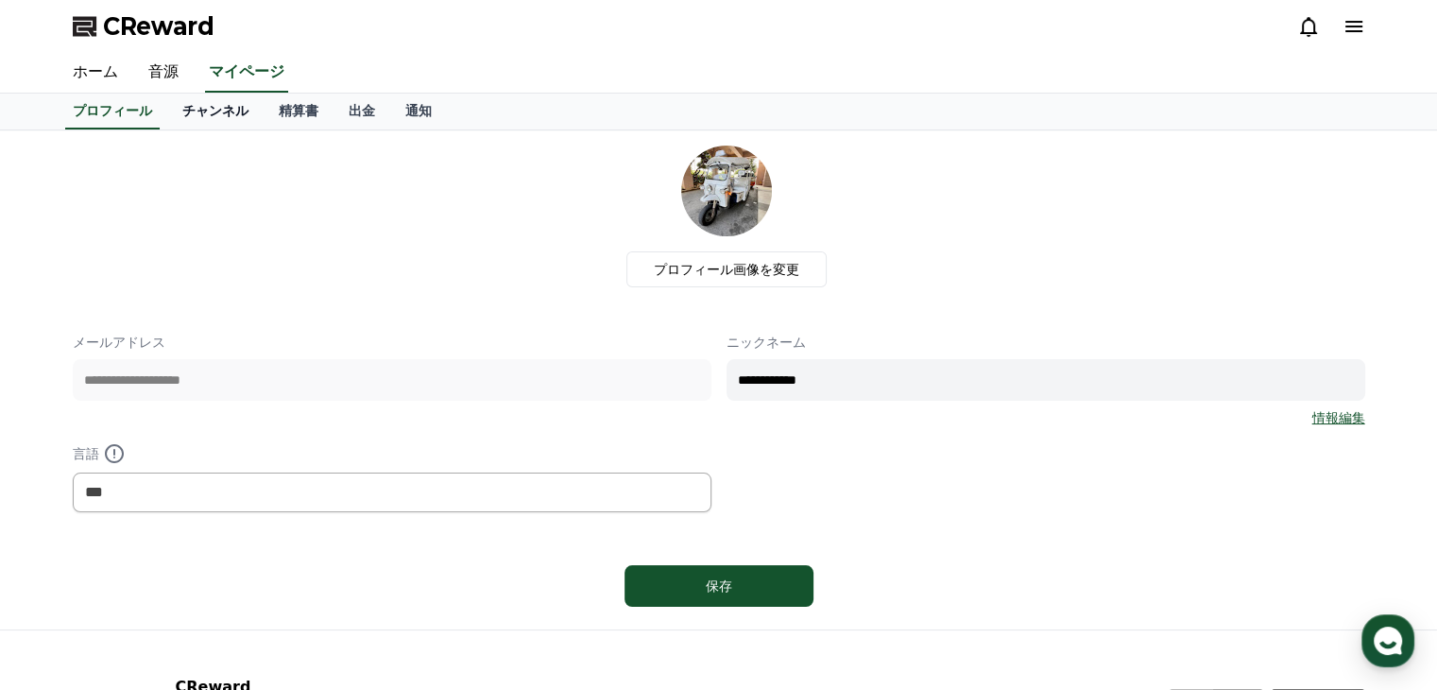
click at [178, 111] on link "チャンネル" at bounding box center [215, 112] width 96 height 36
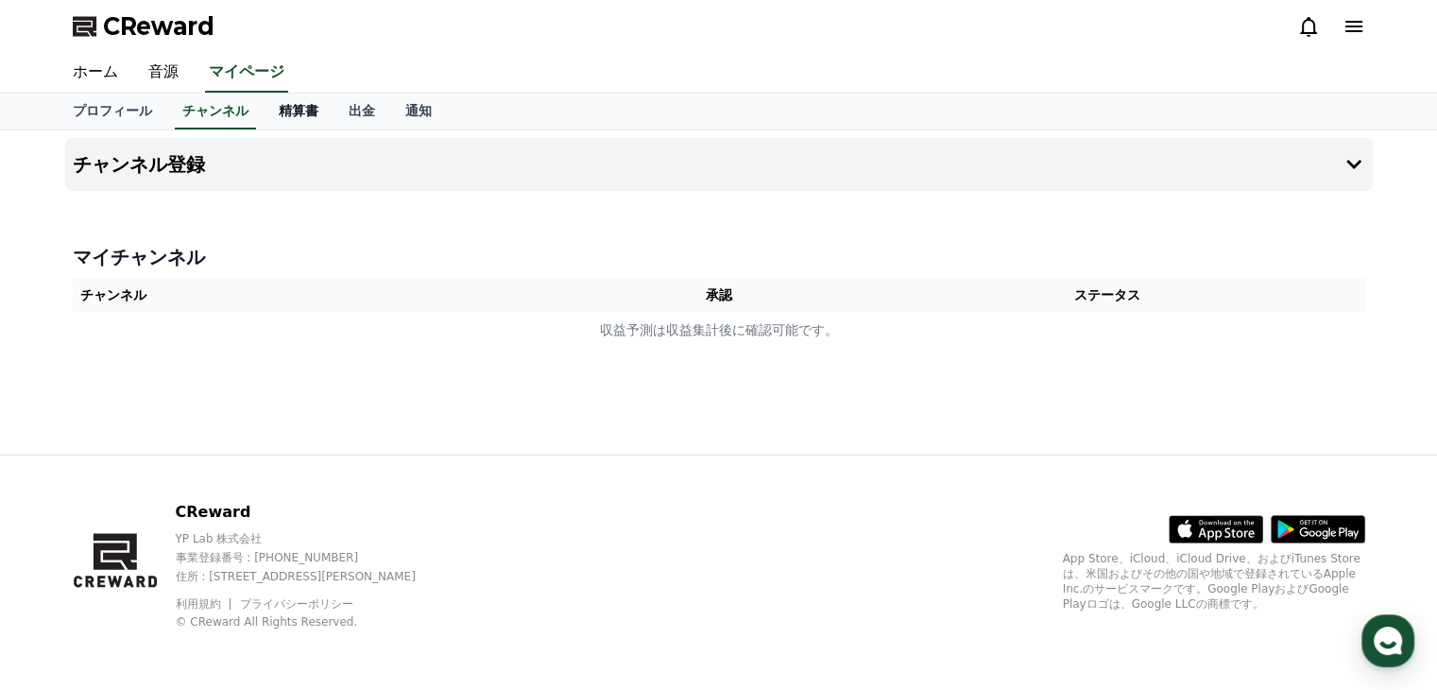
click at [275, 113] on link "精算書" at bounding box center [299, 112] width 70 height 36
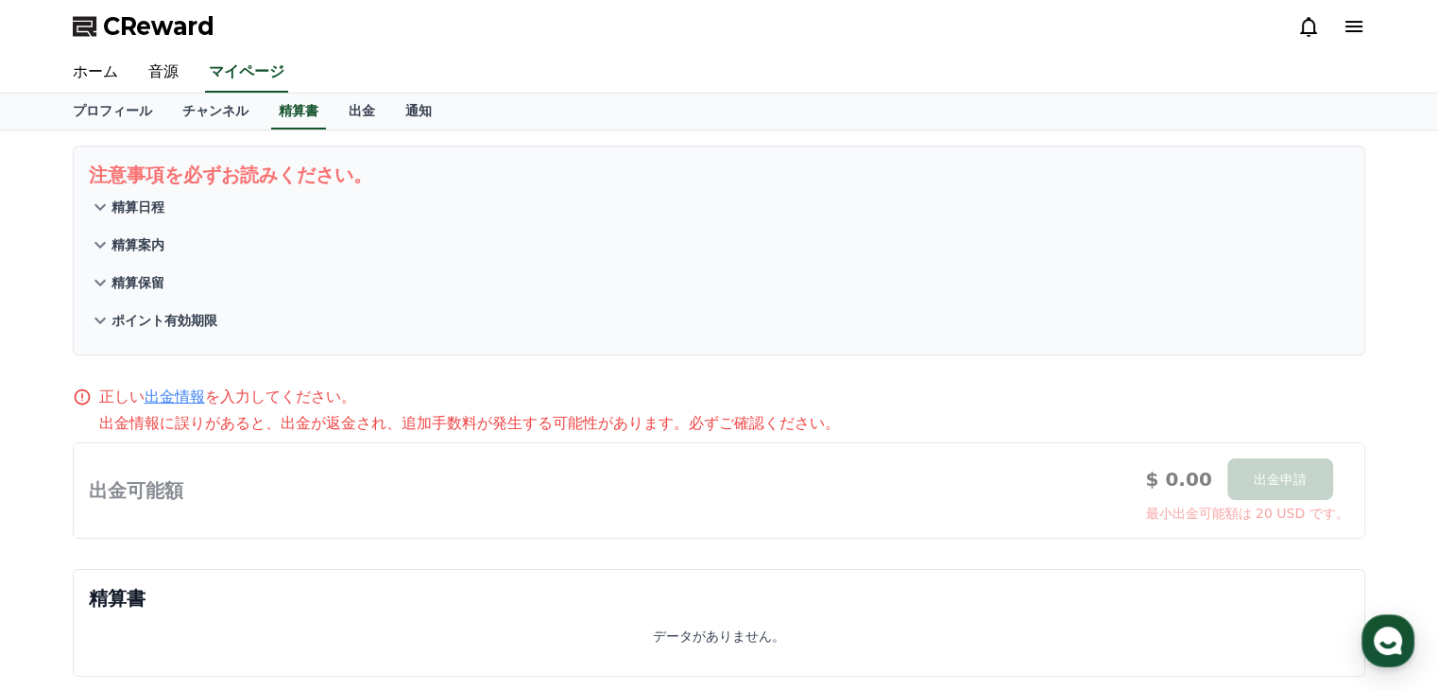
click at [152, 315] on p "ポイント有効期限" at bounding box center [164, 320] width 106 height 19
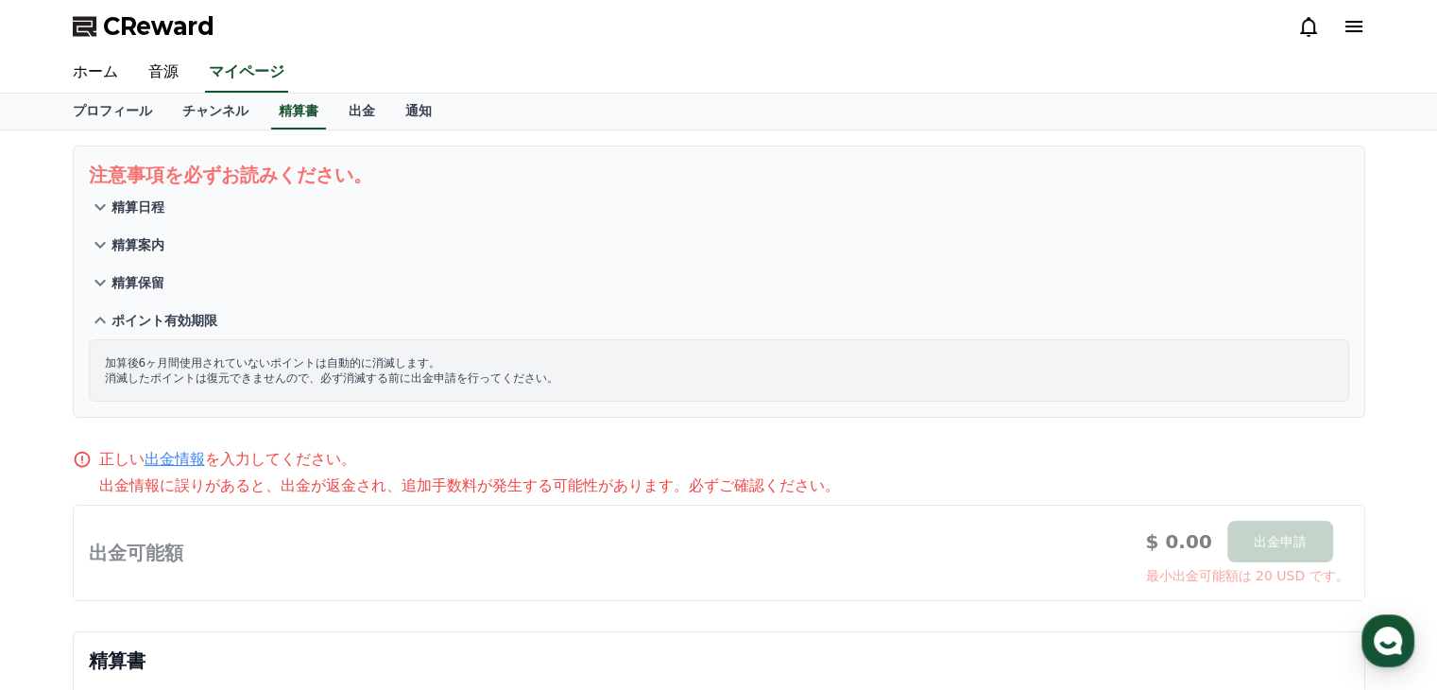
click at [145, 285] on p "精算保留" at bounding box center [137, 282] width 53 height 19
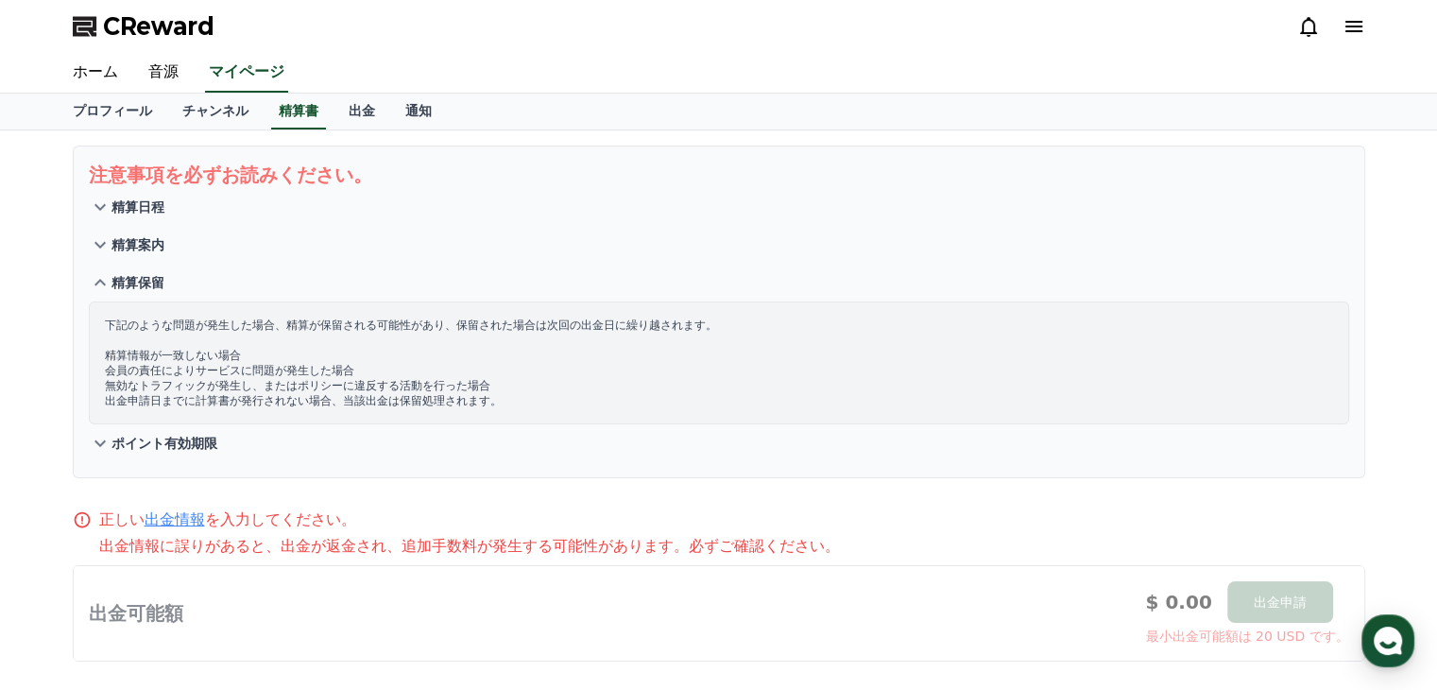
click at [151, 239] on p "精算案内" at bounding box center [137, 244] width 53 height 19
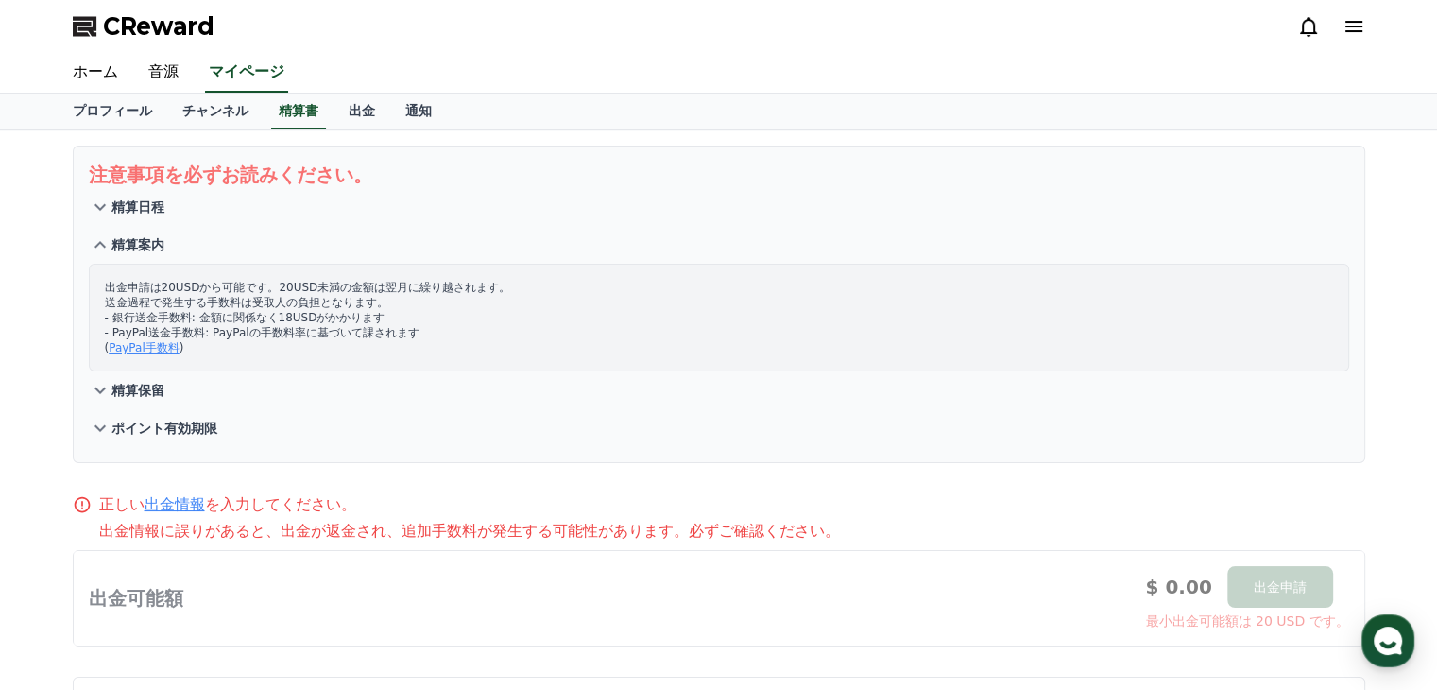
click at [137, 204] on p "精算日程" at bounding box center [137, 206] width 53 height 19
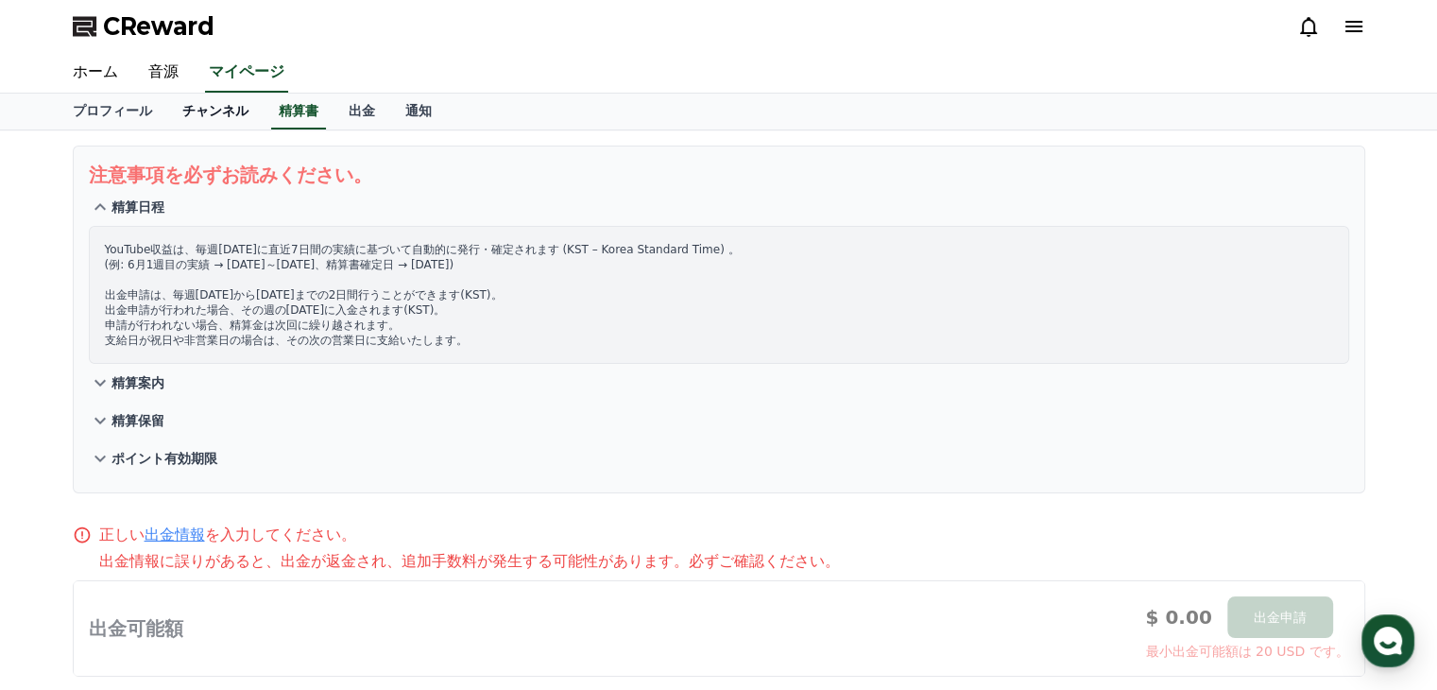
click at [204, 118] on link "チャンネル" at bounding box center [215, 112] width 96 height 36
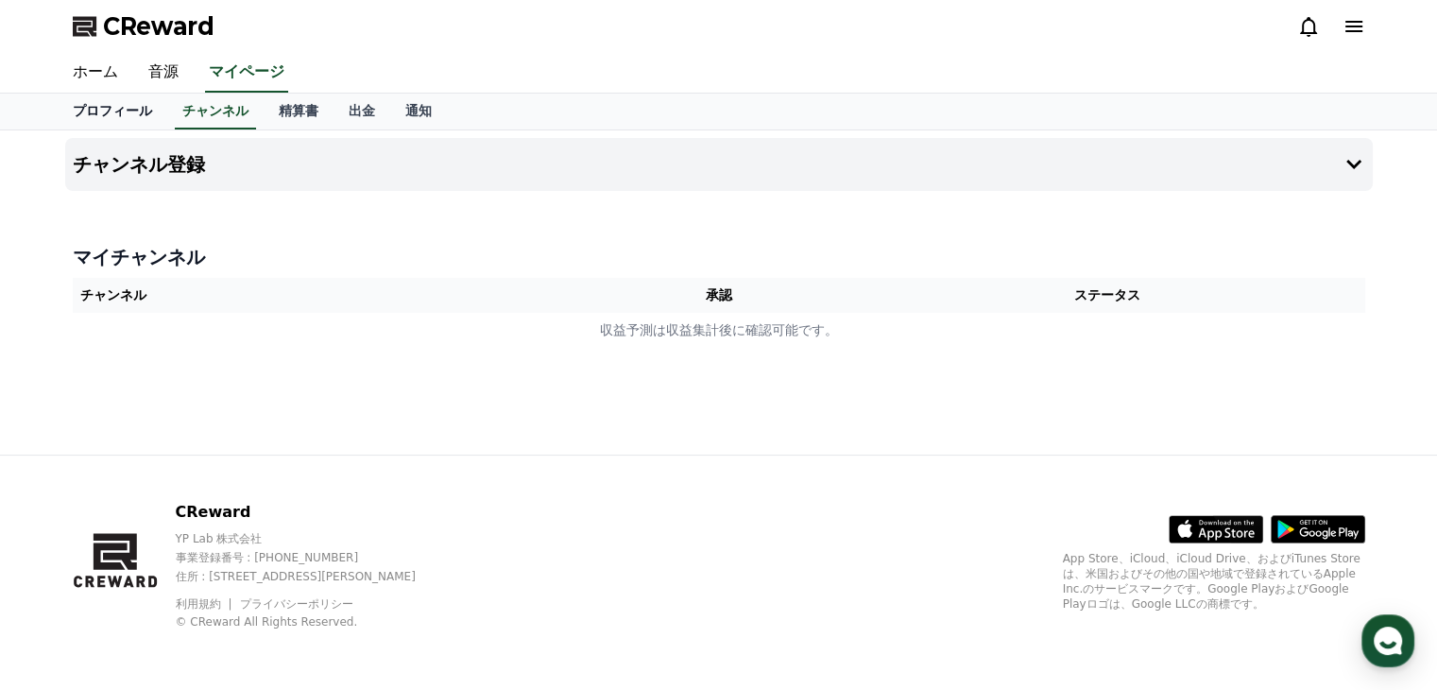
click at [86, 120] on link "プロフィール" at bounding box center [113, 112] width 110 height 36
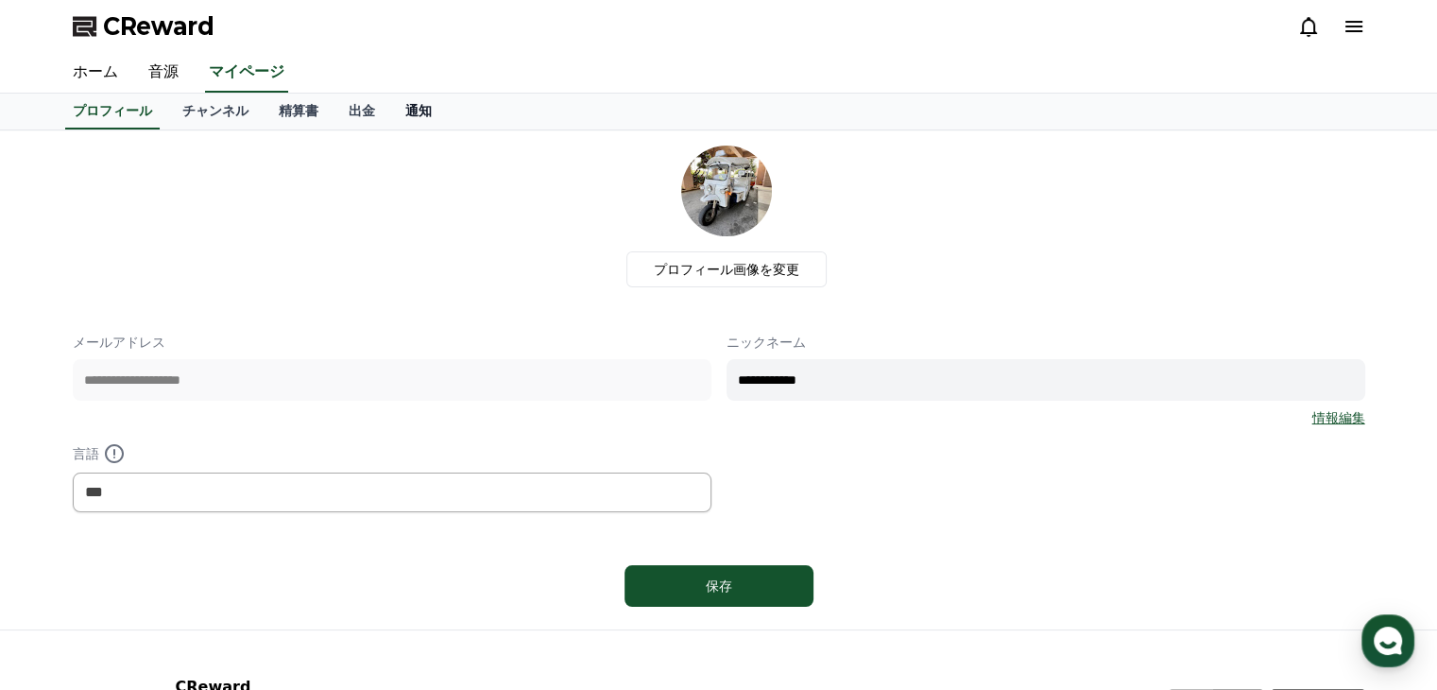
click at [390, 102] on link "通知" at bounding box center [418, 112] width 57 height 36
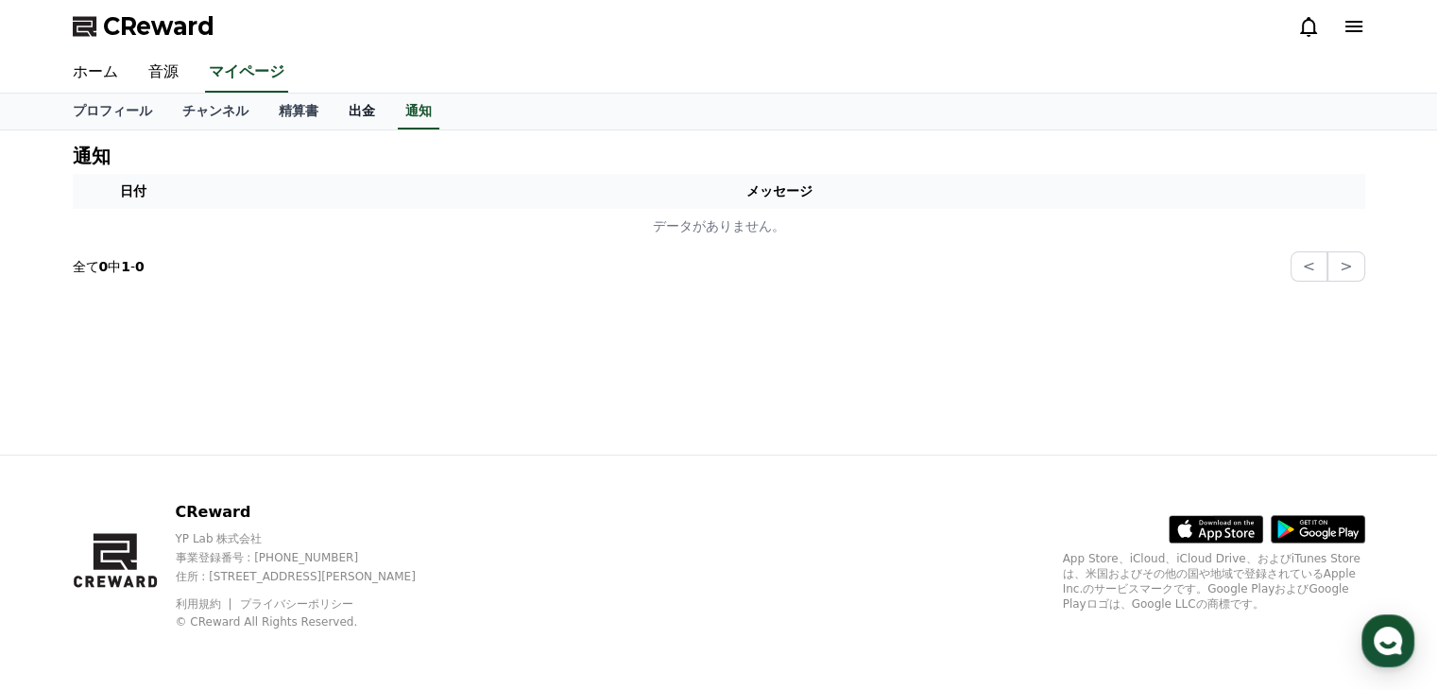
click at [333, 113] on link "出金" at bounding box center [361, 112] width 57 height 36
click at [341, 113] on link "出金" at bounding box center [362, 112] width 42 height 36
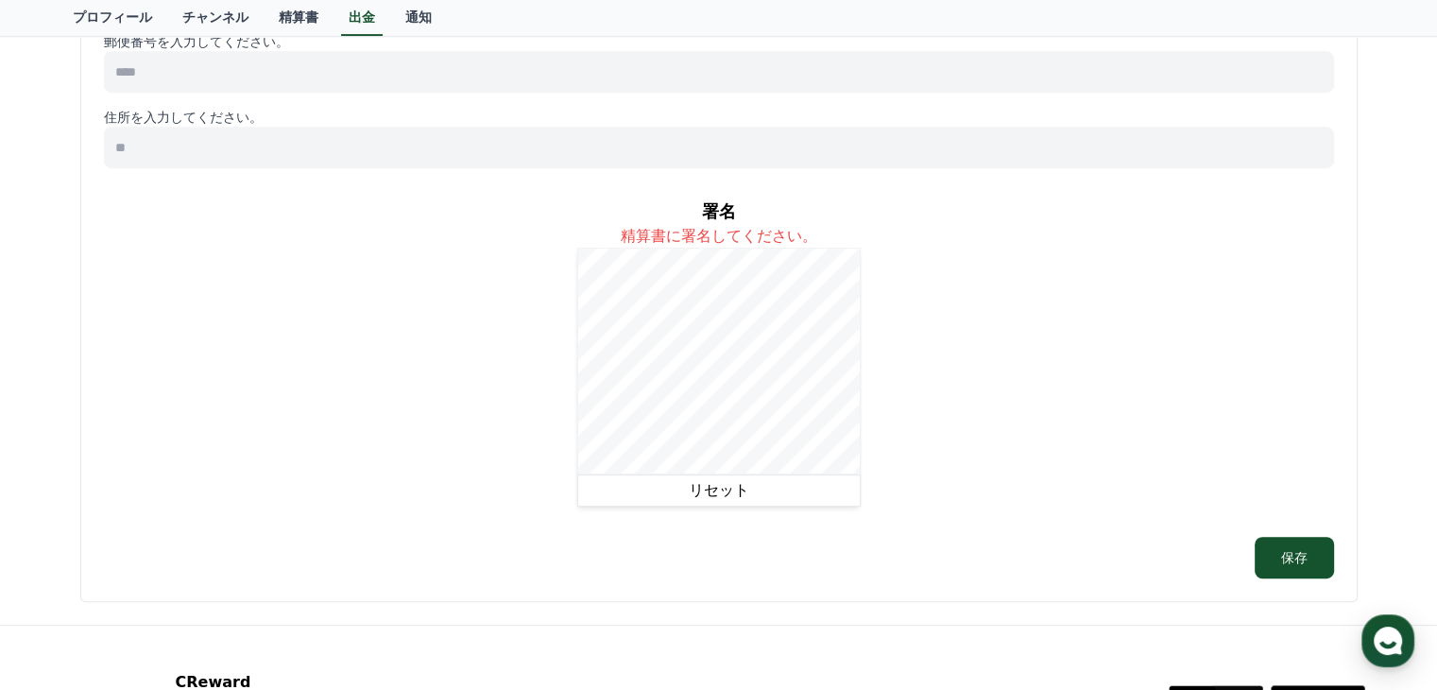
scroll to position [945, 0]
click at [705, 485] on button "リセット" at bounding box center [718, 487] width 283 height 32
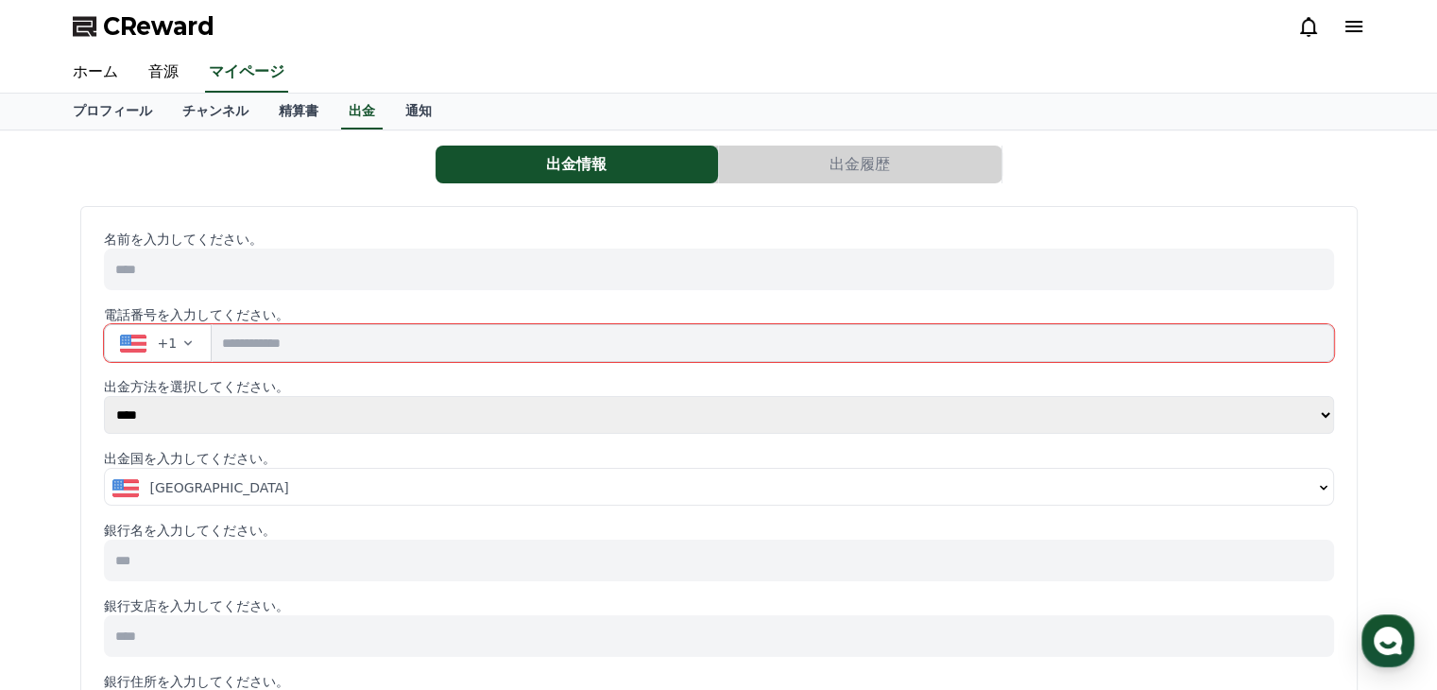
scroll to position [0, 0]
click at [110, 112] on link "プロフィール" at bounding box center [113, 112] width 110 height 36
